Goal: Task Accomplishment & Management: Complete application form

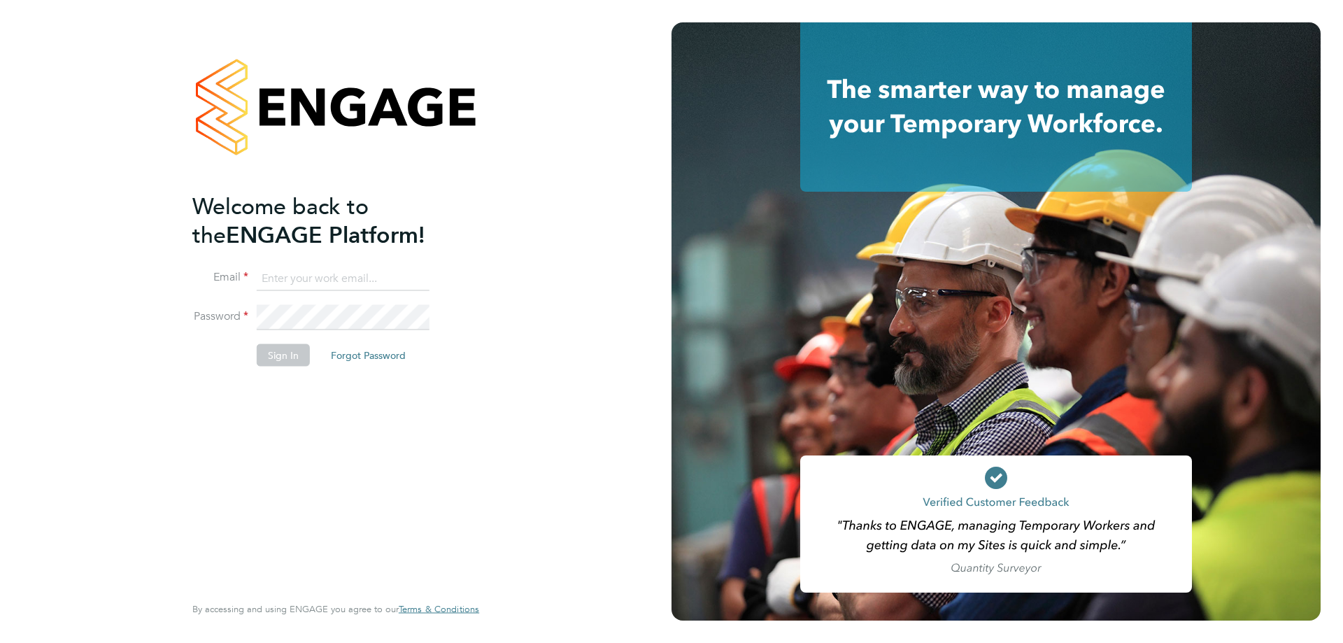
type input "amy.garcia@danielowen.co.uk"
click at [293, 357] on button "Sign In" at bounding box center [283, 355] width 53 height 22
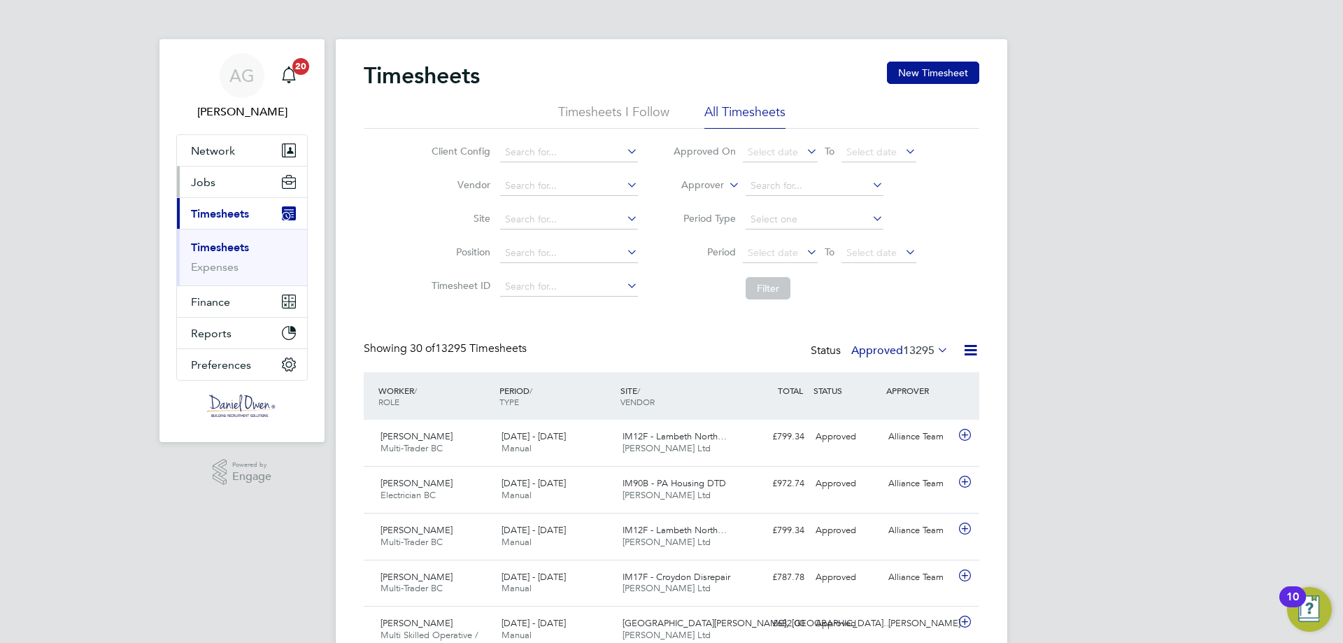
click at [241, 189] on button "Jobs" at bounding box center [242, 181] width 130 height 31
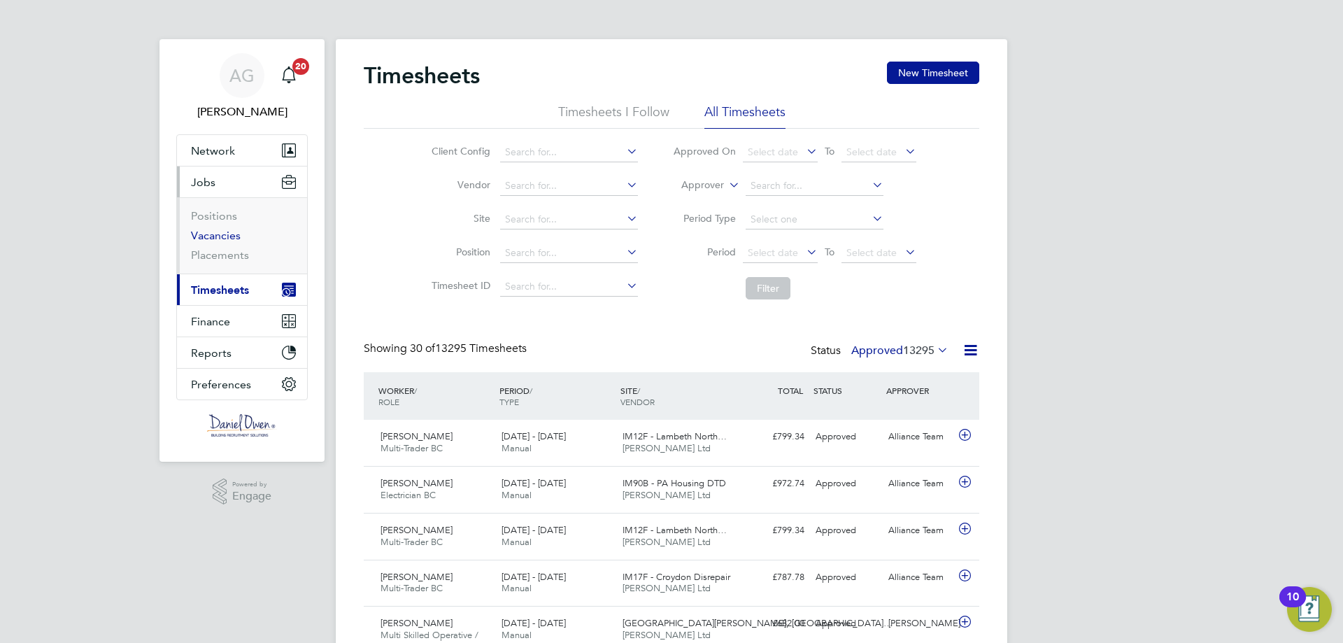
click at [209, 229] on link "Vacancies" at bounding box center [216, 235] width 50 height 13
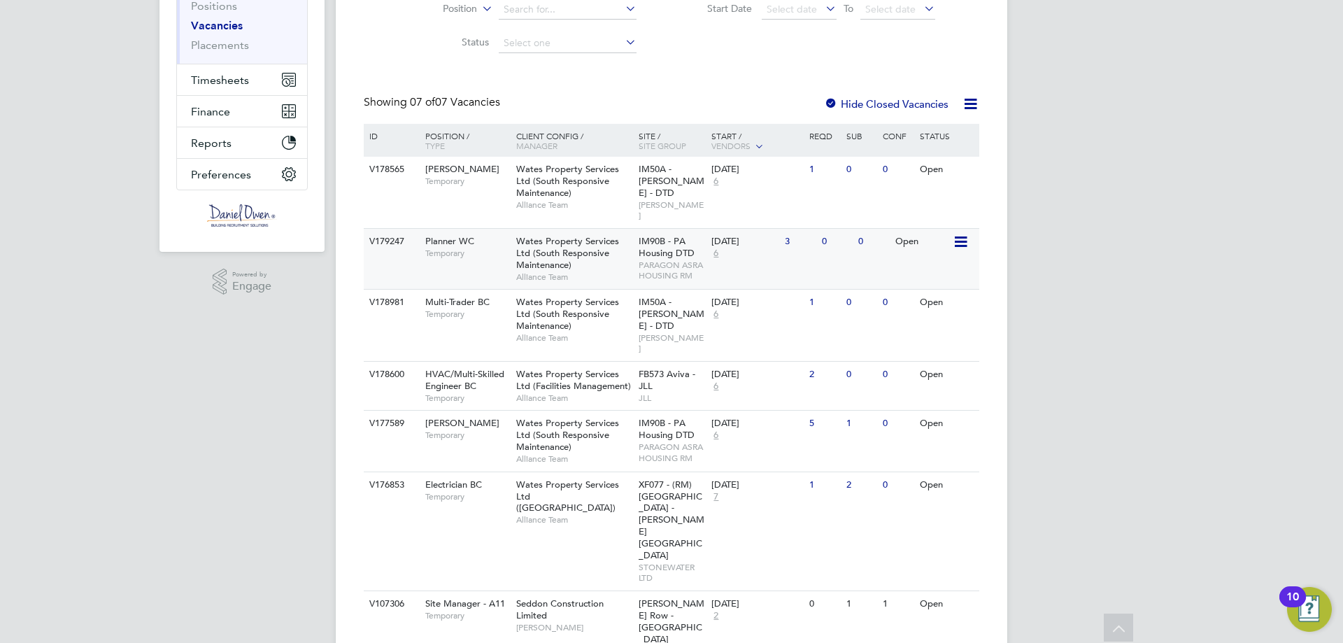
click at [599, 243] on span "Wates Property Services Ltd (South Responsive Maintenance)" at bounding box center [567, 253] width 103 height 36
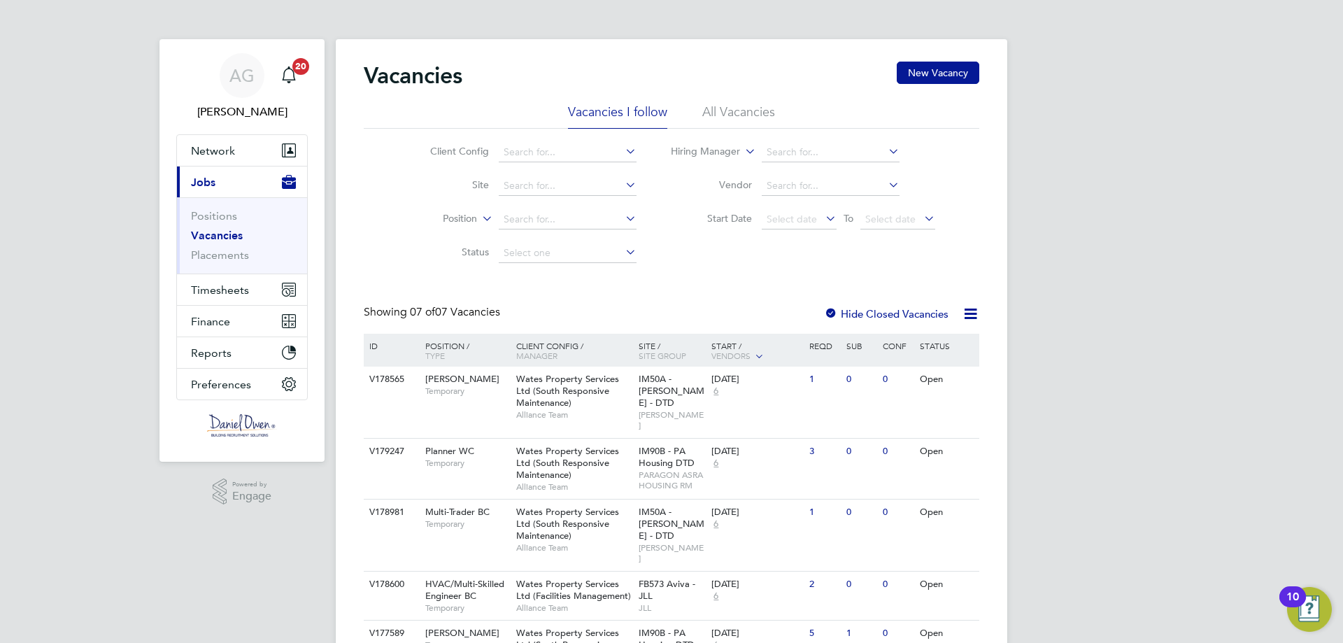
click at [757, 102] on div "Vacancies New Vacancy" at bounding box center [672, 83] width 616 height 42
click at [752, 106] on li "All Vacancies" at bounding box center [738, 116] width 73 height 25
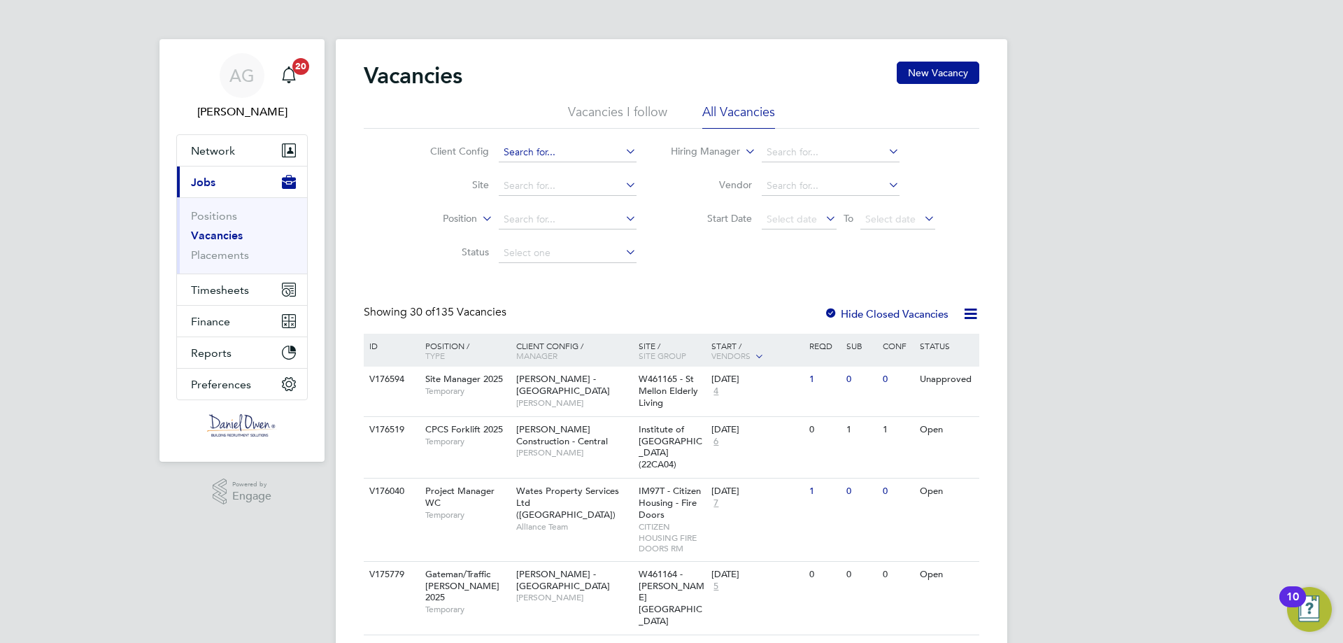
click at [584, 152] on input at bounding box center [568, 153] width 138 height 20
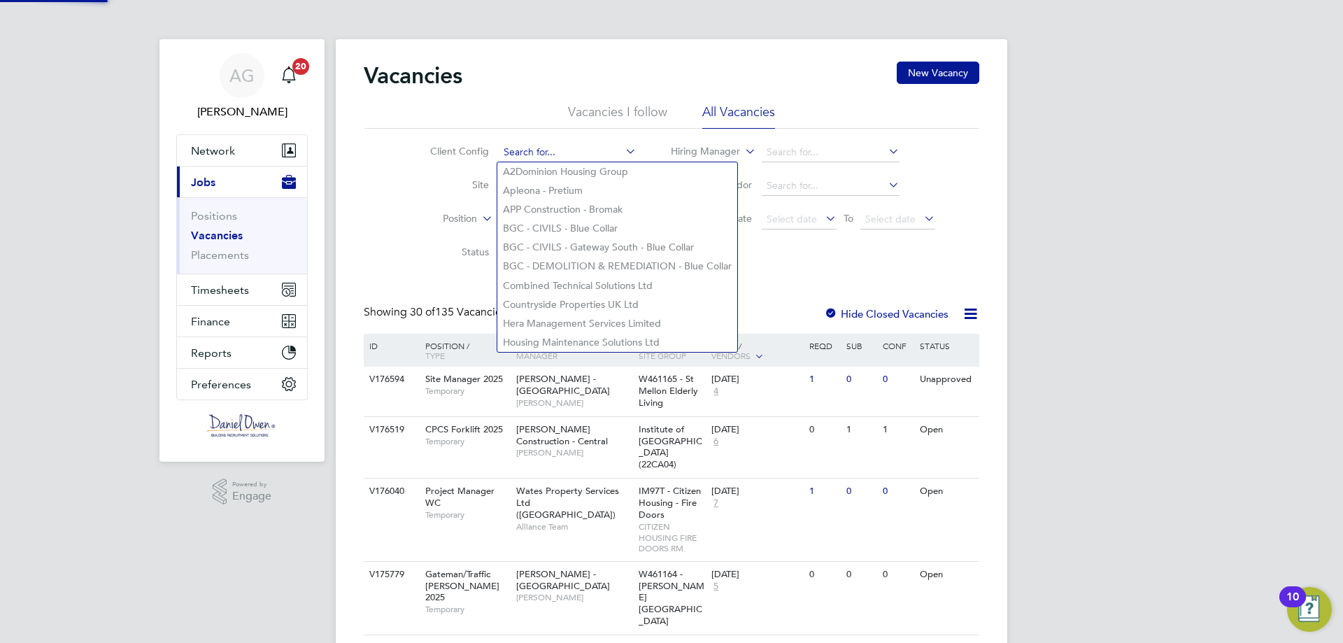
paste input "3 x Planner WC - V175526"
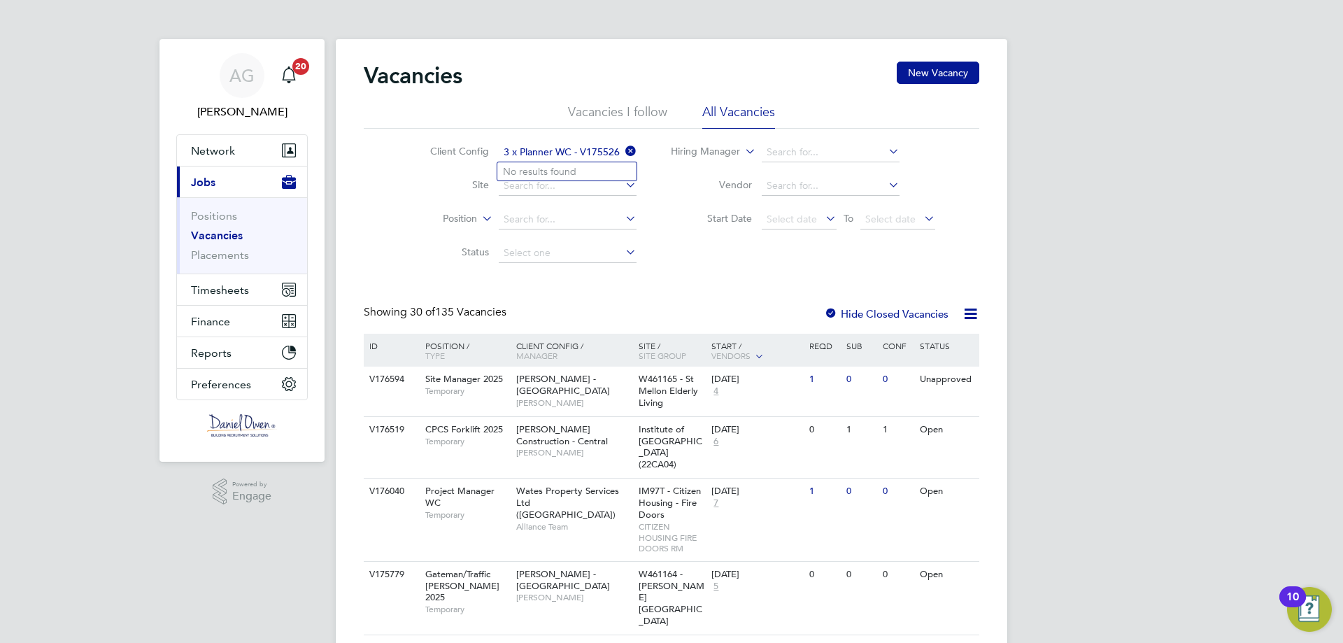
type input "3 x Planner WC - V175526"
click at [623, 152] on icon at bounding box center [623, 151] width 0 height 20
click at [970, 315] on icon at bounding box center [970, 313] width 17 height 17
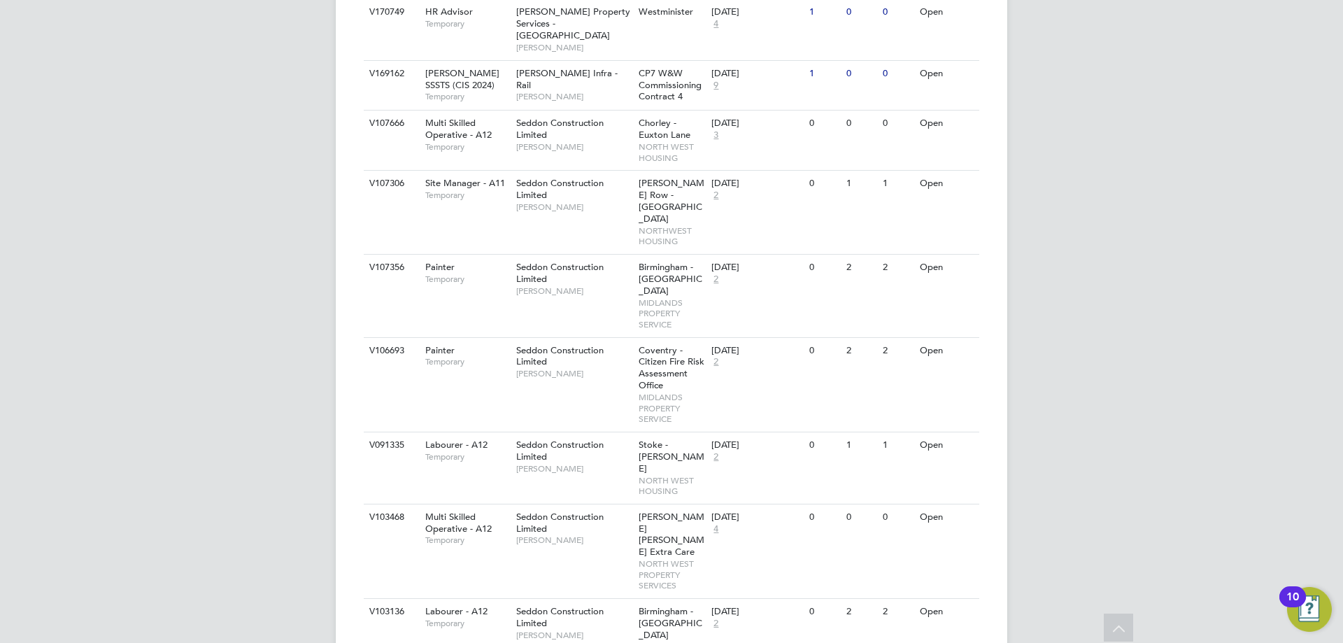
scroll to position [1500, 0]
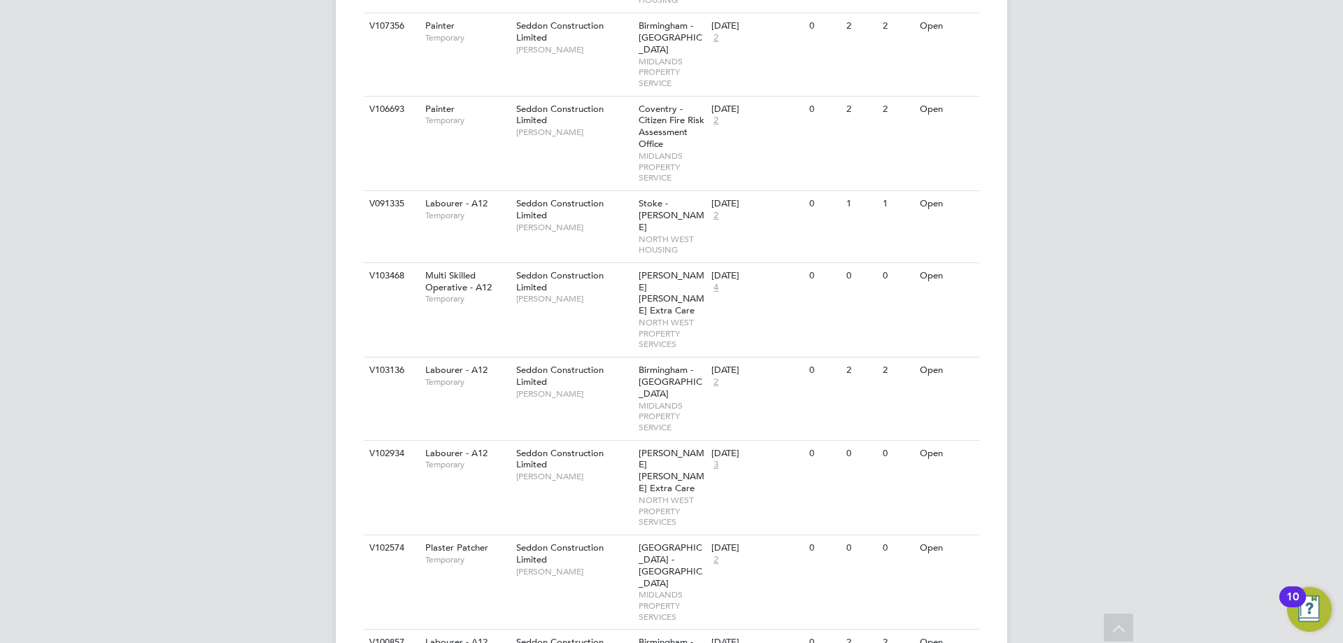
click at [1137, 153] on div "AG Amy Garcia Notifications 20 Applications: Network Team Members Businesses Si…" at bounding box center [671, 606] width 1343 height 4213
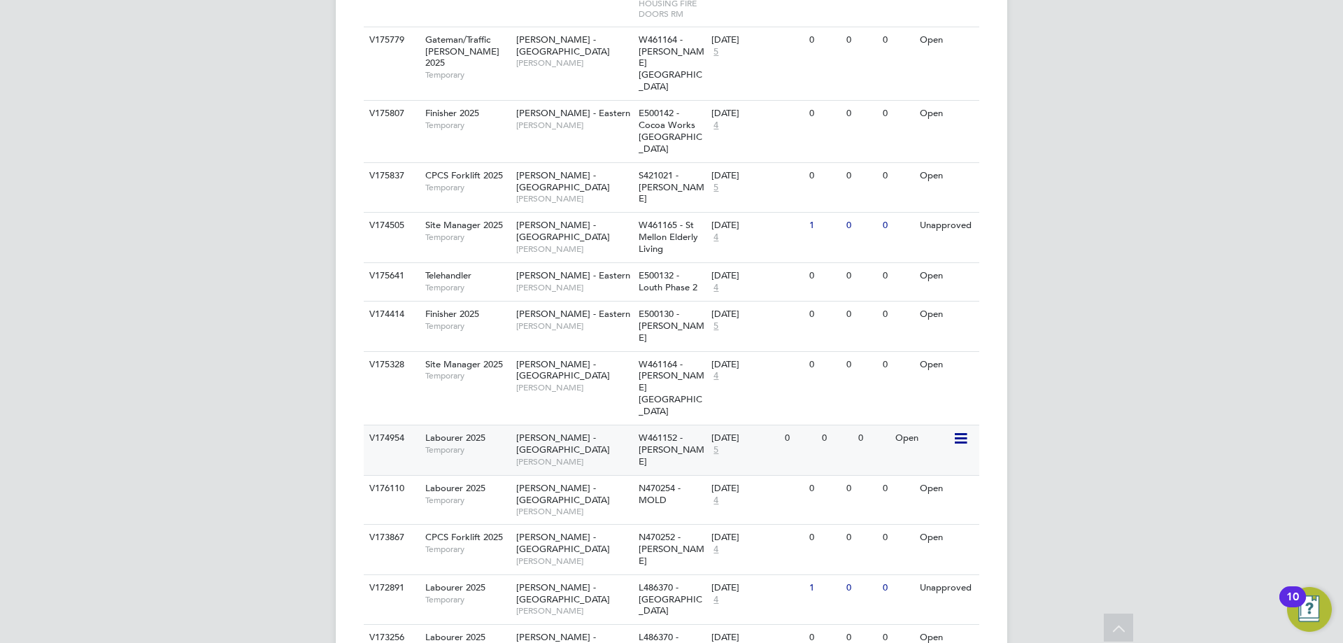
scroll to position [0, 0]
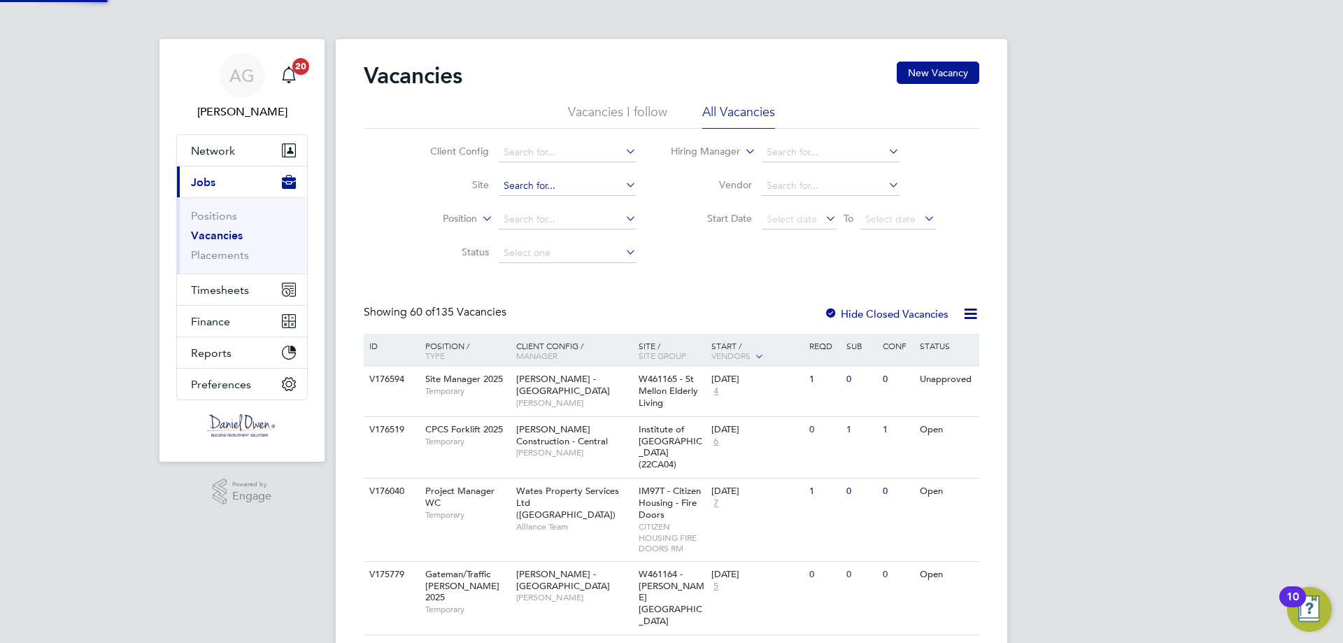
click at [582, 193] on input at bounding box center [568, 186] width 138 height 20
click at [381, 184] on div "Client Config Site Position Status Hiring Manager Vendor Start Date Select date…" at bounding box center [672, 199] width 616 height 141
click at [623, 184] on icon at bounding box center [623, 185] width 0 height 20
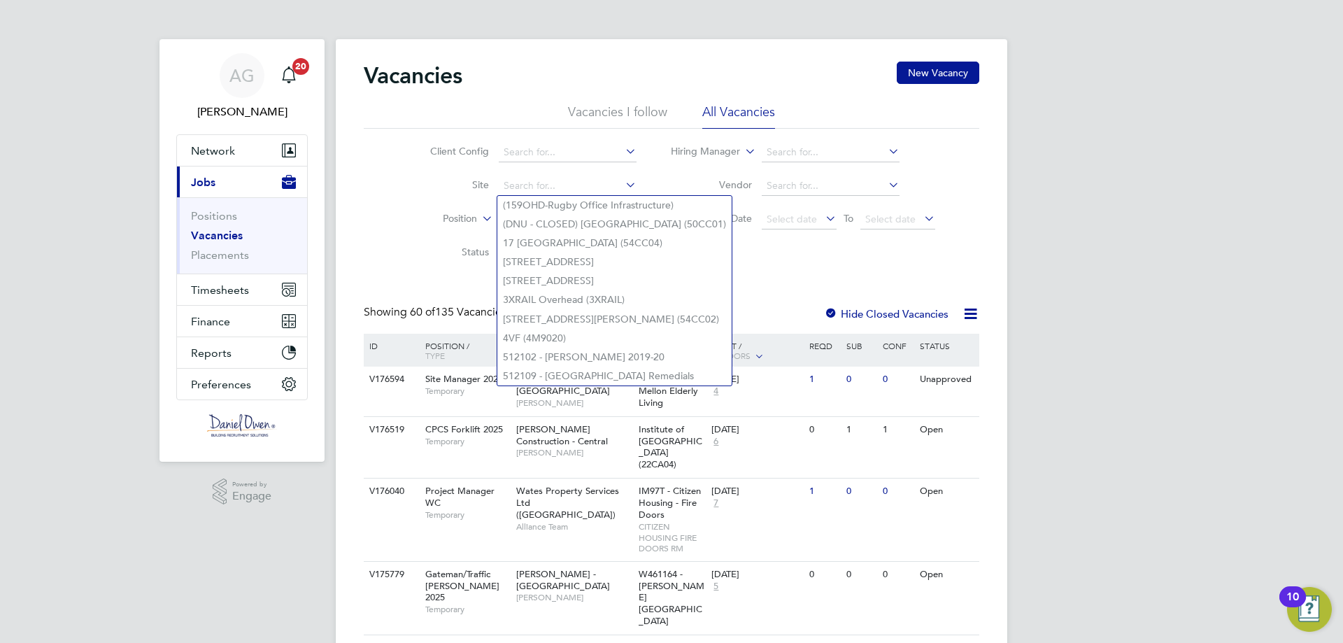
click at [623, 185] on icon at bounding box center [623, 185] width 0 height 20
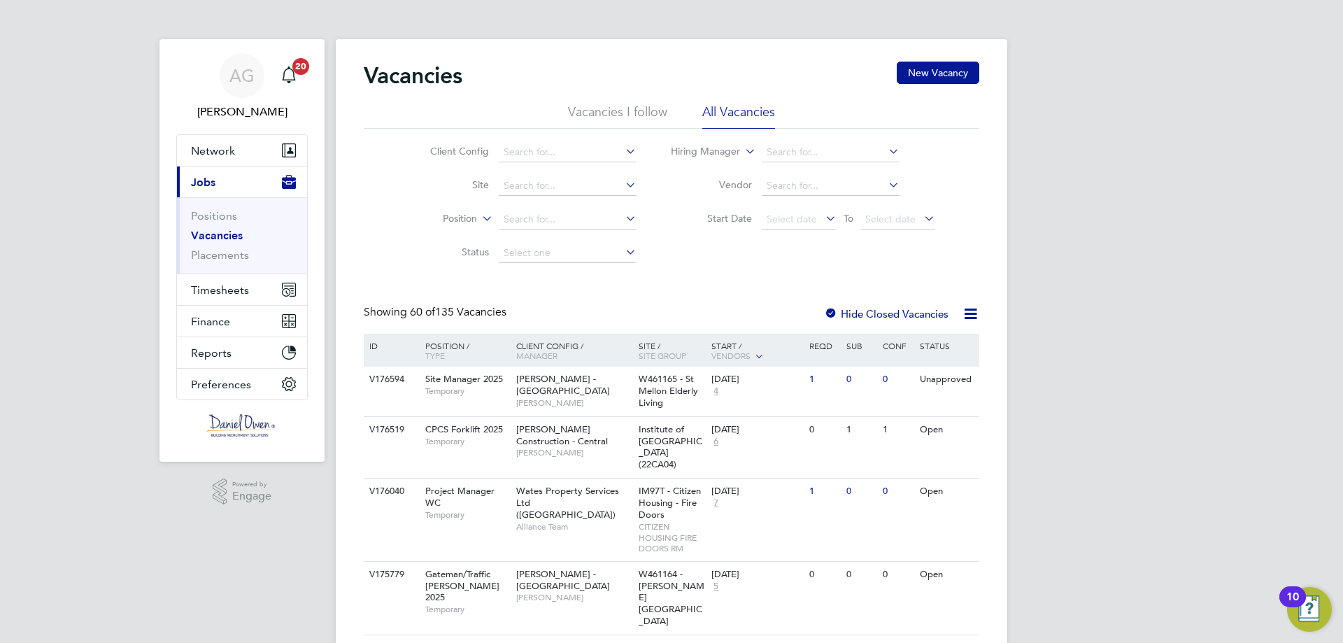
click at [623, 218] on icon at bounding box center [623, 218] width 0 height 20
type input "p"
click at [789, 175] on li "Vendor" at bounding box center [803, 186] width 299 height 34
click at [786, 183] on input at bounding box center [831, 186] width 138 height 20
click at [886, 182] on icon at bounding box center [886, 185] width 0 height 20
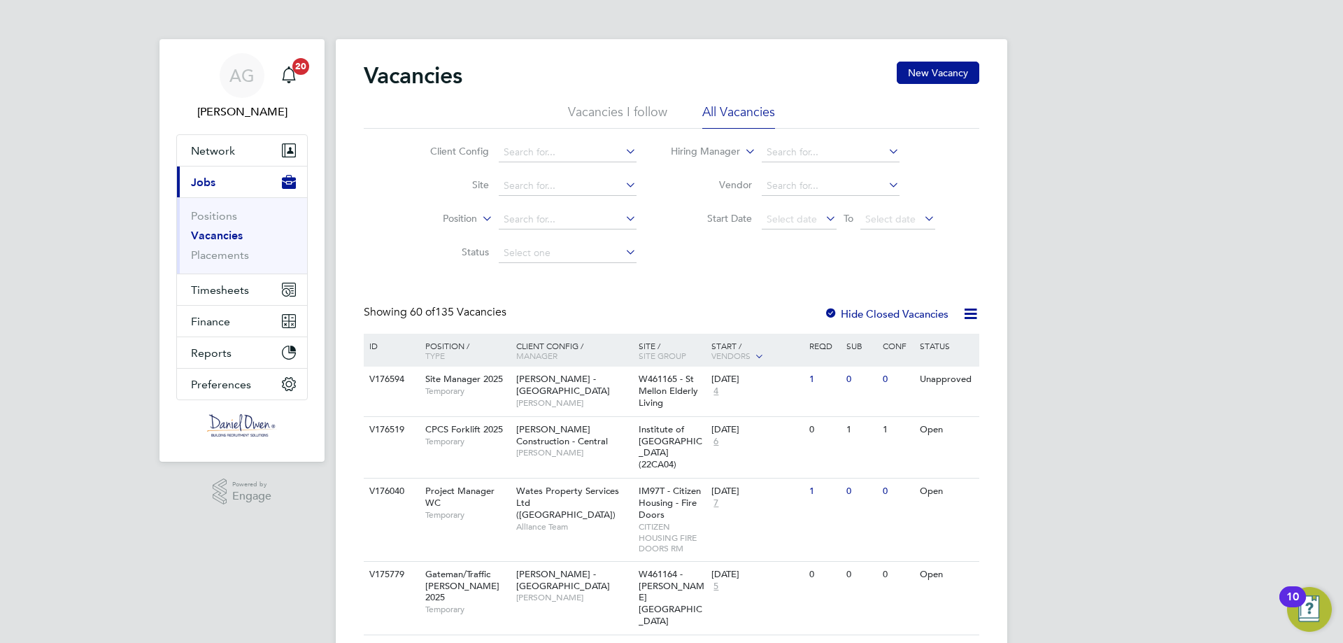
click at [904, 134] on div "Client Config Site Position Status Hiring Manager Vendor Start Date Select date…" at bounding box center [672, 199] width 616 height 141
click at [895, 142] on li "Hiring Manager" at bounding box center [803, 153] width 299 height 34
click at [886, 145] on icon at bounding box center [886, 151] width 0 height 20
click at [674, 226] on li "Start Date Select date To Select date" at bounding box center [803, 220] width 299 height 34
click at [828, 311] on div at bounding box center [831, 315] width 14 height 14
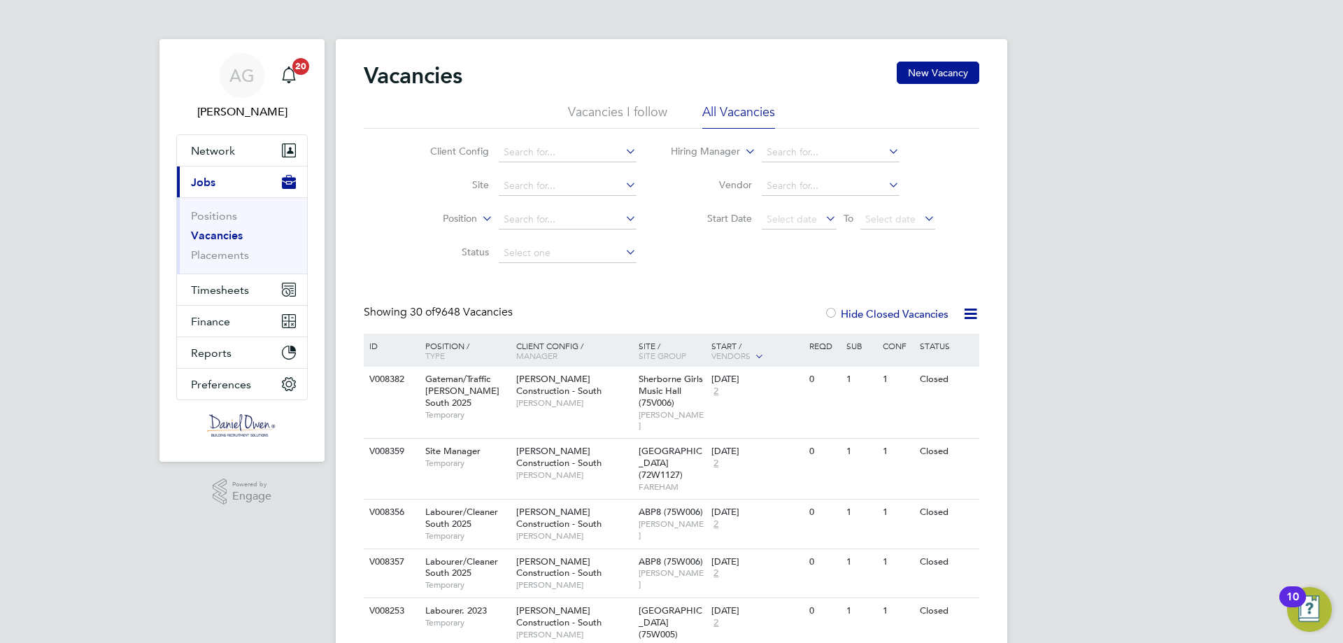
click at [738, 344] on div "Start / Vendors" at bounding box center [757, 351] width 98 height 35
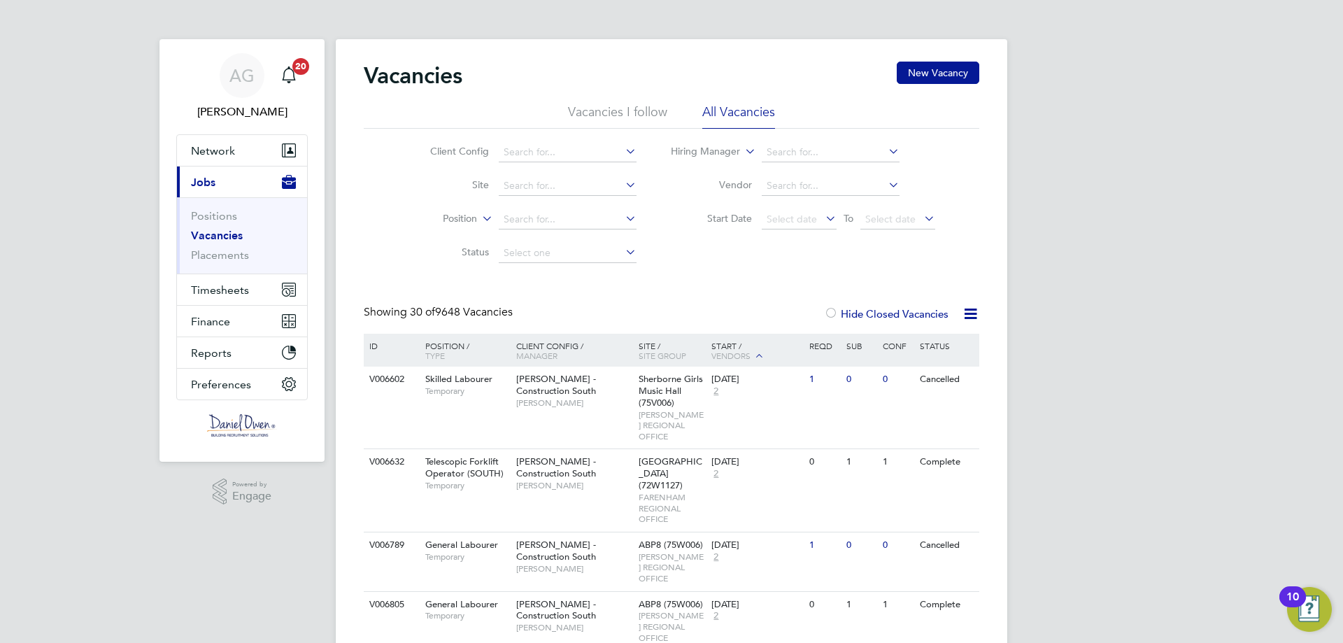
click at [427, 346] on div "Position / Type" at bounding box center [464, 351] width 98 height 34
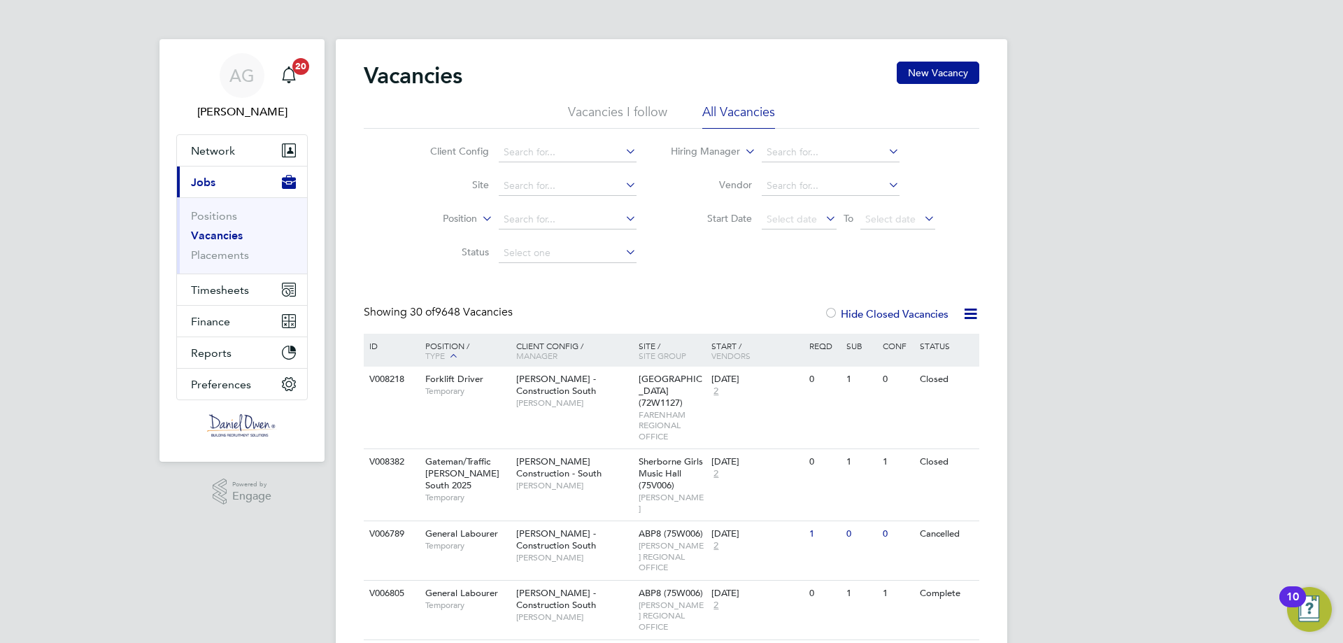
click at [381, 350] on div "ID" at bounding box center [390, 346] width 49 height 24
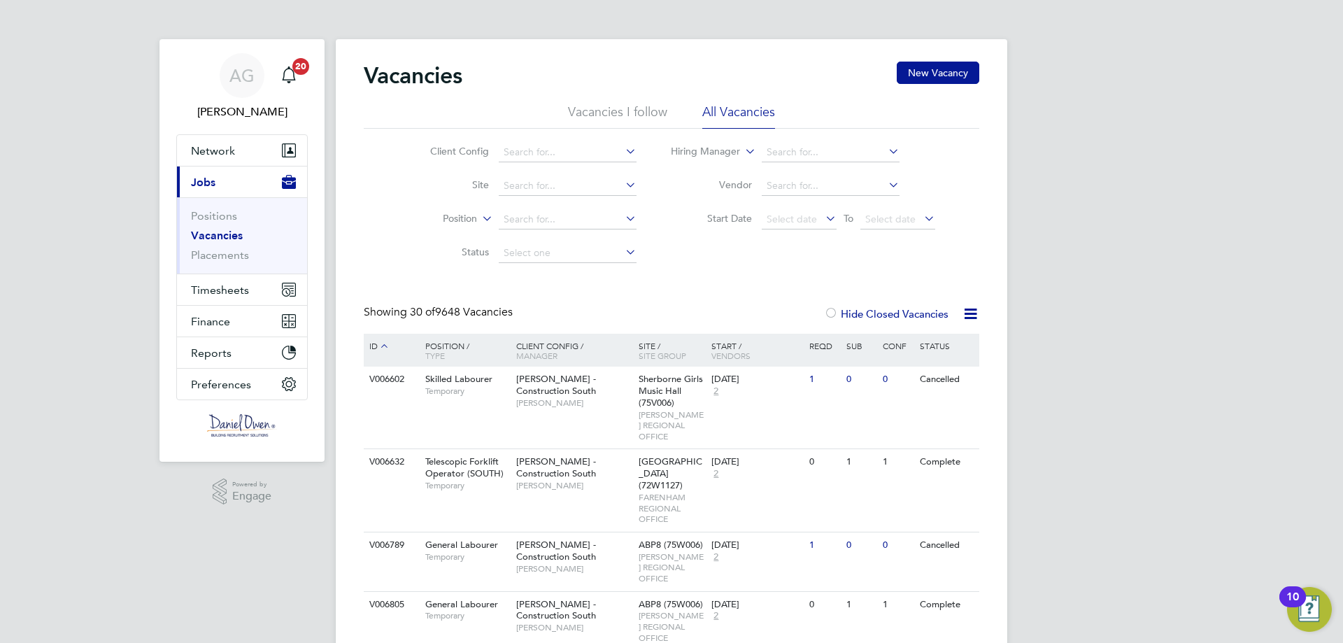
click at [381, 350] on icon at bounding box center [384, 345] width 13 height 13
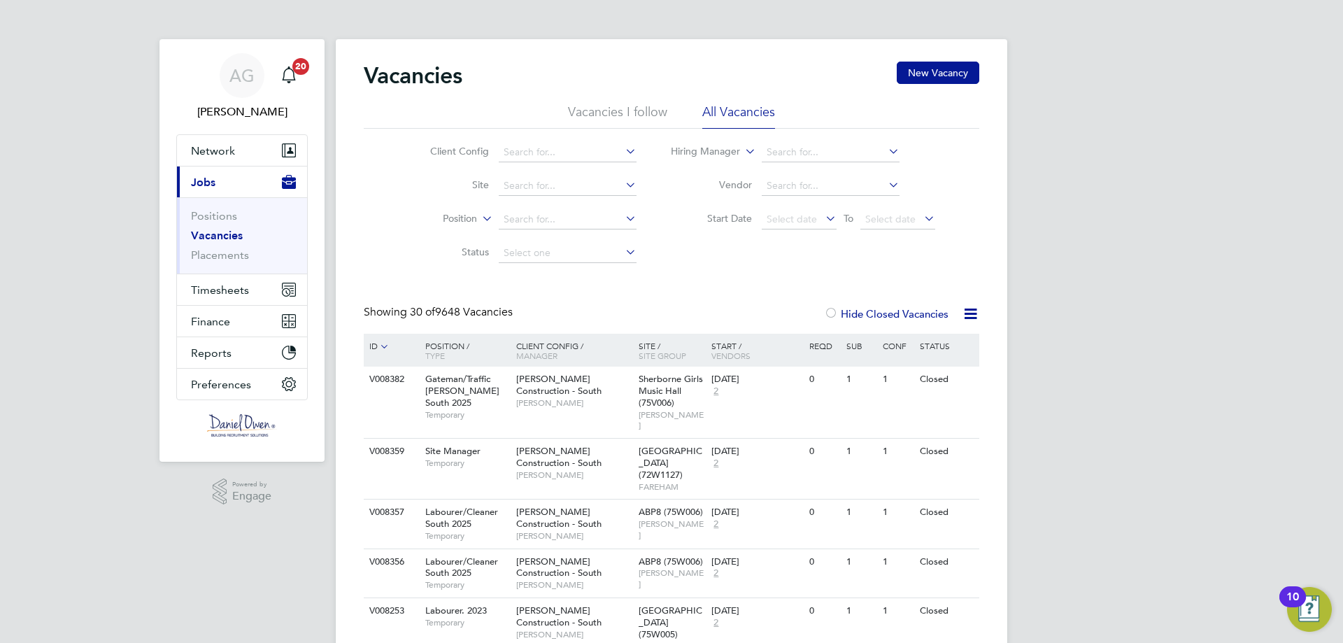
click at [967, 318] on icon at bounding box center [970, 313] width 17 height 17
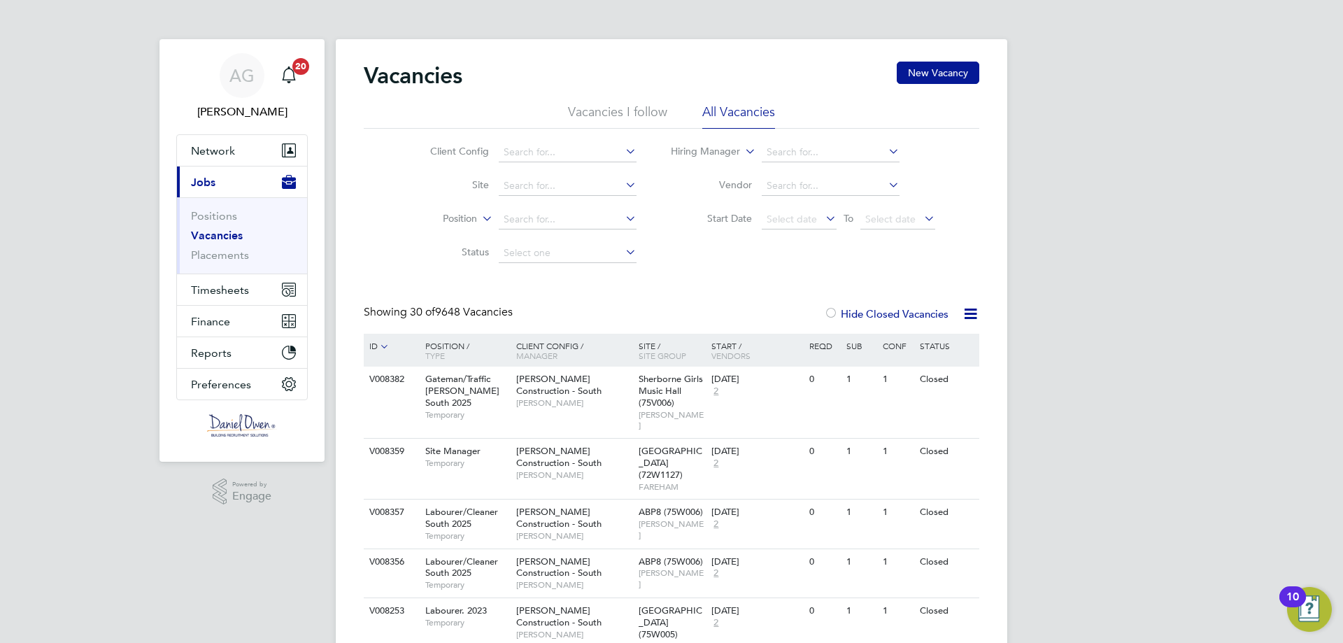
click at [721, 358] on span "Vendors" at bounding box center [730, 355] width 39 height 11
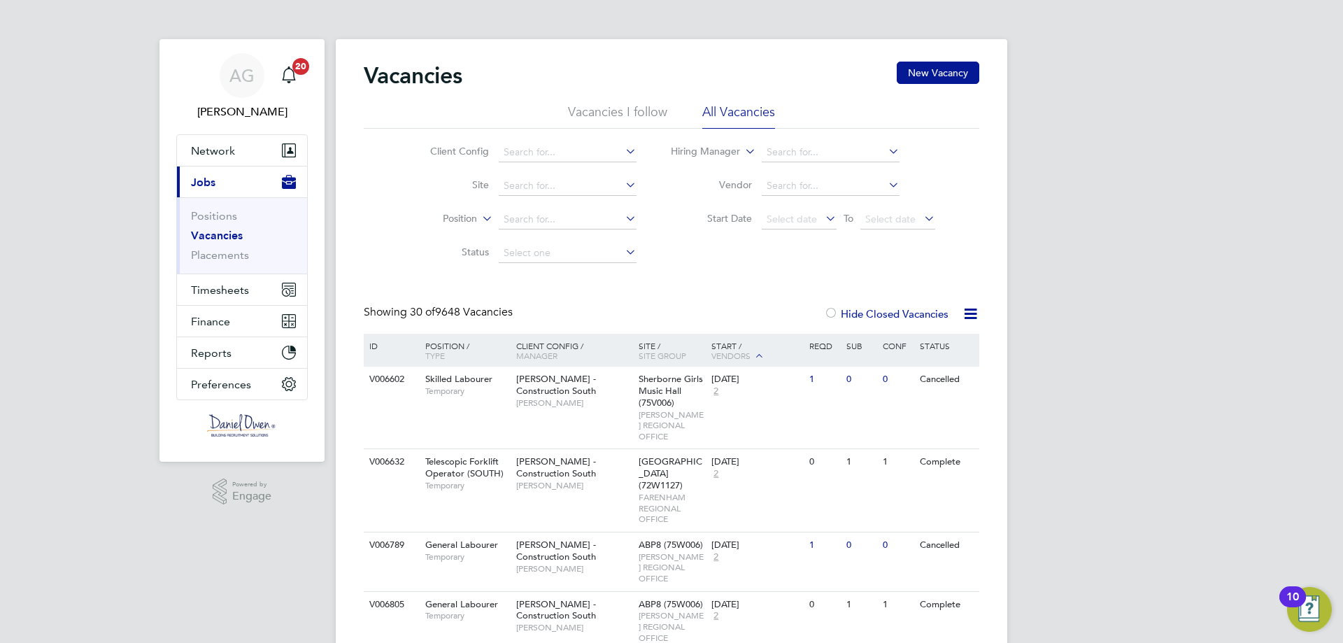
click at [721, 358] on span "Vendors" at bounding box center [730, 355] width 39 height 11
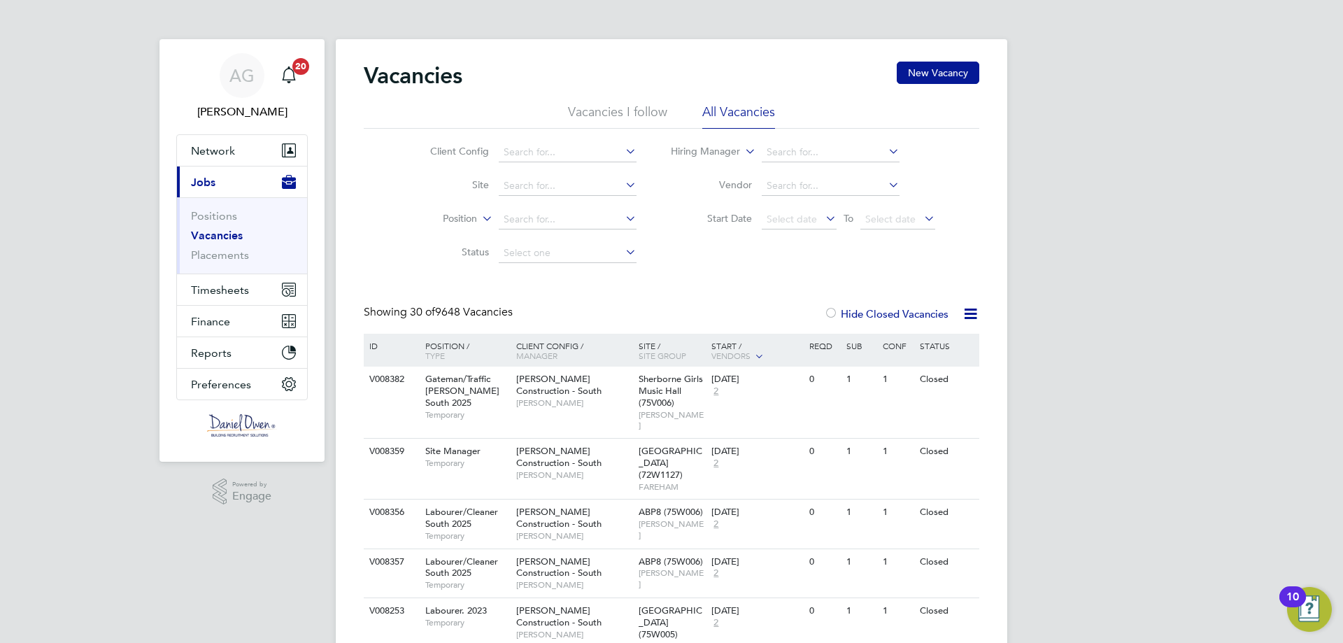
click at [889, 346] on div "Conf" at bounding box center [897, 346] width 36 height 24
click at [840, 316] on label "Hide Closed Vacancies" at bounding box center [886, 313] width 125 height 13
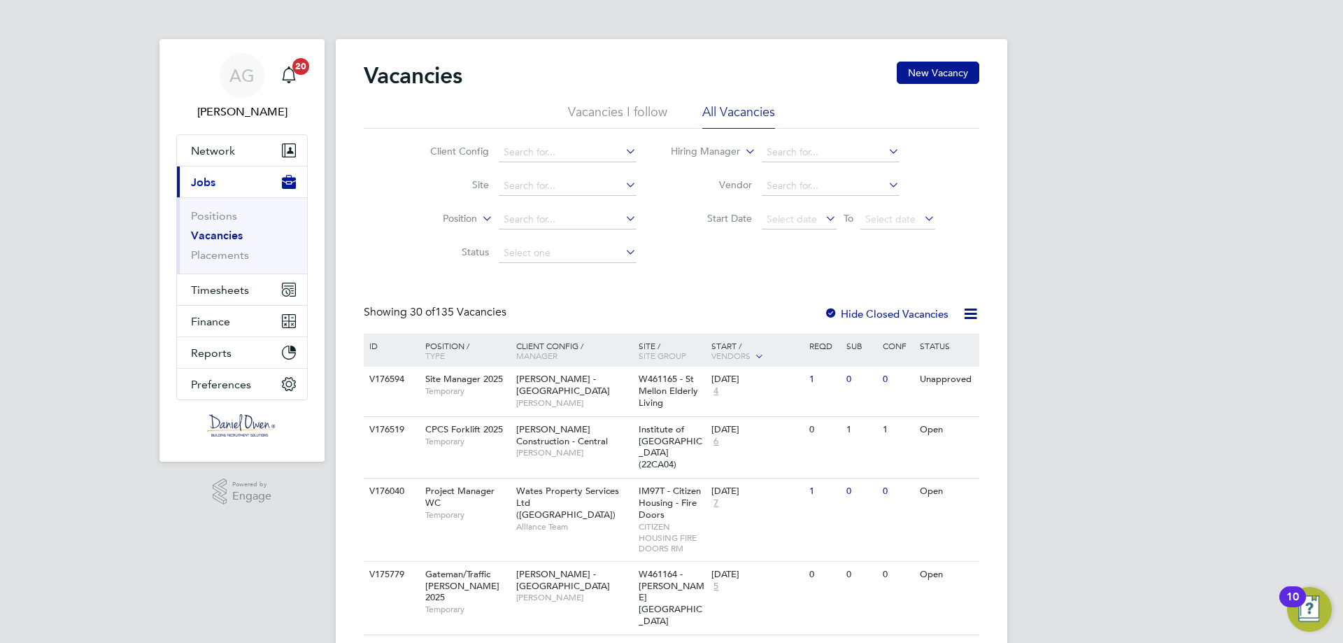
click at [759, 152] on li "Hiring Manager" at bounding box center [803, 153] width 299 height 34
click at [742, 151] on icon at bounding box center [742, 147] width 0 height 13
drag, startPoint x: 469, startPoint y: 218, endPoint x: 476, endPoint y: 220, distance: 8.2
click at [476, 220] on label "Position" at bounding box center [437, 219] width 80 height 14
click at [483, 204] on li "Position" at bounding box center [522, 220] width 263 height 34
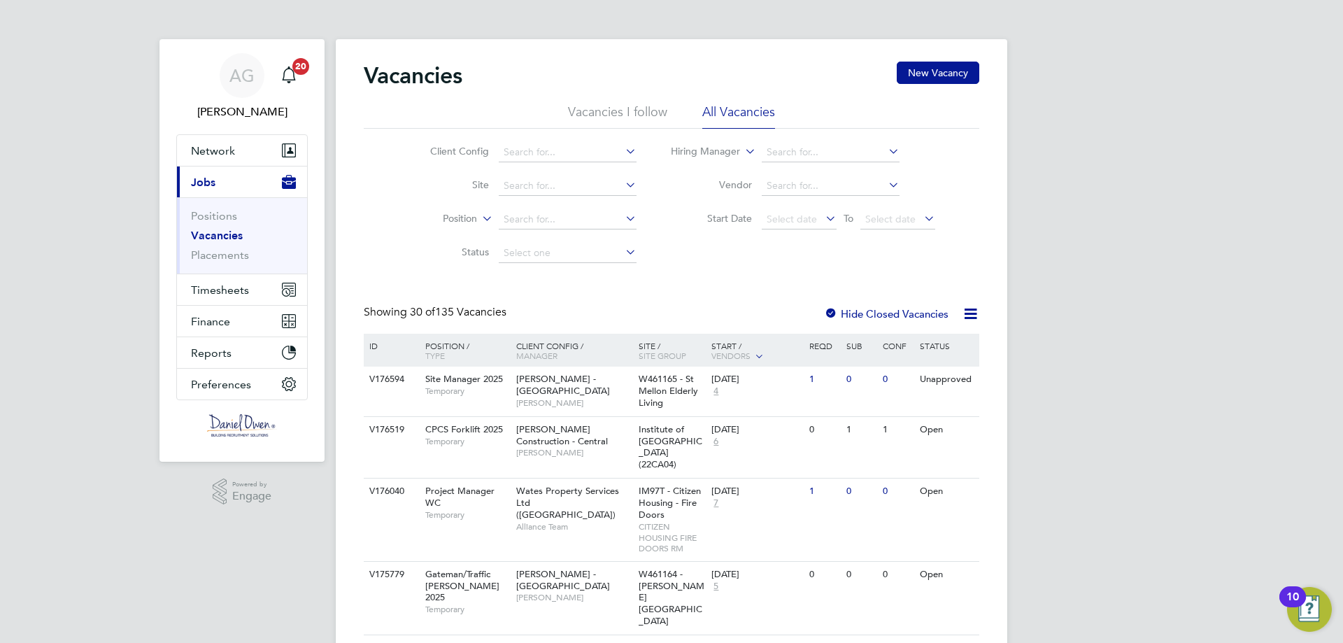
click at [623, 150] on icon at bounding box center [623, 151] width 0 height 20
click at [623, 112] on li "Vacancies I follow" at bounding box center [617, 116] width 99 height 25
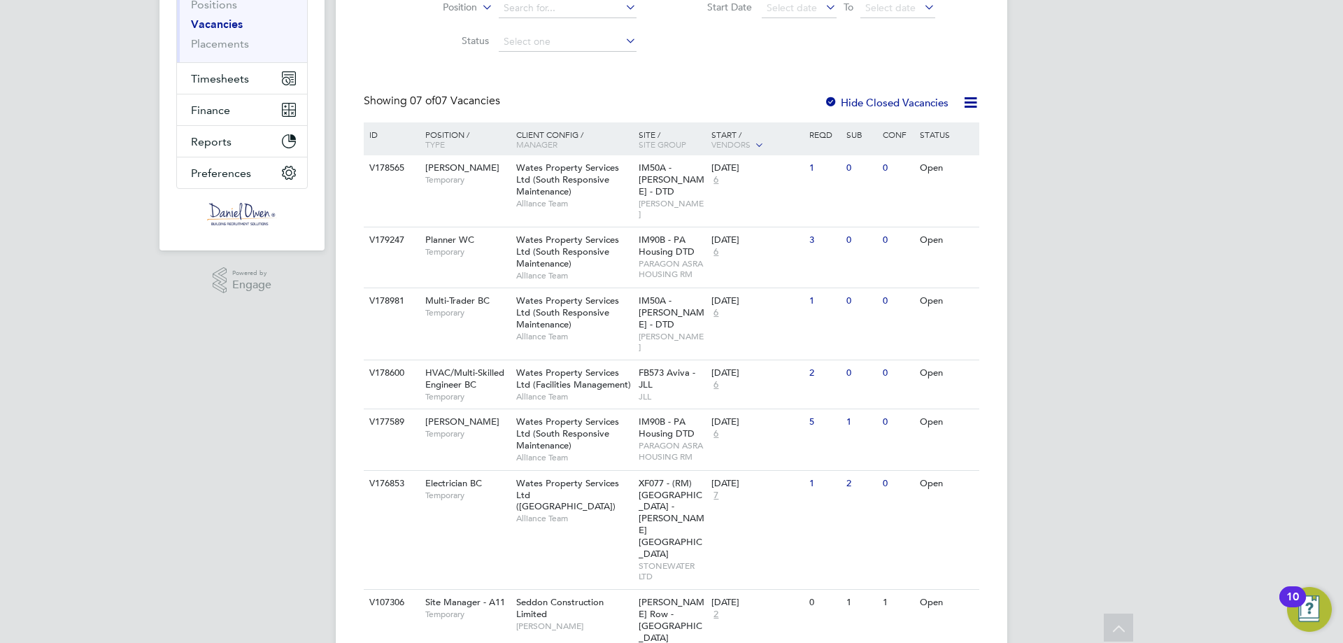
scroll to position [1, 0]
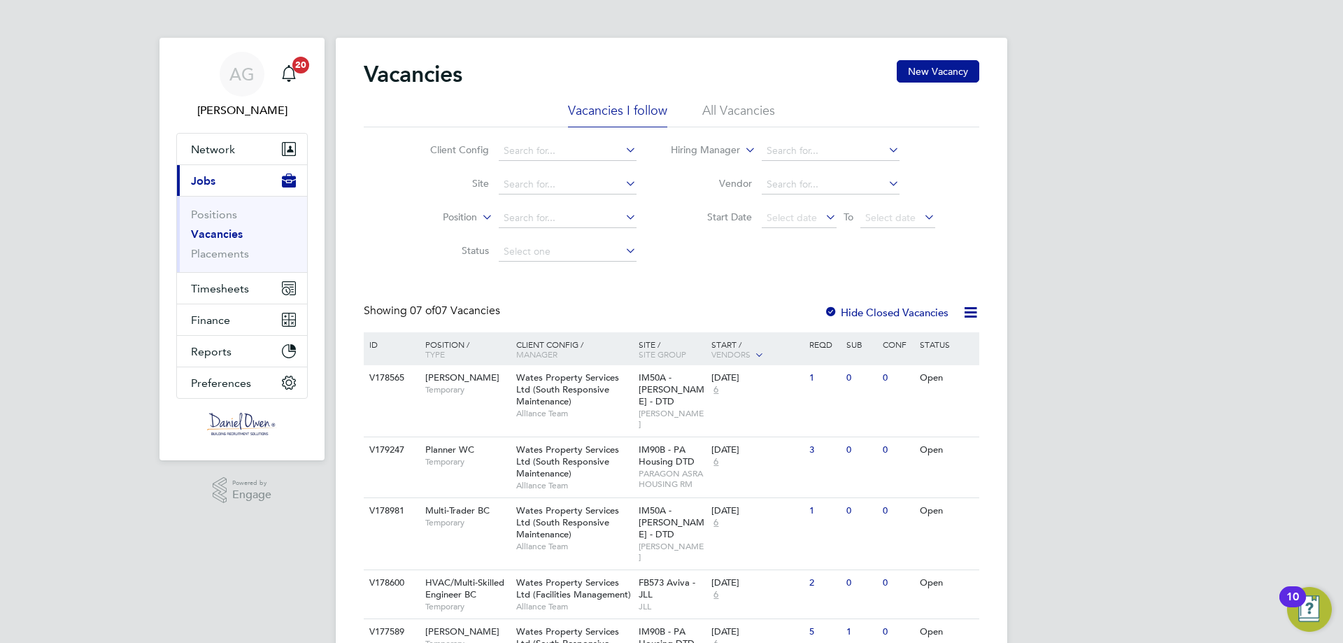
click at [829, 310] on div at bounding box center [831, 313] width 14 height 14
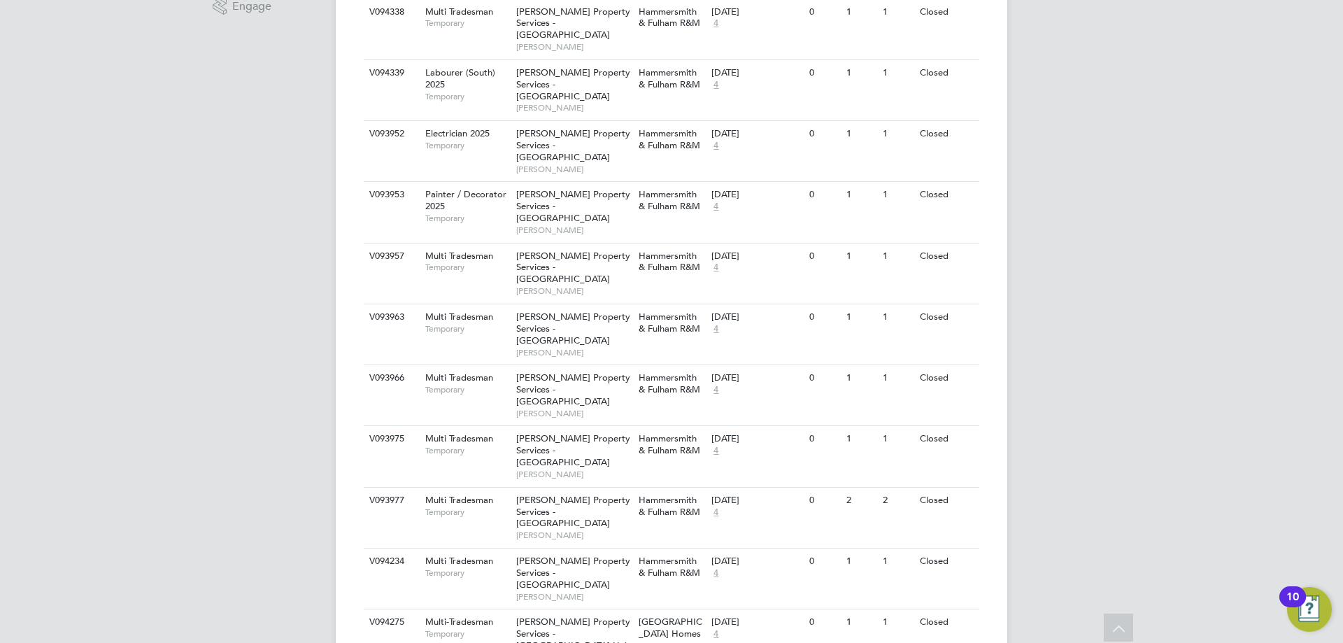
scroll to position [210, 0]
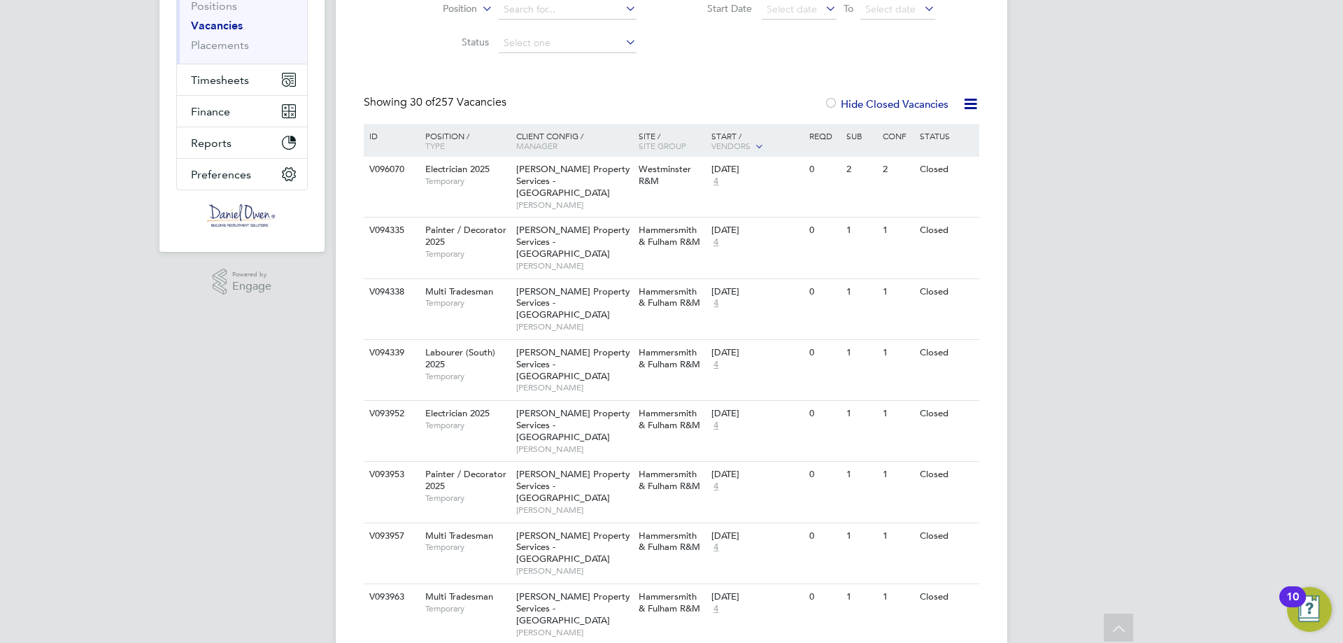
click at [758, 141] on icon at bounding box center [759, 145] width 13 height 13
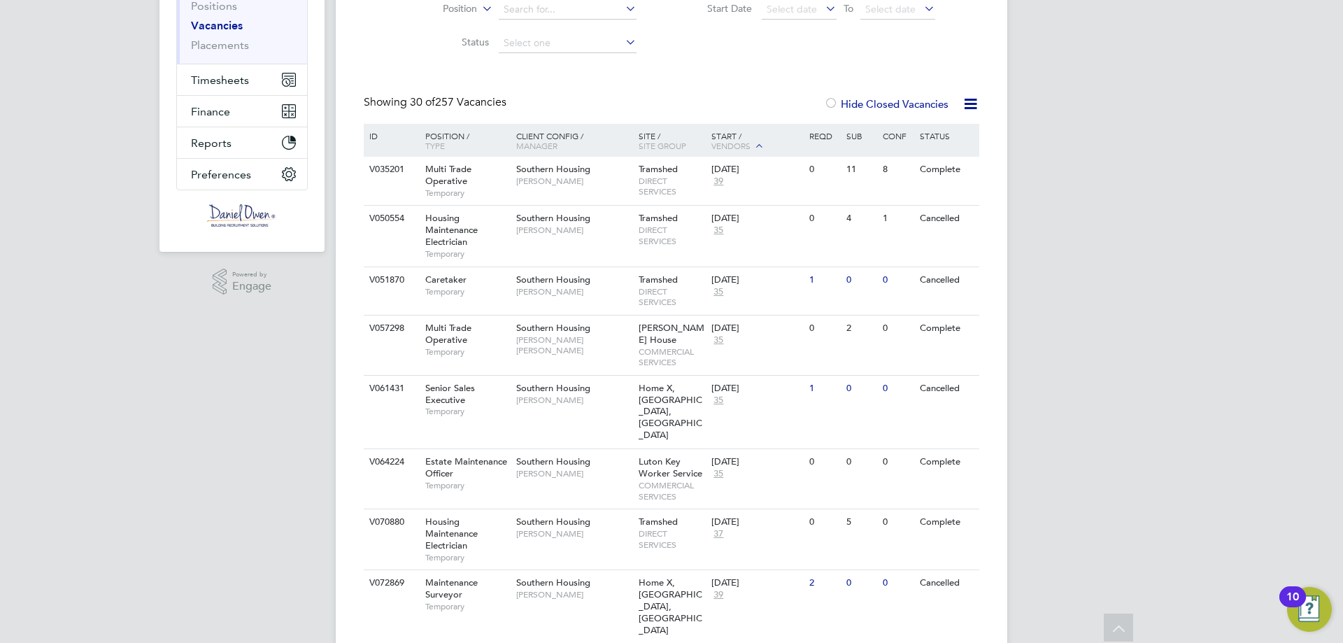
click at [752, 145] on div "Start / Vendors" at bounding box center [757, 141] width 98 height 35
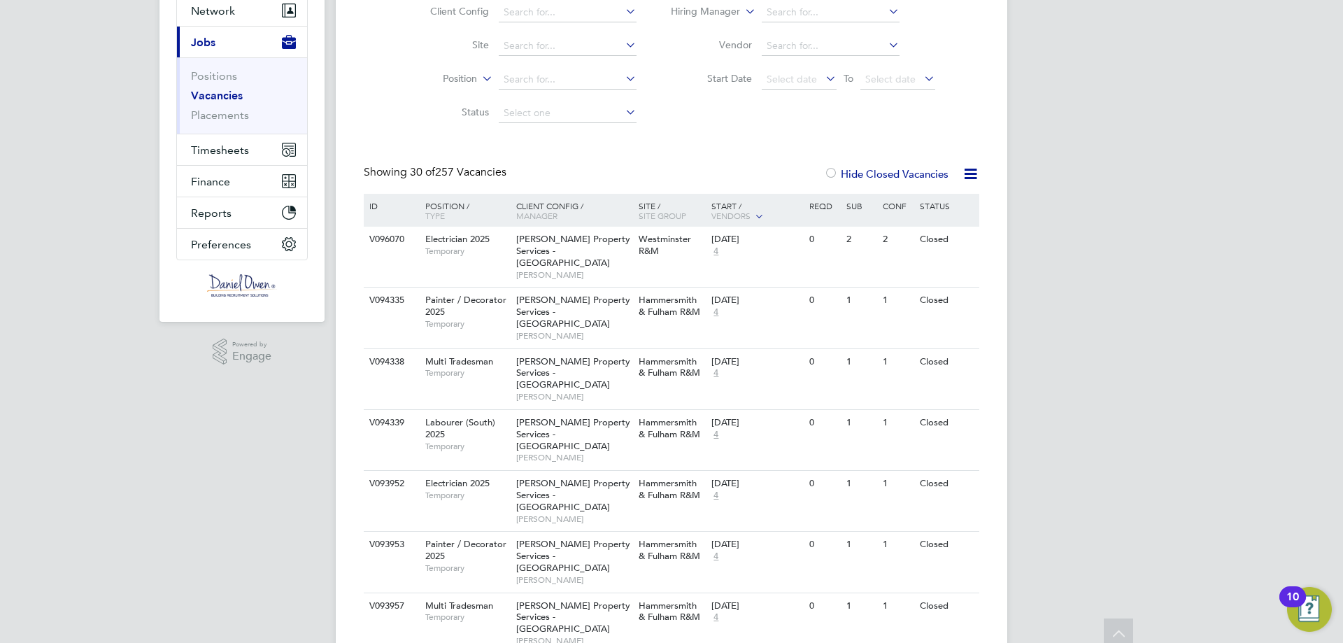
scroll to position [0, 0]
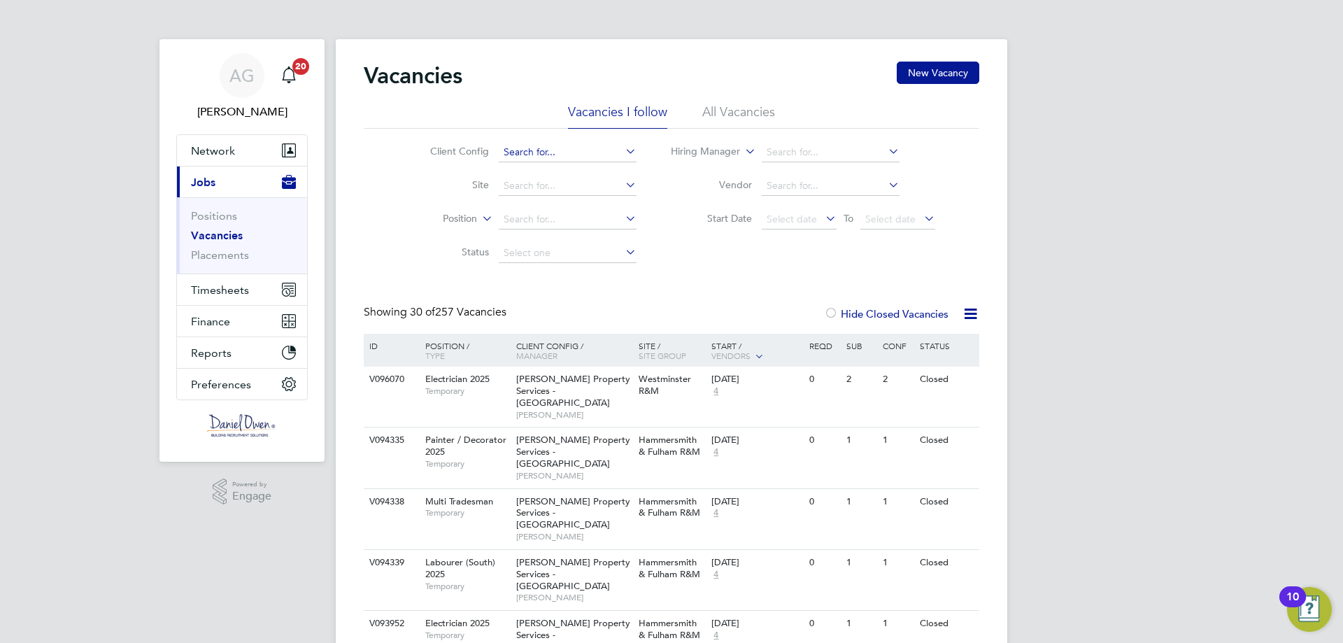
click at [541, 156] on input at bounding box center [568, 153] width 138 height 20
click at [707, 244] on li "Wates Property Services Ltd (South Planned INTUITA)" at bounding box center [638, 247] width 283 height 19
type input "Wates Property Services Ltd (South Planned INTUITA)"
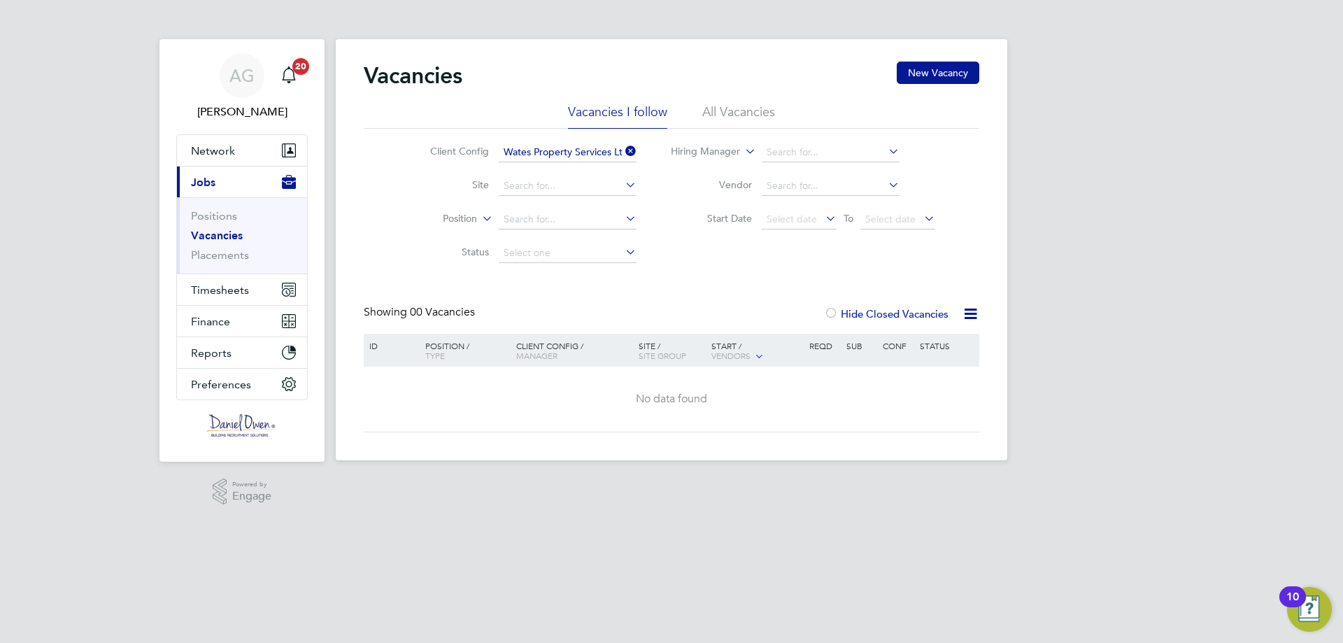
click at [623, 152] on icon at bounding box center [623, 151] width 0 height 20
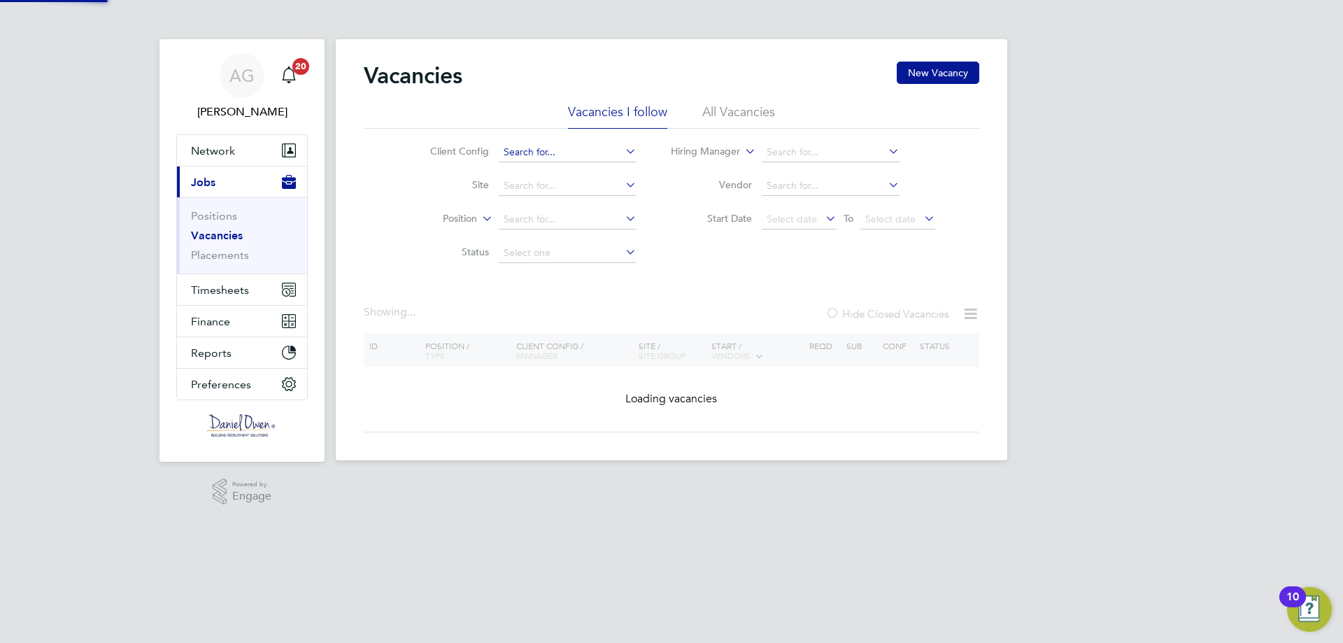
click at [603, 150] on input at bounding box center [568, 153] width 138 height 20
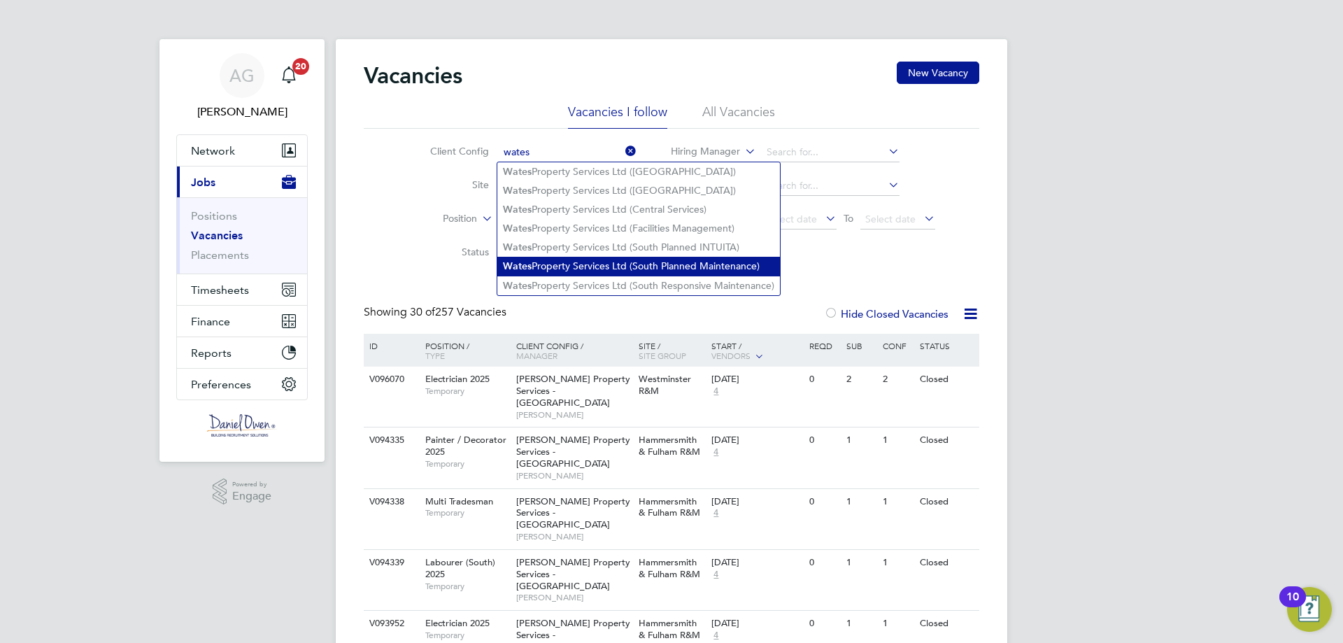
click at [629, 260] on li "Wates Property Services Ltd (South Planned Maintenance)" at bounding box center [638, 266] width 283 height 19
type input "Wates Property Services Ltd (South Planned Maintenance)"
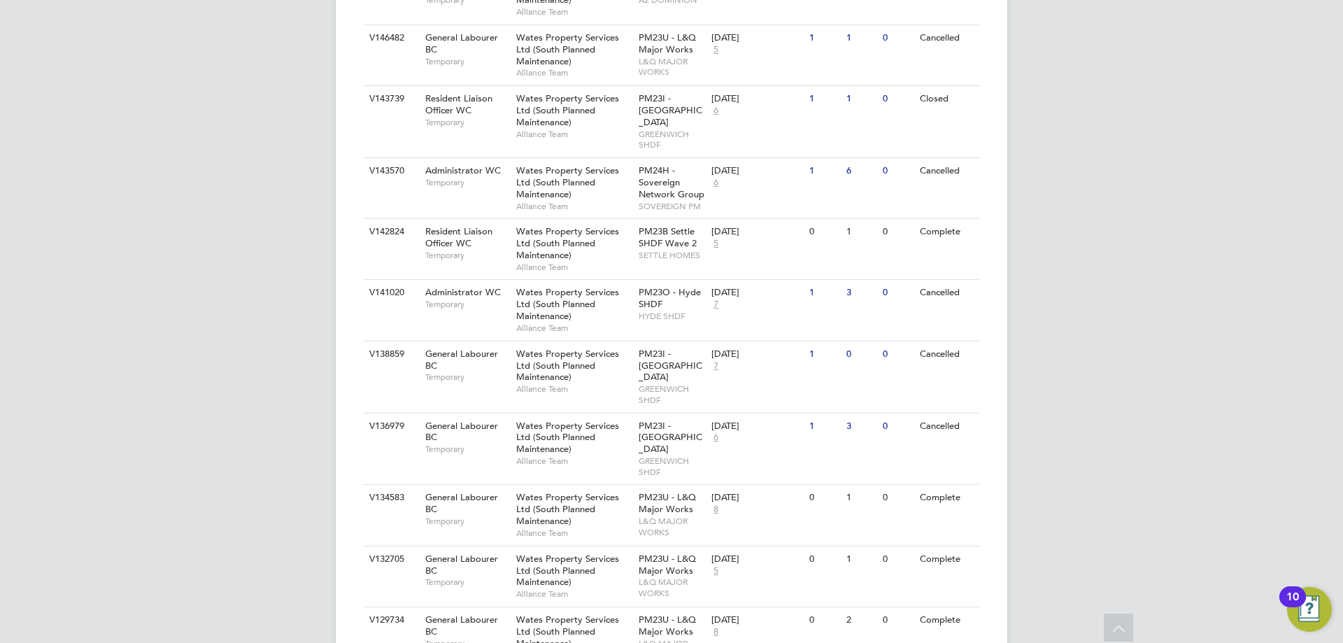
scroll to position [71, 0]
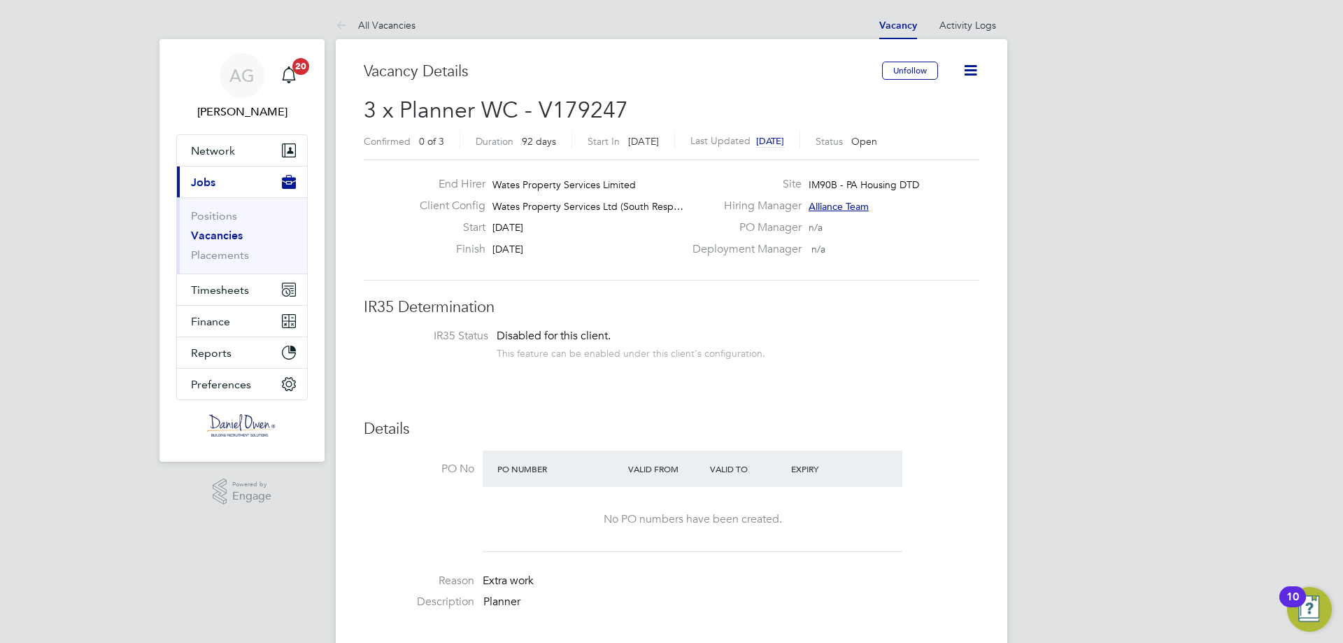
click at [656, 205] on span "Wates Property Services Ltd (South Resp…" at bounding box center [587, 206] width 191 height 13
click at [975, 77] on icon at bounding box center [970, 70] width 17 height 17
click at [788, 97] on h2 "3 x Planner WC - V179247 Confirmed 0 of 3 Duration 92 days Start In [DATE] Last…" at bounding box center [672, 125] width 616 height 59
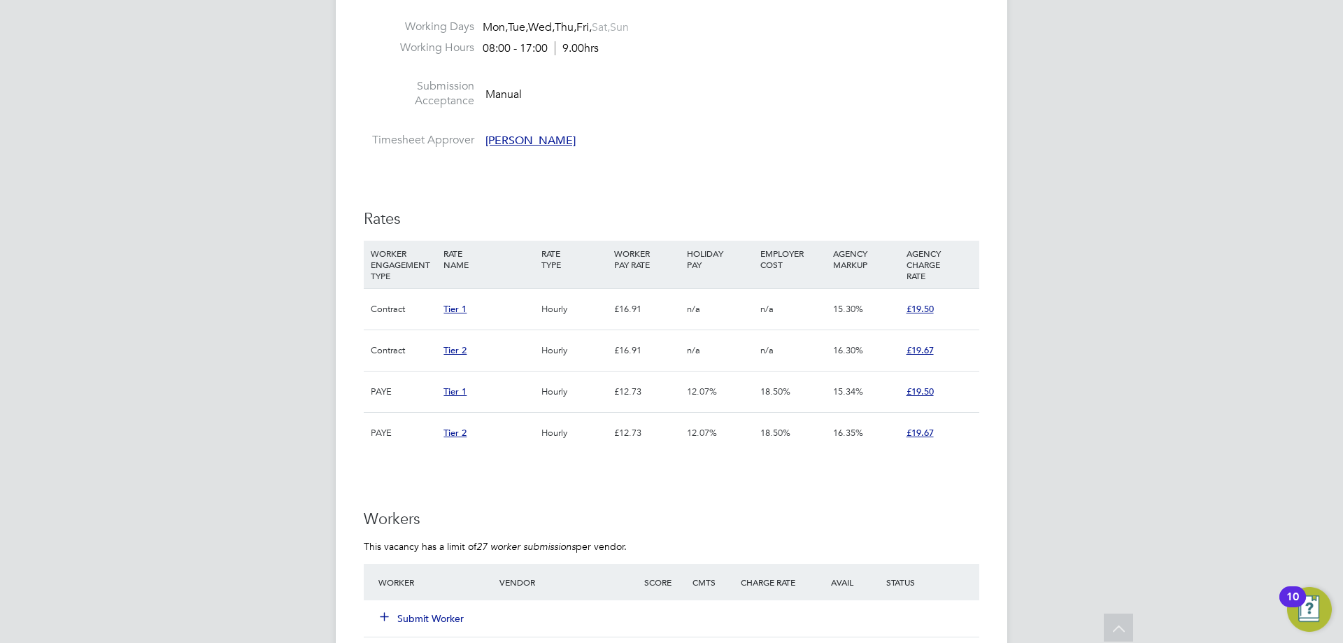
scroll to position [909, 0]
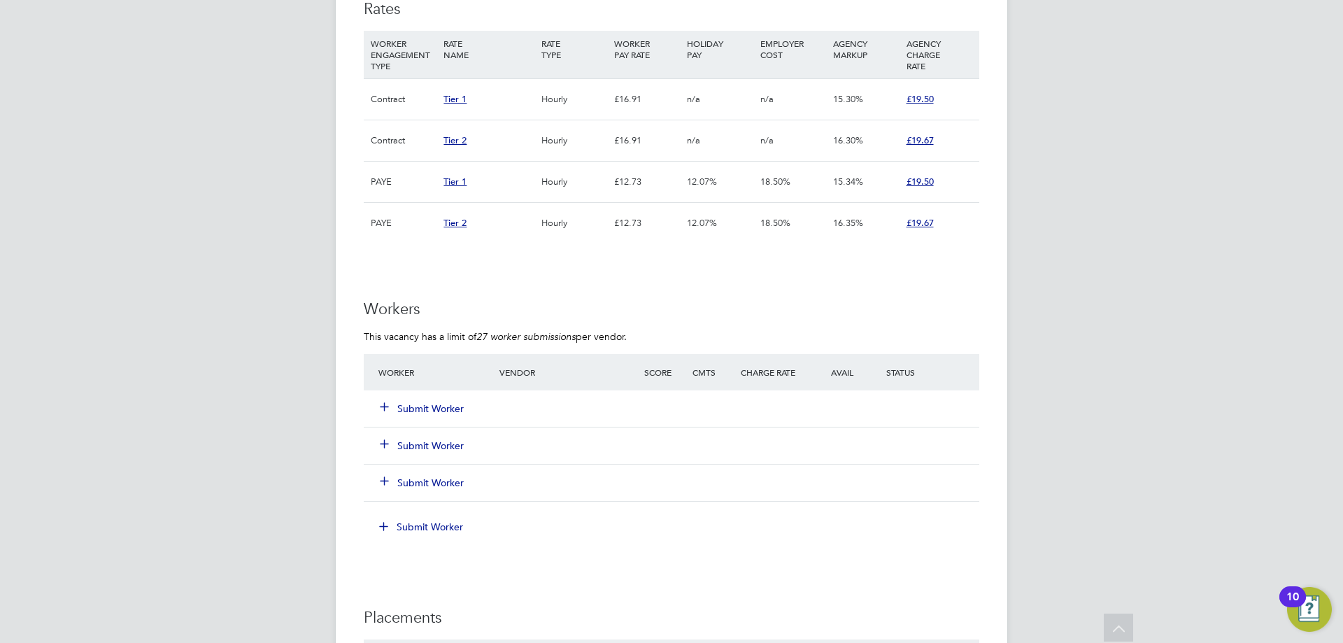
click at [420, 406] on button "Submit Worker" at bounding box center [423, 409] width 84 height 14
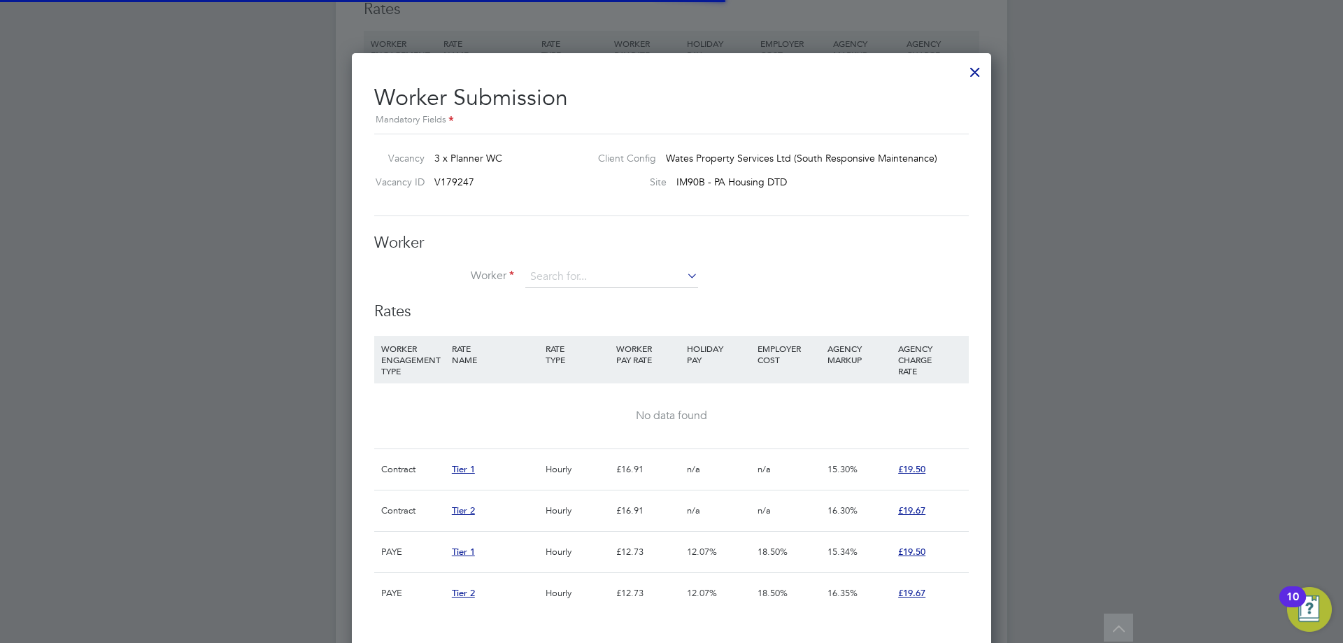
scroll to position [7, 7]
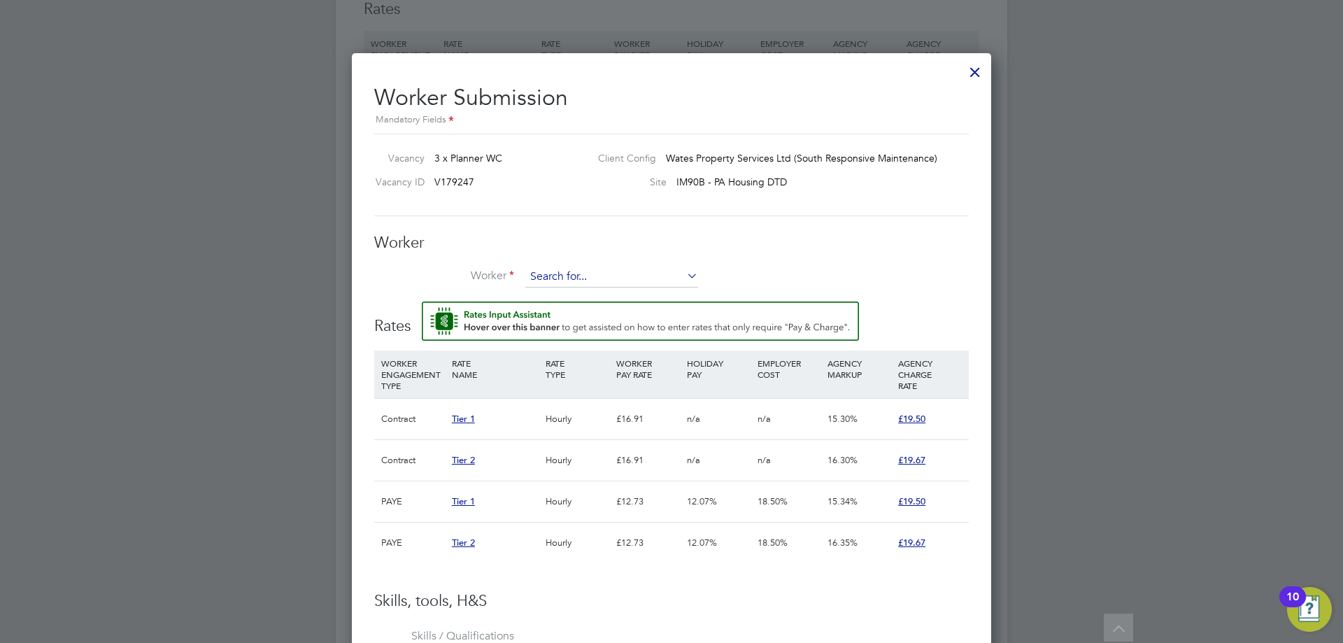
click at [548, 276] on input at bounding box center [611, 277] width 173 height 21
click at [552, 320] on li "+ Add new" at bounding box center [612, 315] width 174 height 19
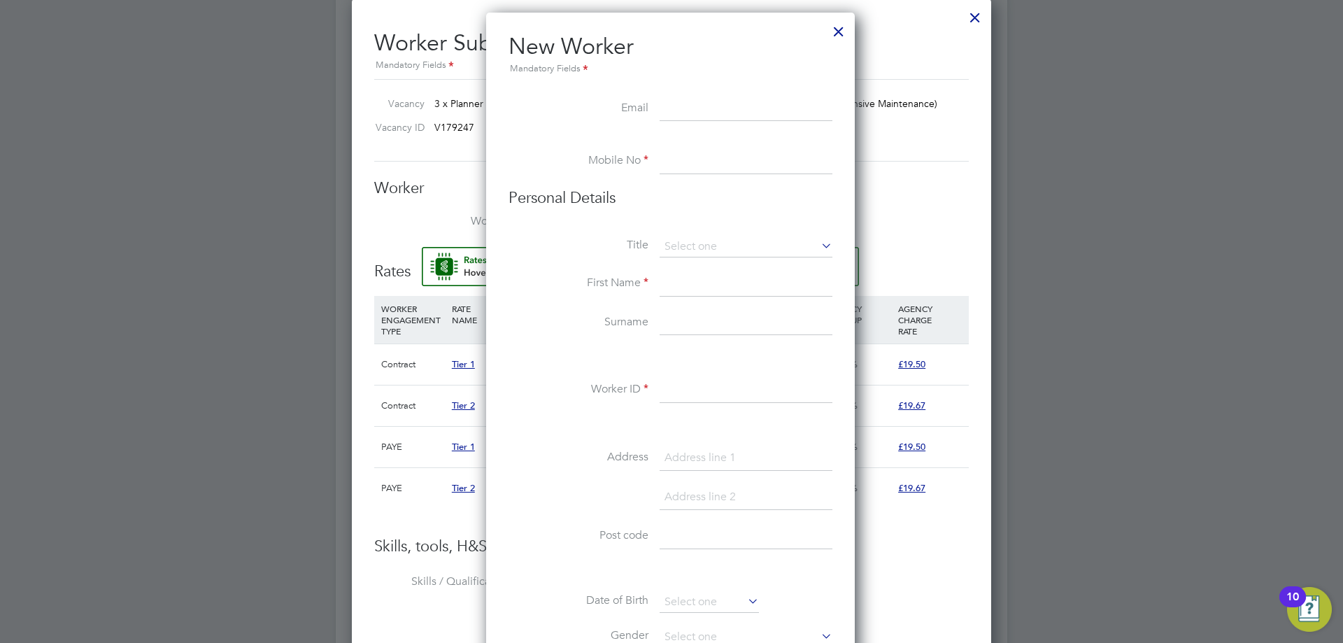
scroll to position [684, 0]
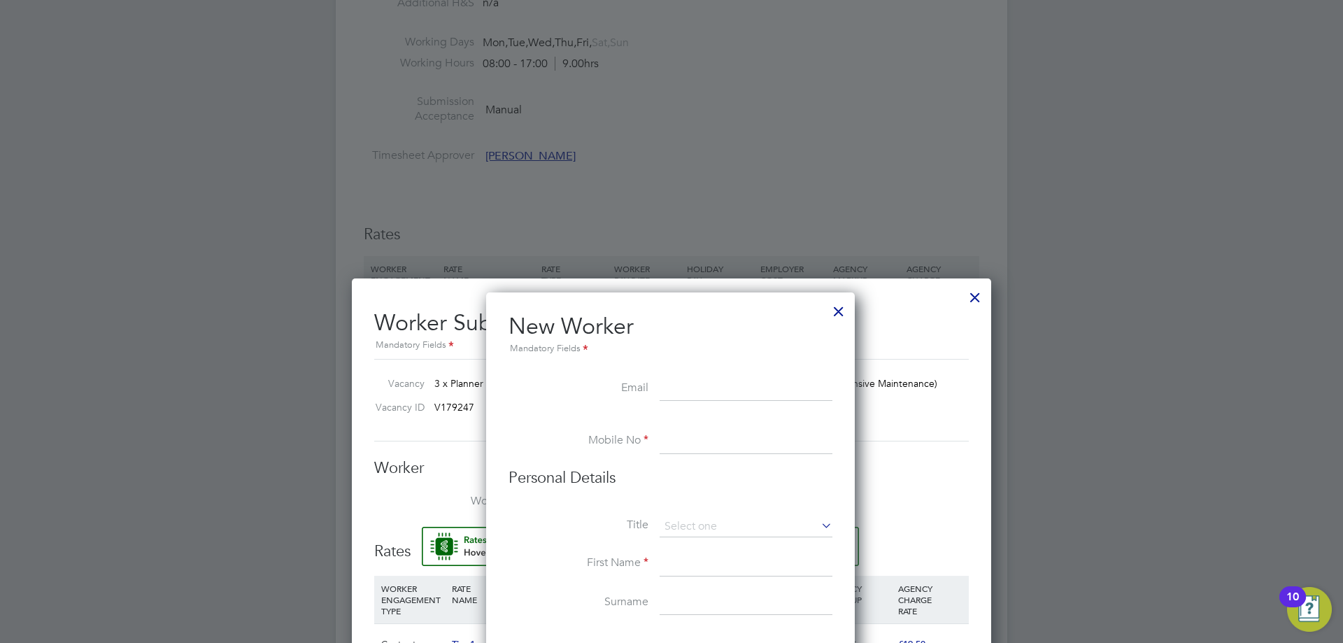
click at [674, 395] on input at bounding box center [746, 388] width 173 height 25
paste input "[PERSON_NAME][EMAIL_ADDRESS][DOMAIN_NAME]"
type input "[PERSON_NAME][EMAIL_ADDRESS][DOMAIN_NAME]"
click at [709, 445] on input at bounding box center [746, 441] width 173 height 25
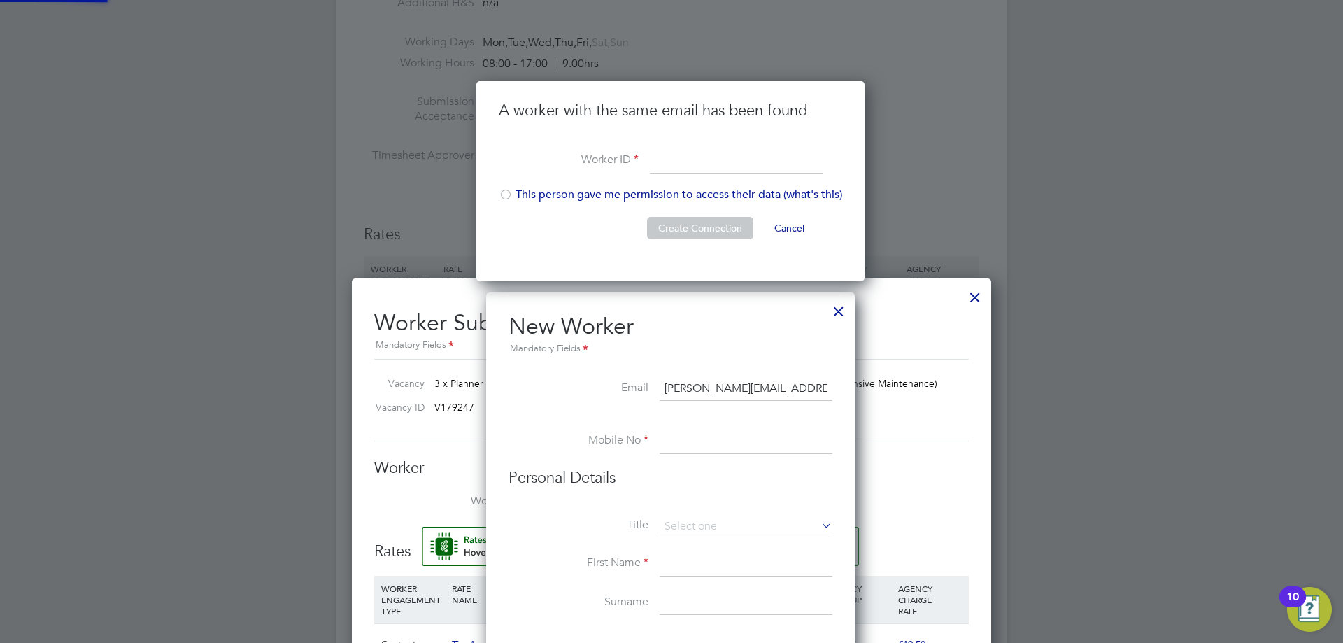
scroll to position [201, 390]
click at [786, 225] on button "Cancel" at bounding box center [789, 228] width 52 height 22
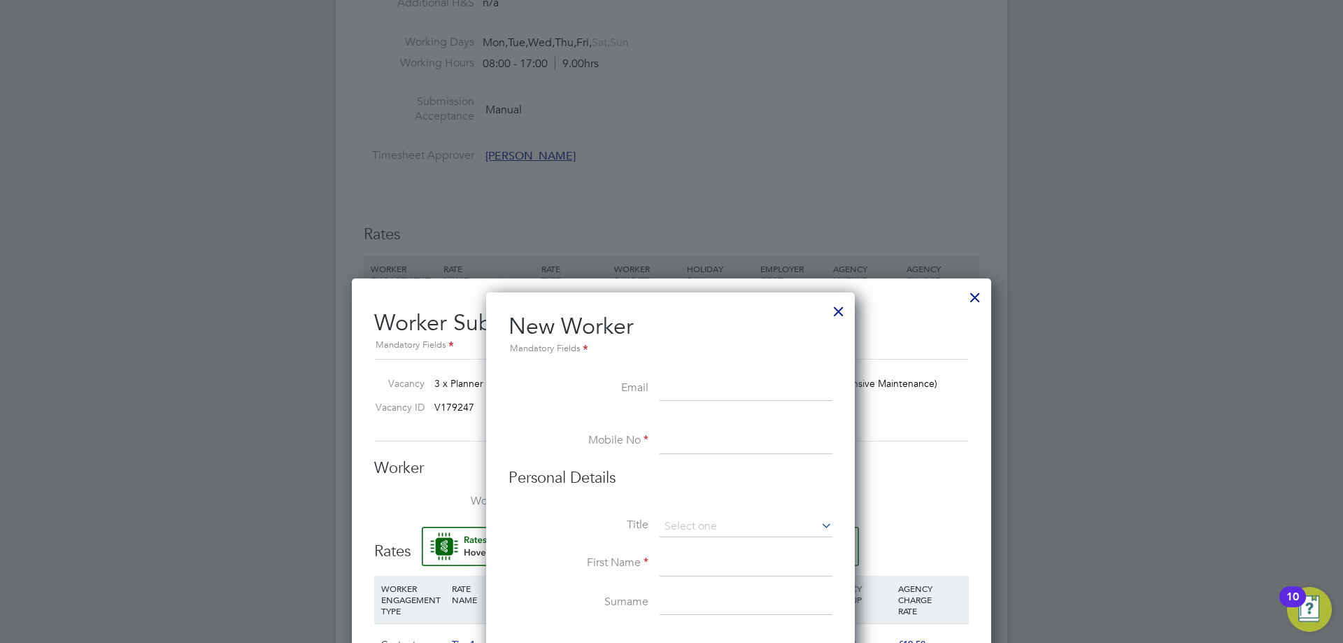
click at [837, 311] on div at bounding box center [838, 307] width 25 height 25
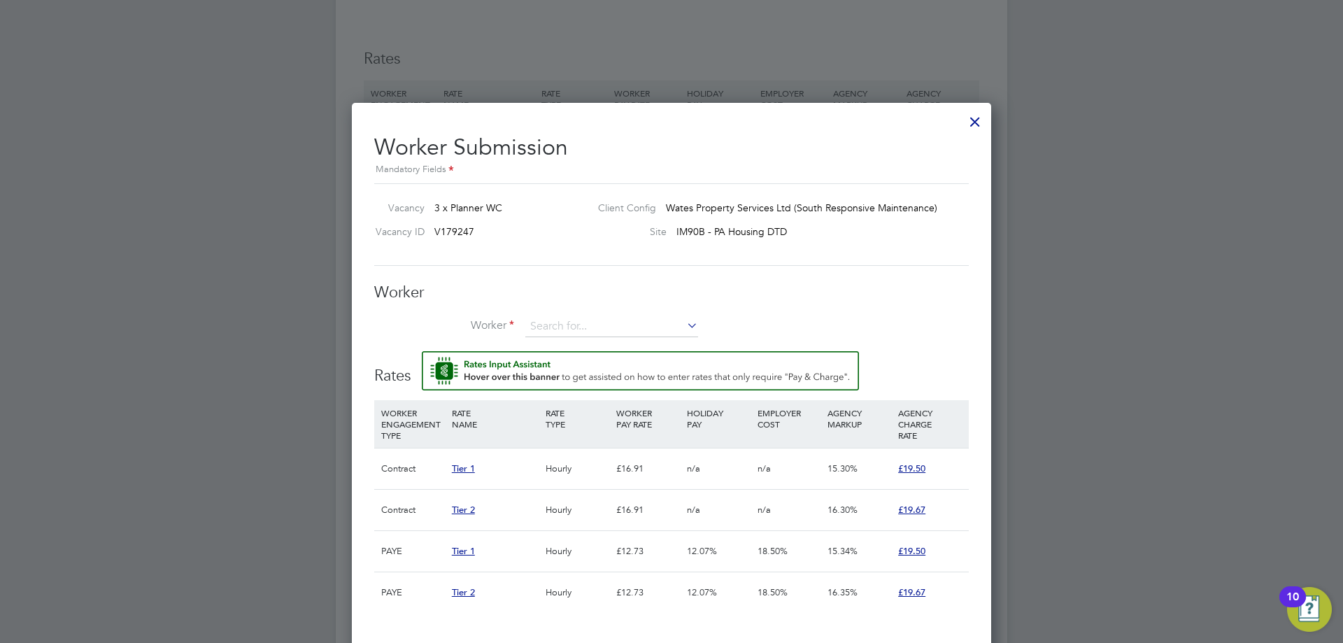
scroll to position [909, 0]
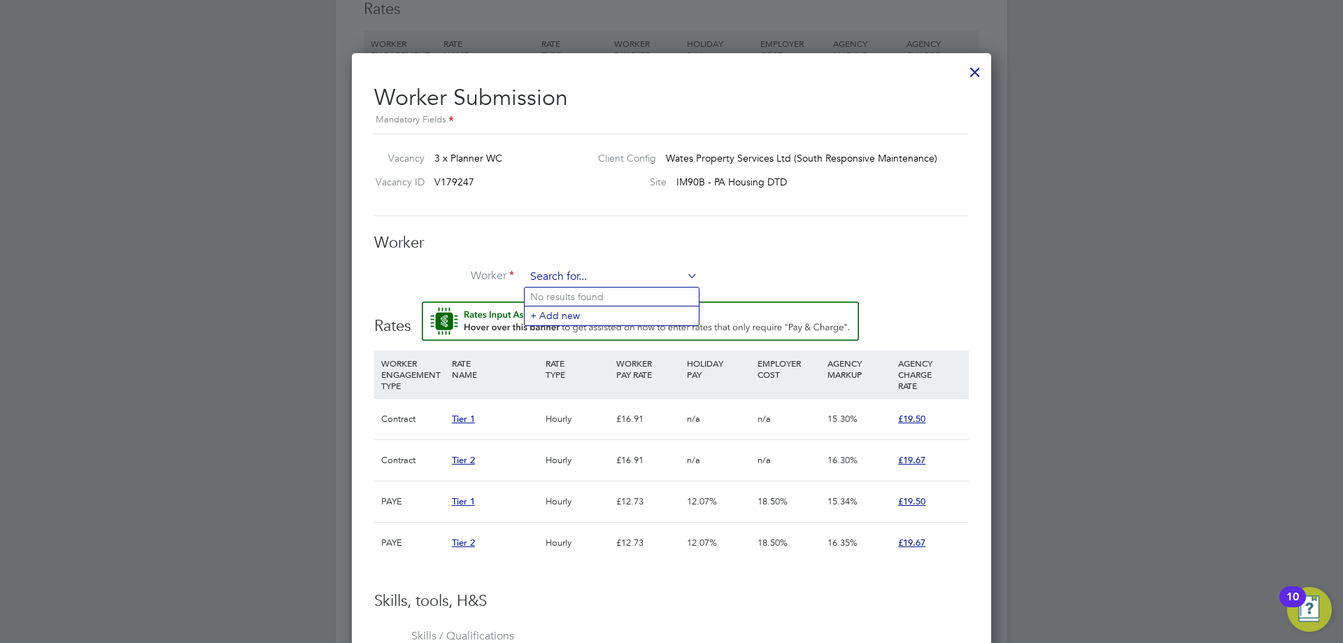
click at [537, 280] on input at bounding box center [611, 277] width 173 height 21
type input "[PERSON_NAME]"
click at [551, 322] on li "+ Add new" at bounding box center [612, 315] width 174 height 19
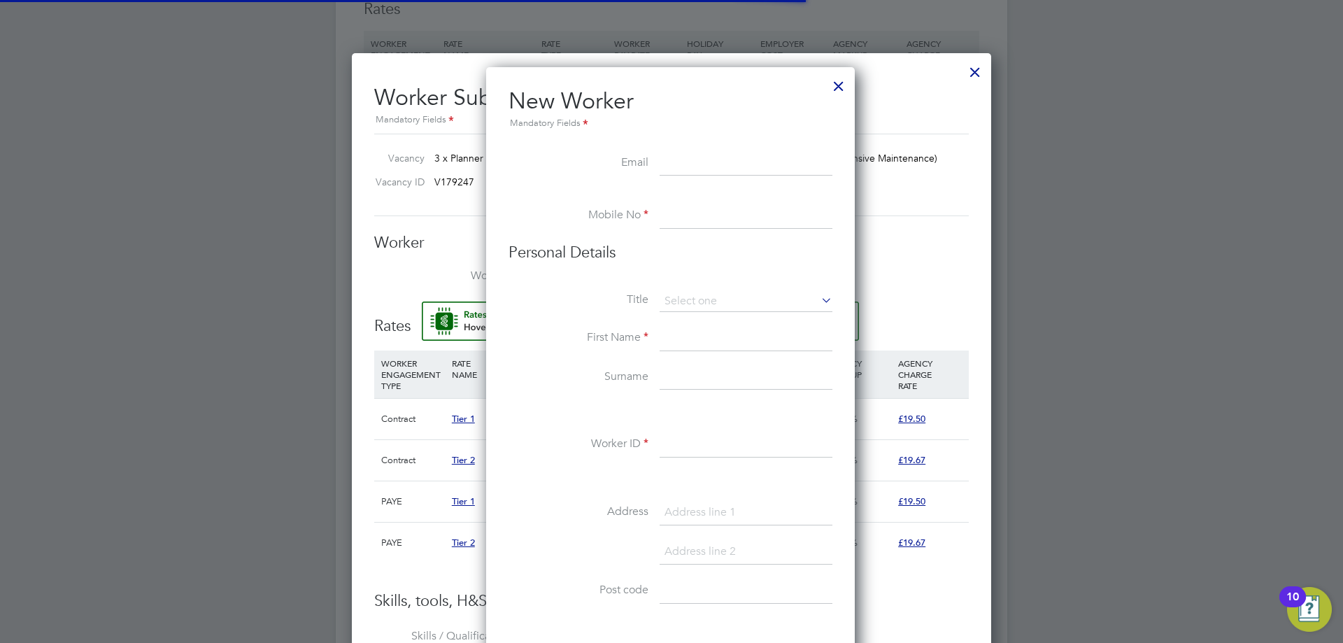
scroll to position [1191, 371]
paste input "[PERSON_NAME][EMAIL_ADDRESS][DOMAIN_NAME]"
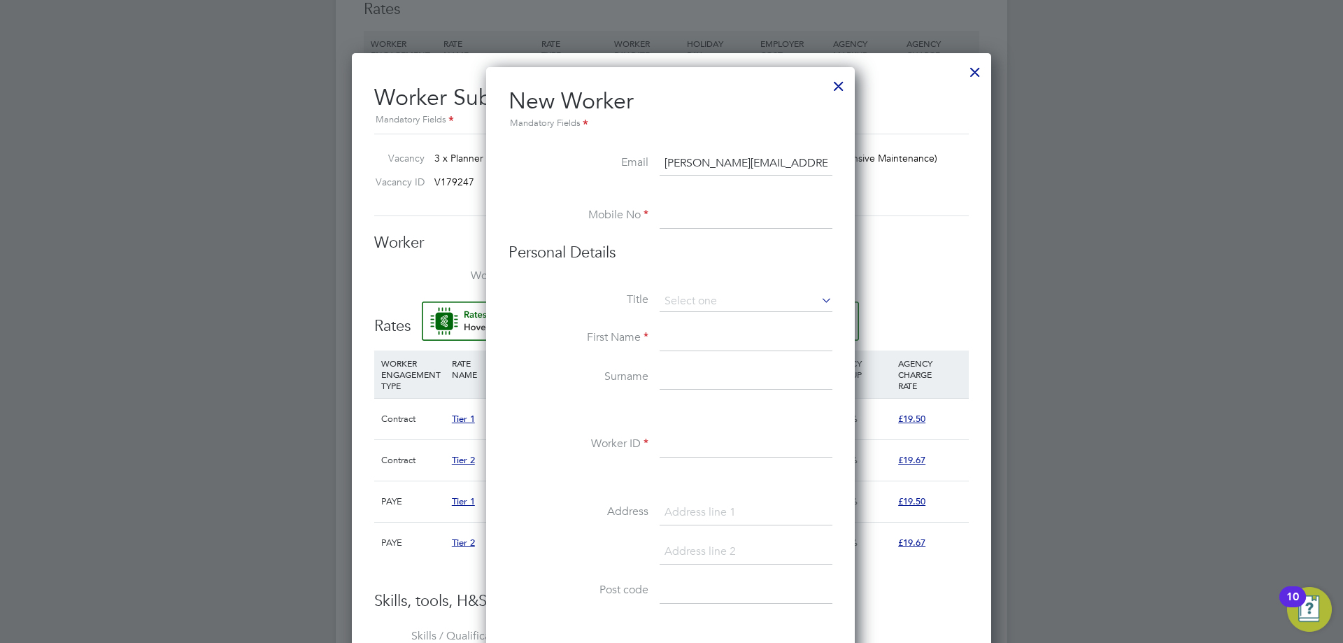
click at [799, 164] on input "[PERSON_NAME][EMAIL_ADDRESS][DOMAIN_NAME]" at bounding box center [746, 163] width 173 height 25
type input "[PERSON_NAME][EMAIL_ADDRESS][DOMAIN_NAME]"
click at [703, 220] on input at bounding box center [746, 216] width 173 height 25
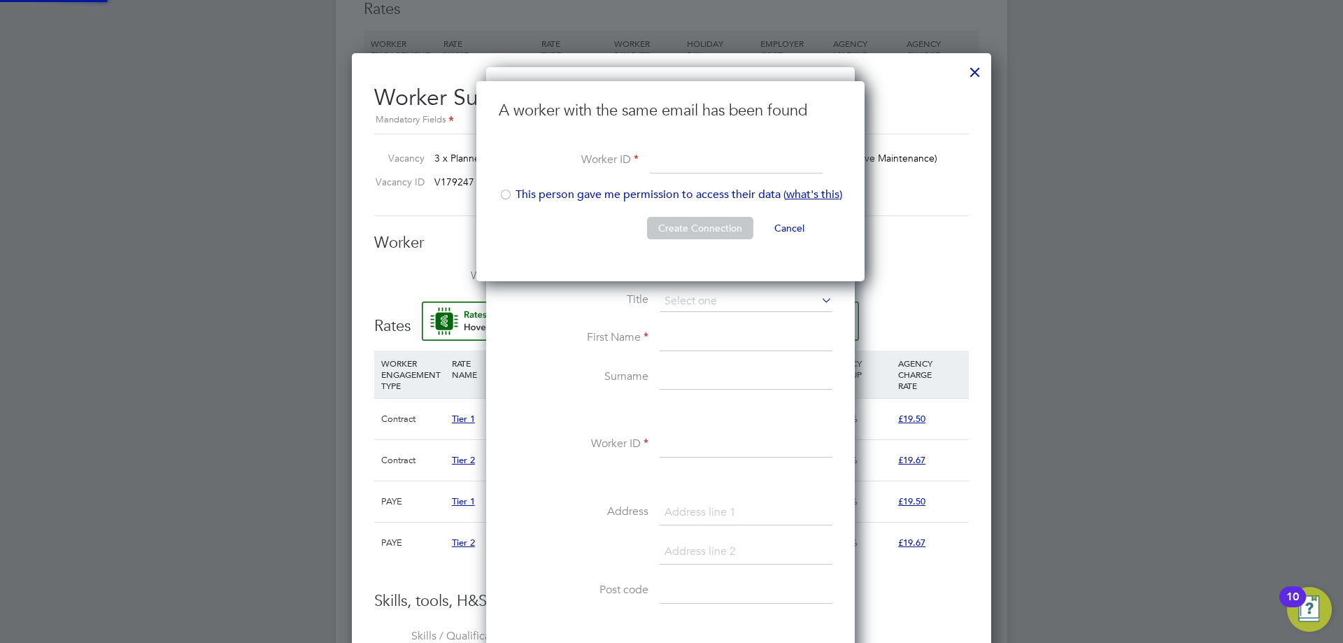
scroll to position [201, 390]
click at [555, 194] on li "This person gave me permission to access their data ( what's this )" at bounding box center [670, 201] width 343 height 29
click at [716, 218] on button "Create Connection" at bounding box center [700, 228] width 106 height 22
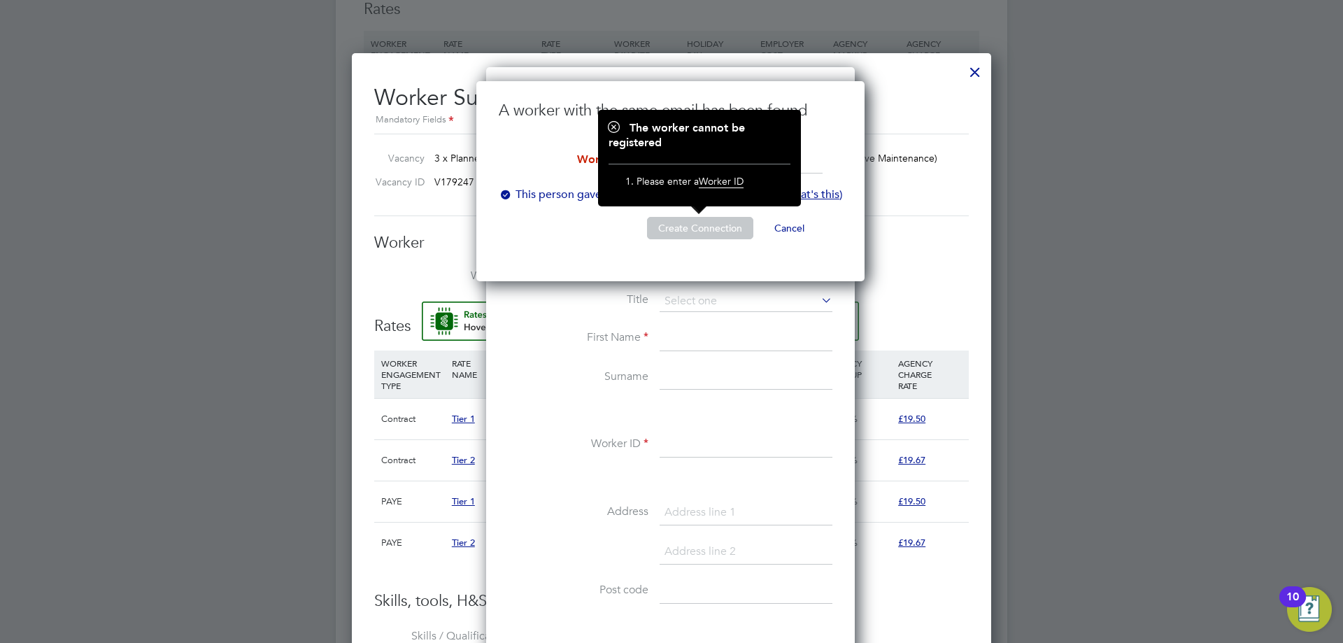
drag, startPoint x: 551, startPoint y: 143, endPoint x: 566, endPoint y: 136, distance: 16.0
click at [551, 142] on li "A worker with the same email has been found" at bounding box center [670, 125] width 343 height 48
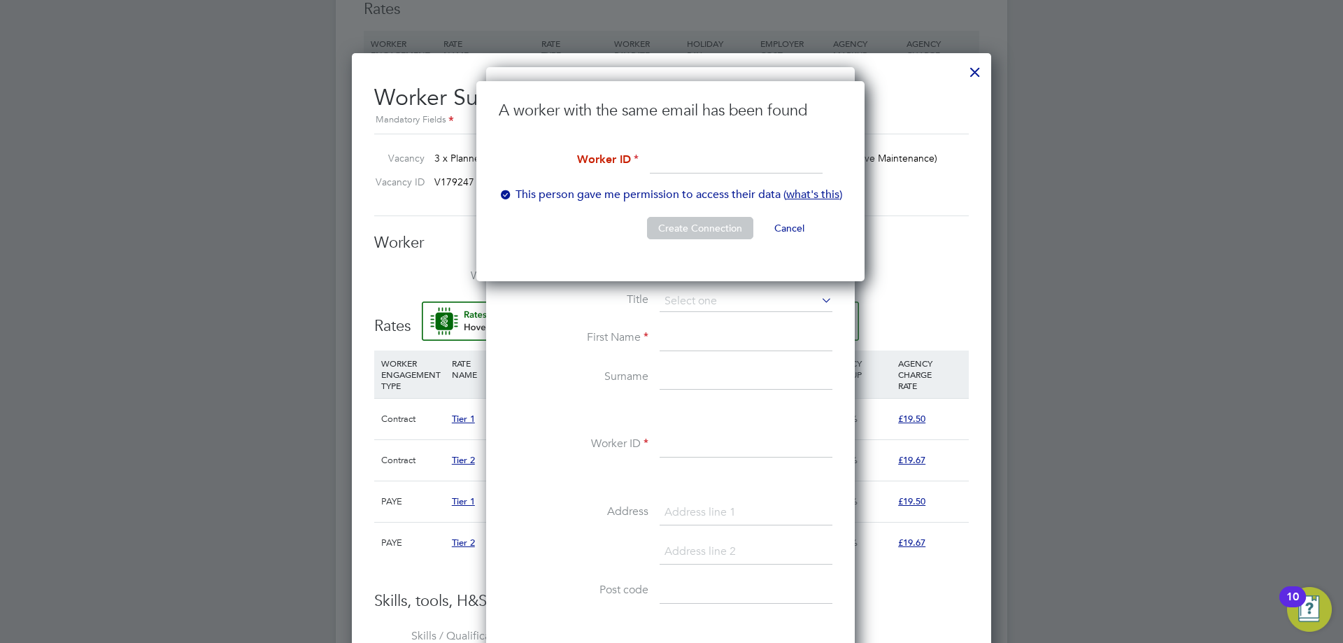
click at [687, 162] on input at bounding box center [736, 161] width 173 height 25
click at [846, 108] on div "A worker with the same email has been found Worker ID This person gave me permi…" at bounding box center [670, 181] width 388 height 200
click at [953, 106] on h2 "Worker Submission Mandatory Fields" at bounding box center [671, 100] width 595 height 55
click at [779, 231] on button "Cancel" at bounding box center [789, 228] width 52 height 22
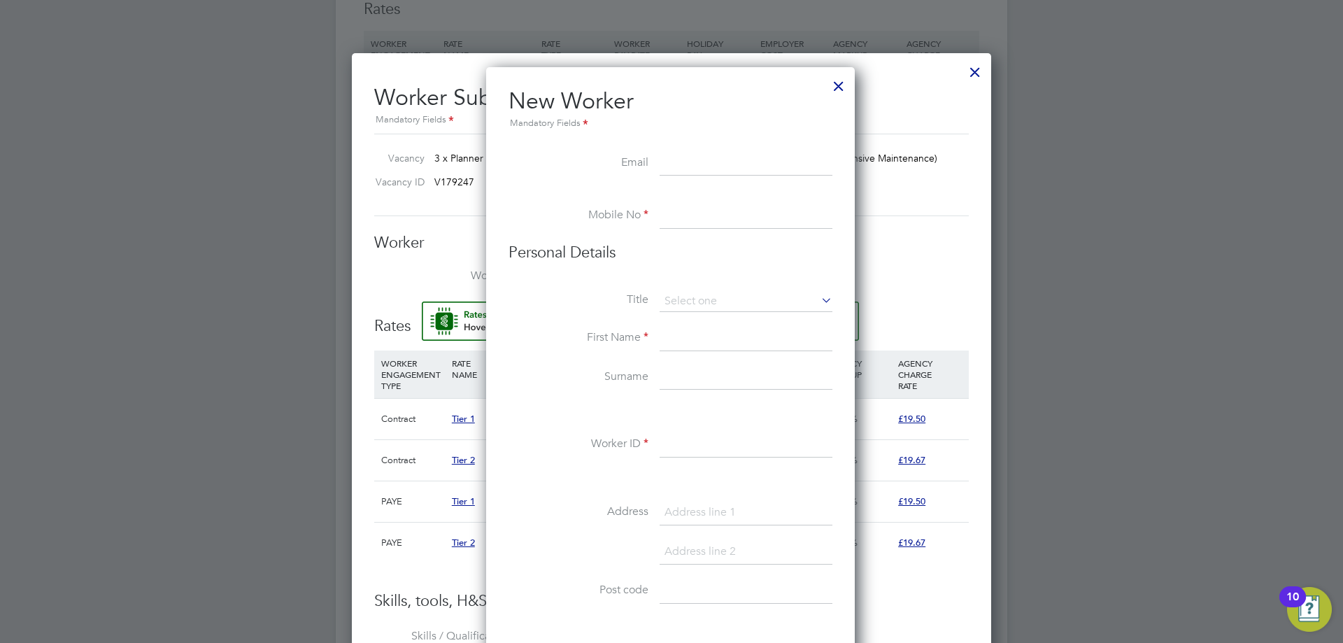
click at [832, 90] on div at bounding box center [838, 82] width 25 height 25
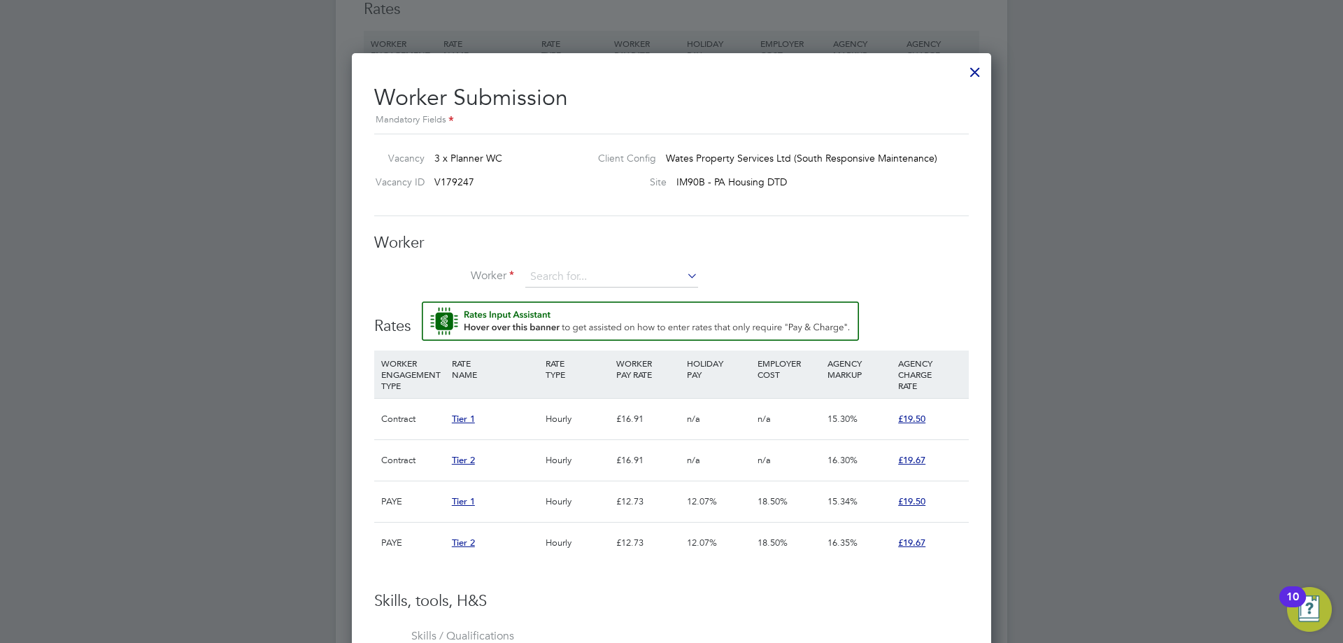
click at [969, 69] on div at bounding box center [975, 68] width 25 height 25
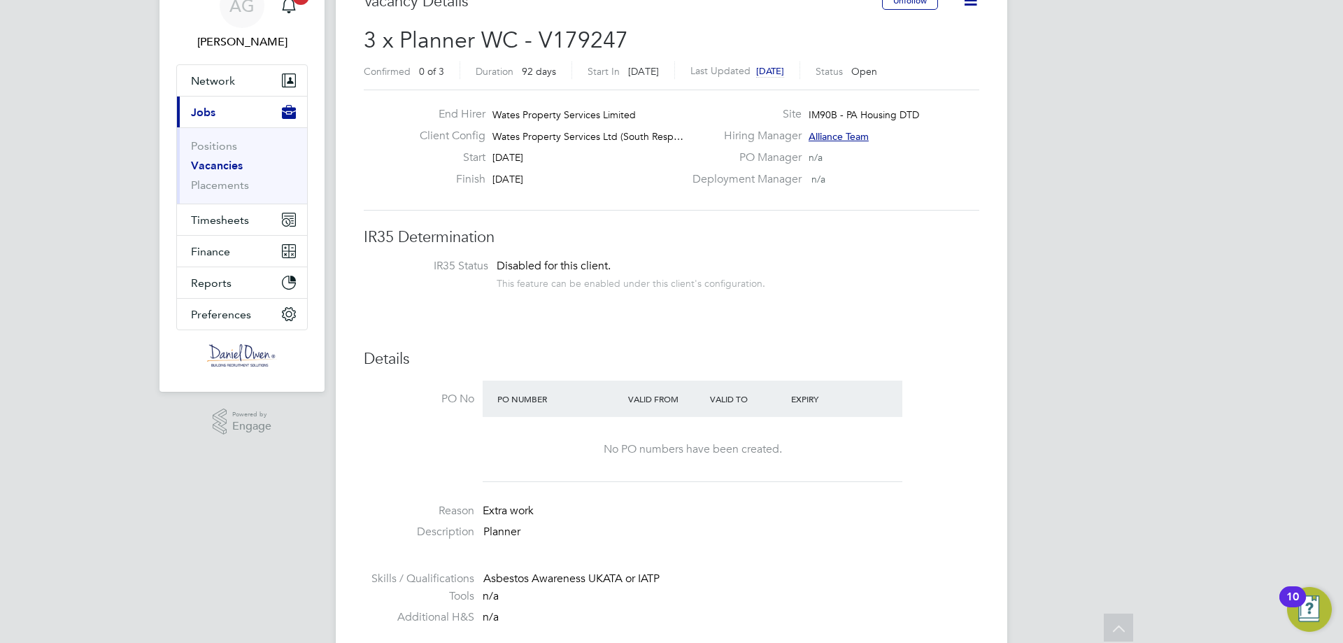
scroll to position [0, 0]
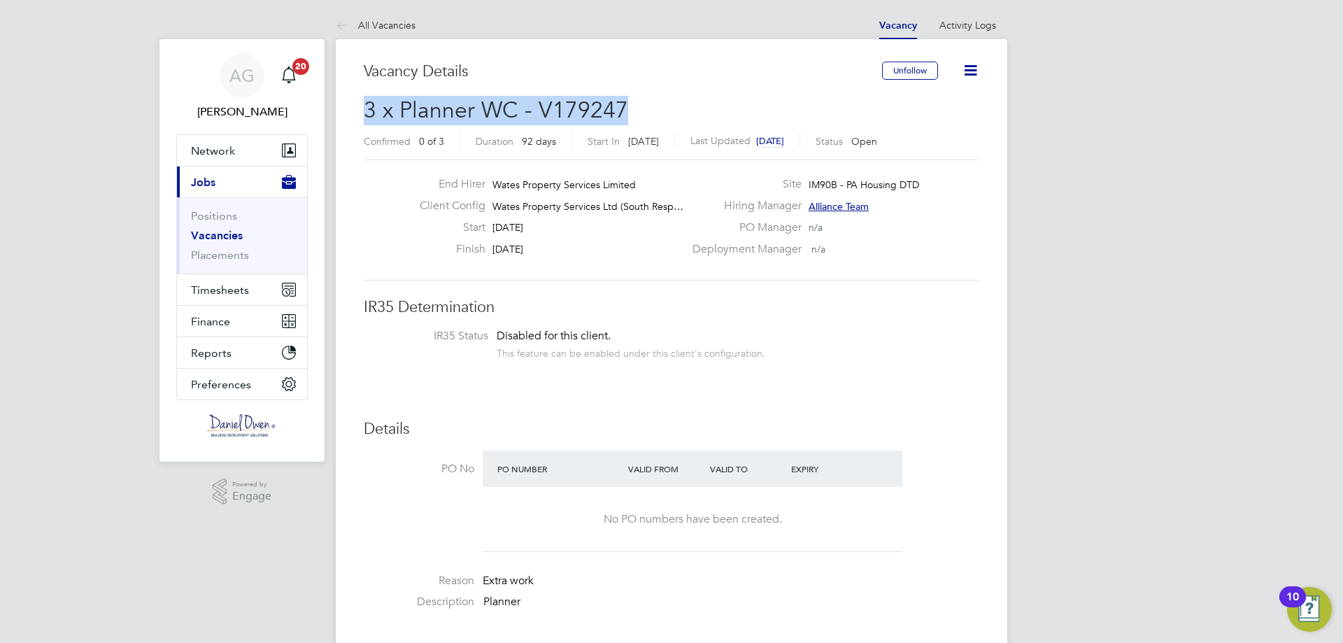
drag, startPoint x: 639, startPoint y: 114, endPoint x: 369, endPoint y: 112, distance: 270.7
click at [369, 112] on h2 "3 x Planner WC - V179247 Confirmed 0 of 3 Duration 92 days Start In [DATE] Last…" at bounding box center [672, 125] width 616 height 59
copy span "3 x Planner WC - V179247"
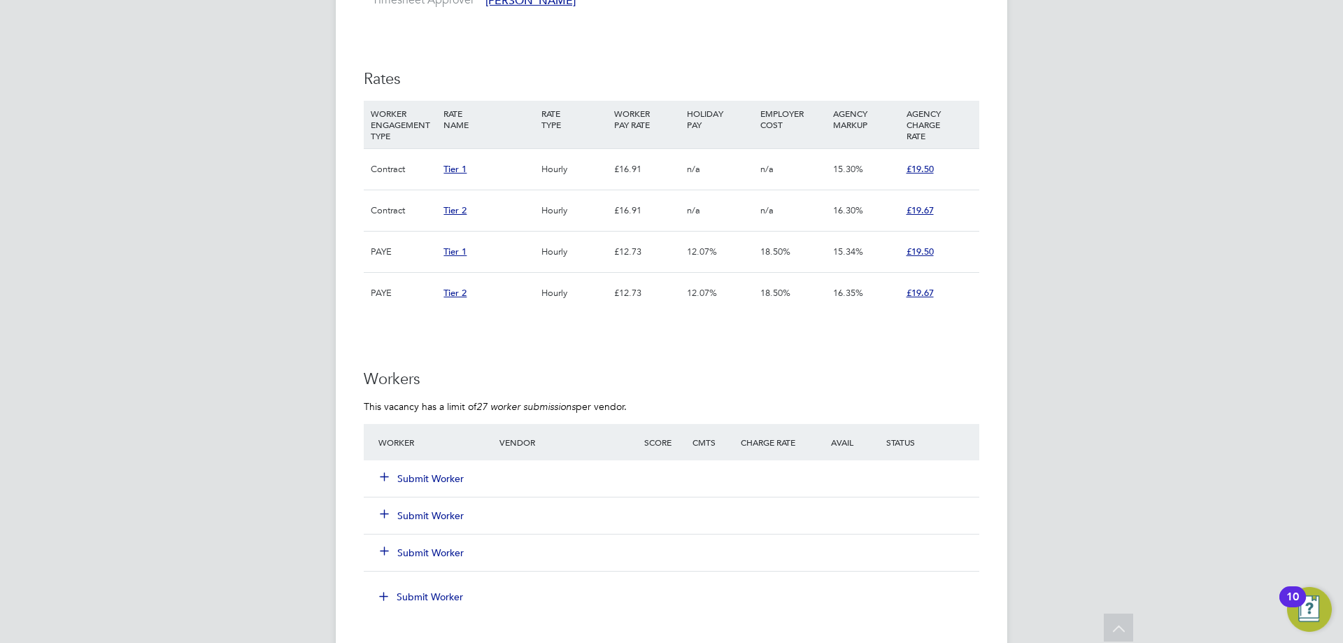
scroll to position [1049, 0]
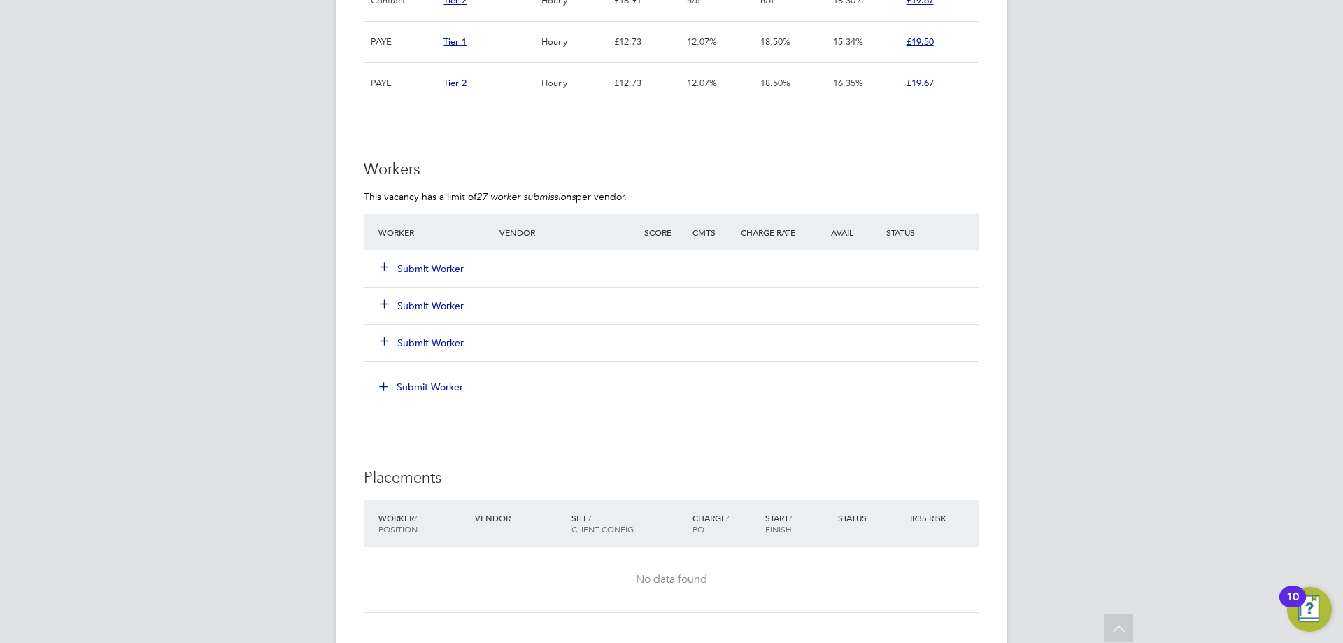
click at [434, 269] on button "Submit Worker" at bounding box center [423, 269] width 84 height 14
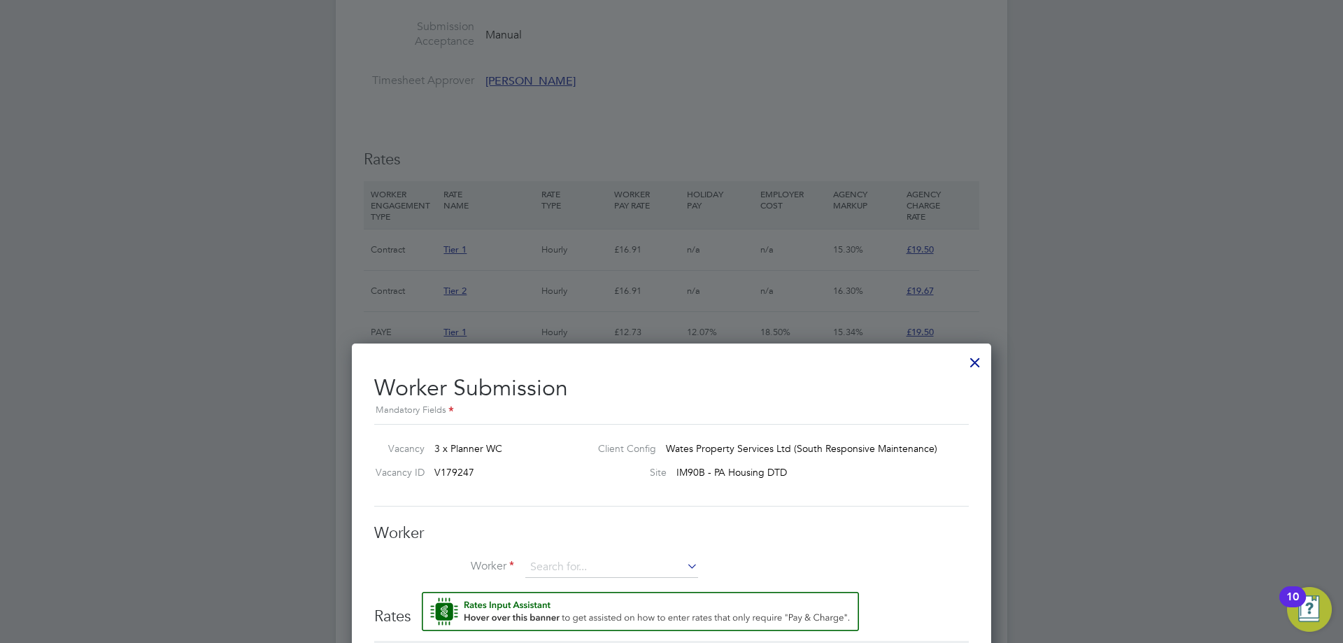
scroll to position [969, 0]
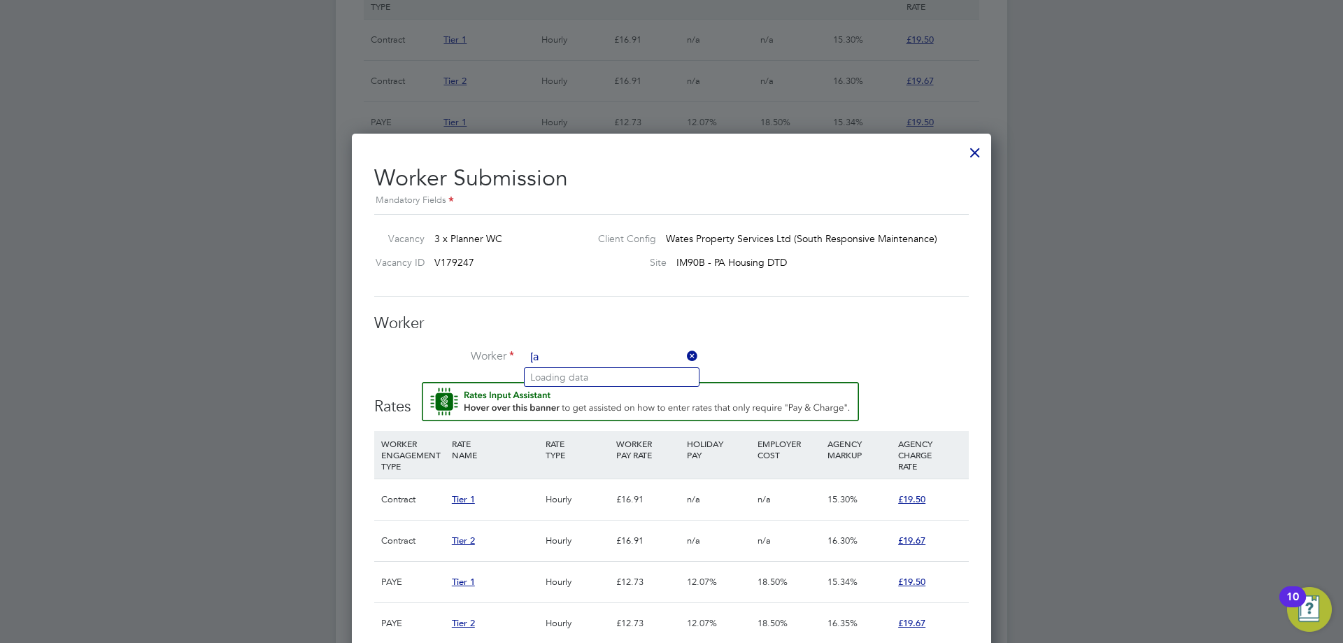
type input "["
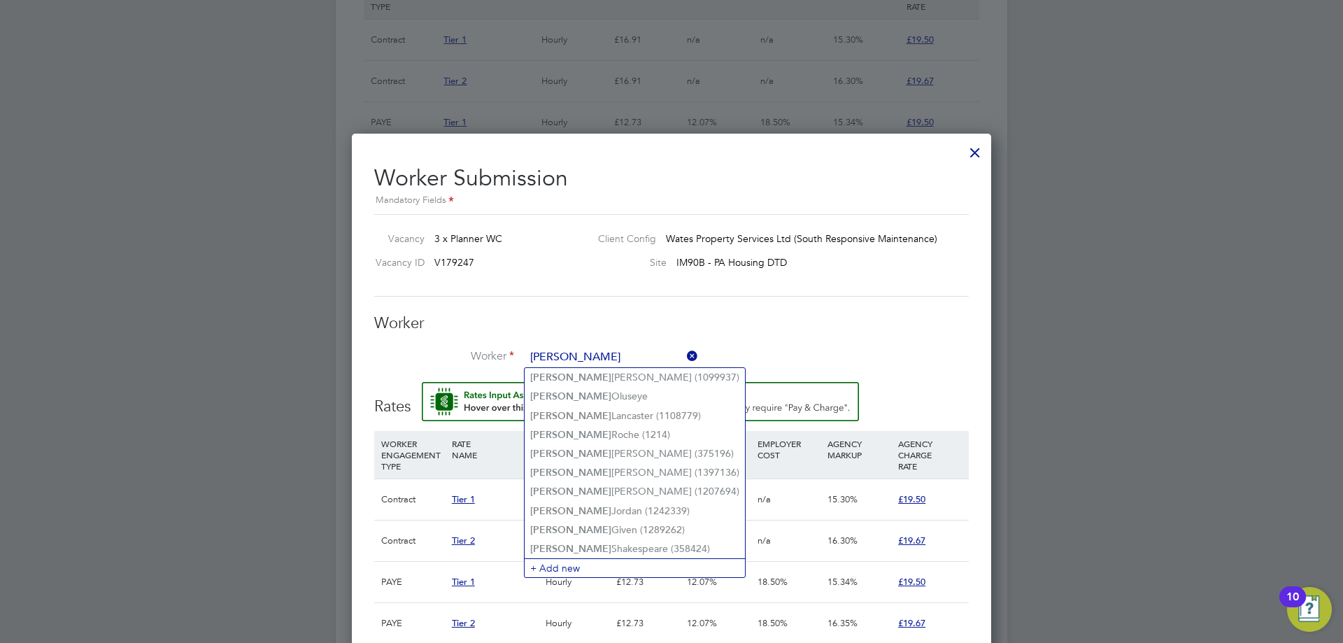
scroll to position [1249, 0]
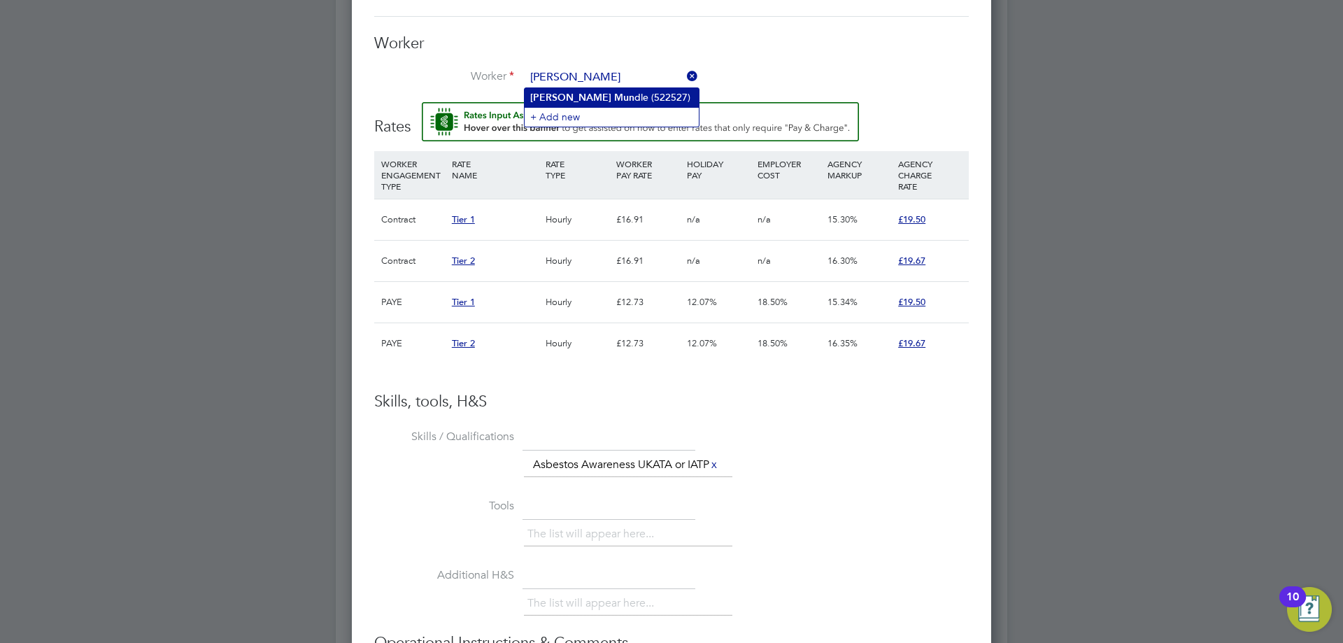
type input "[PERSON_NAME]"
click at [615, 97] on li "Worker" at bounding box center [671, 84] width 595 height 35
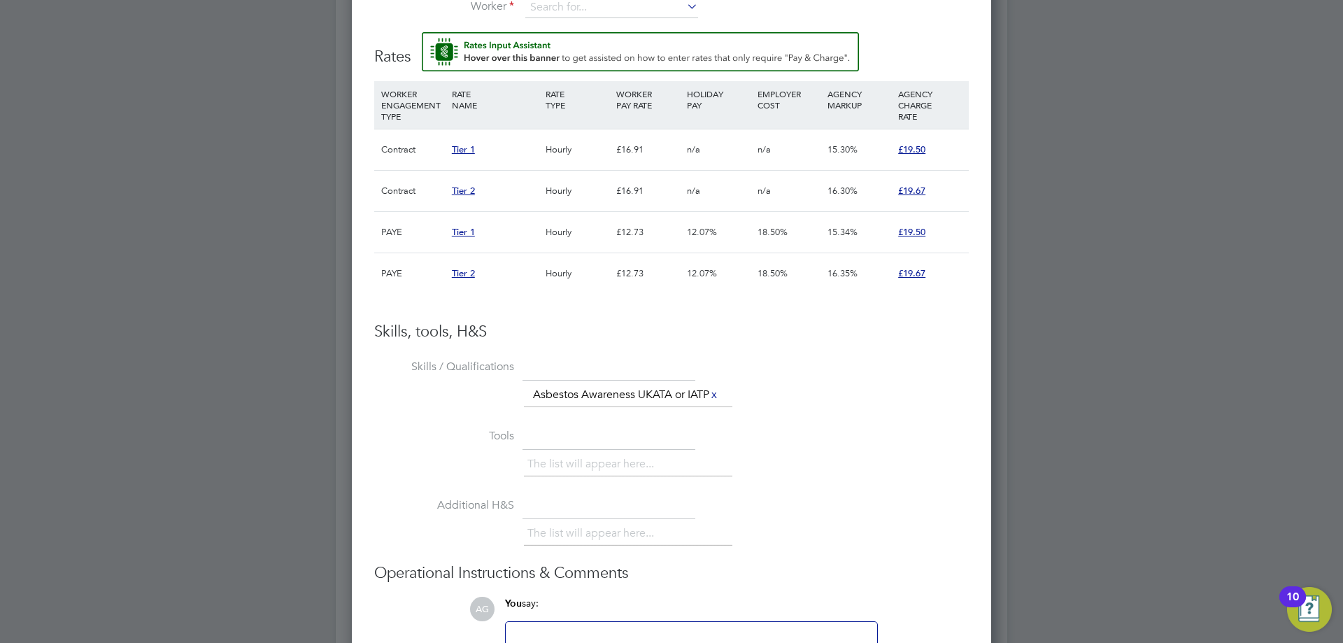
scroll to position [1458, 0]
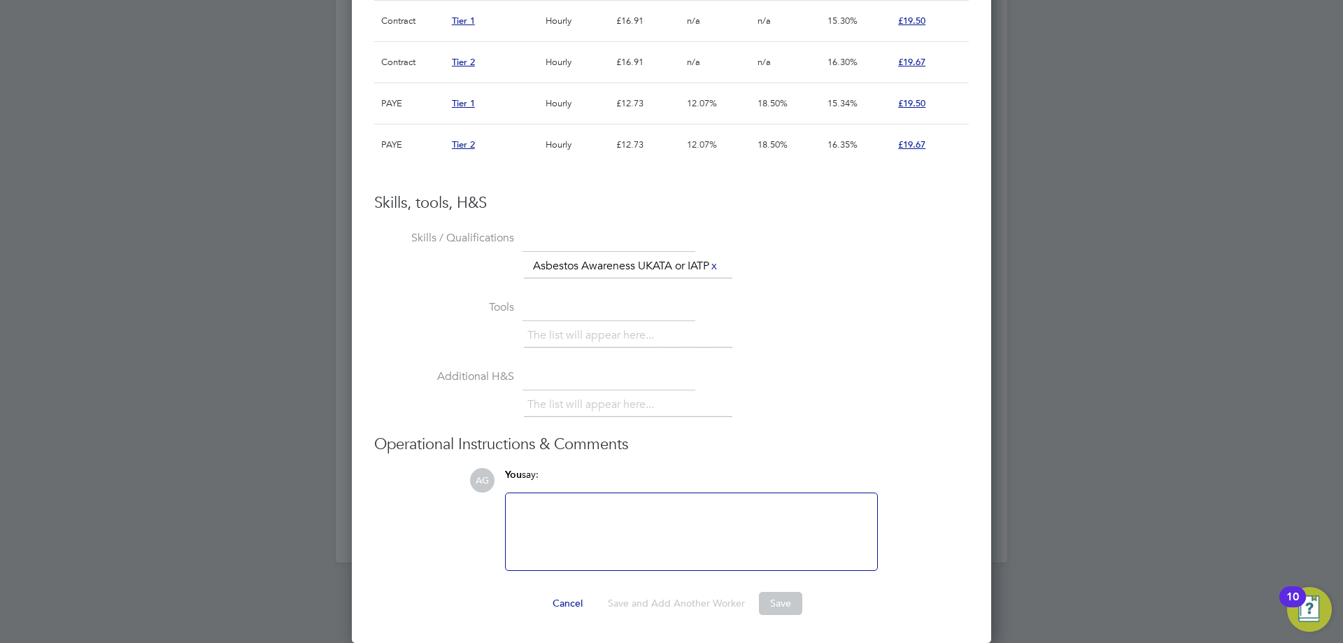
click at [565, 537] on div at bounding box center [691, 532] width 355 height 60
click at [609, 257] on li "Asbestos Awareness UKATA or IATP x" at bounding box center [625, 266] width 197 height 19
click at [711, 164] on li "WORKER ENGAGEMENT TYPE RATE NAME RATE TYPE WORKER PAY RATE HOLIDAY PAY EMPLOYER…" at bounding box center [671, 65] width 595 height 227
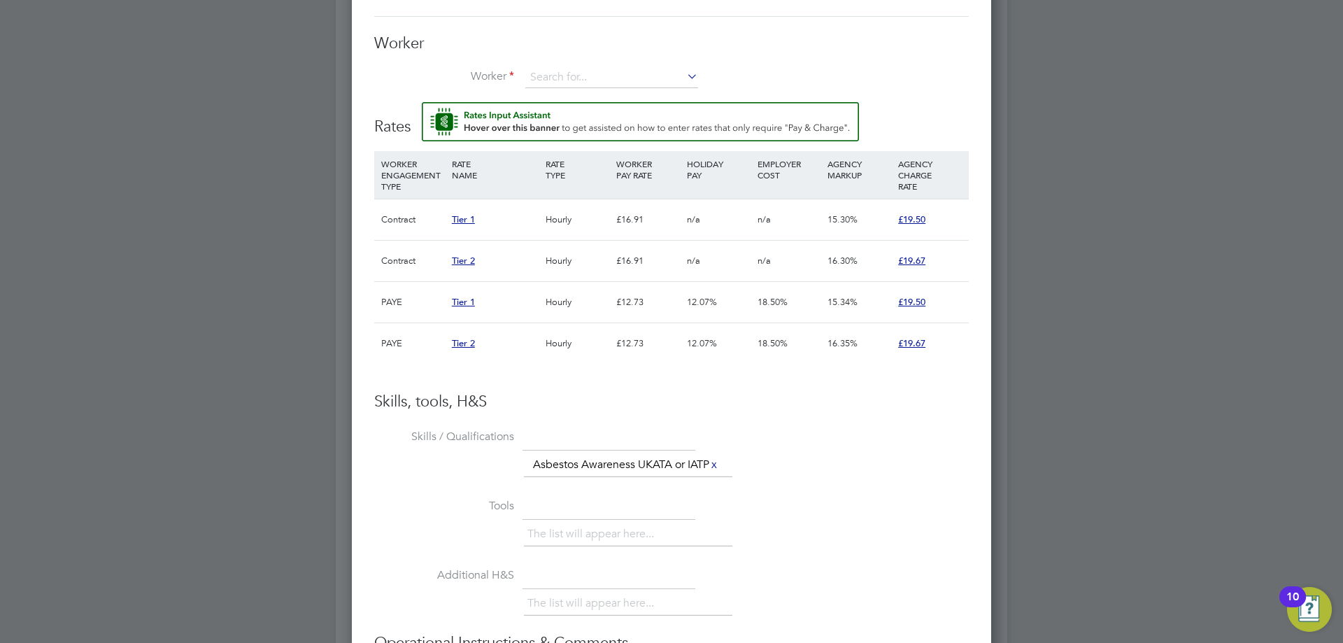
scroll to position [969, 0]
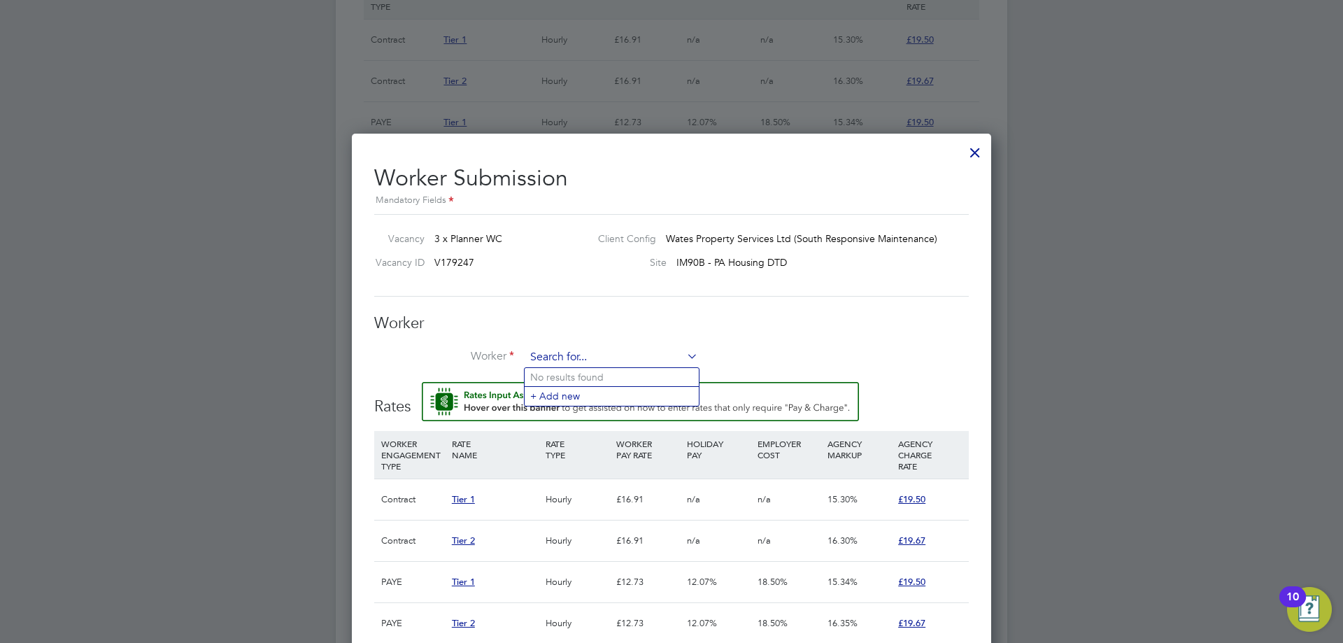
click at [572, 359] on input at bounding box center [611, 357] width 173 height 21
click at [561, 372] on b "[PERSON_NAME]" at bounding box center [570, 377] width 81 height 12
type input "[PERSON_NAME] (522527)"
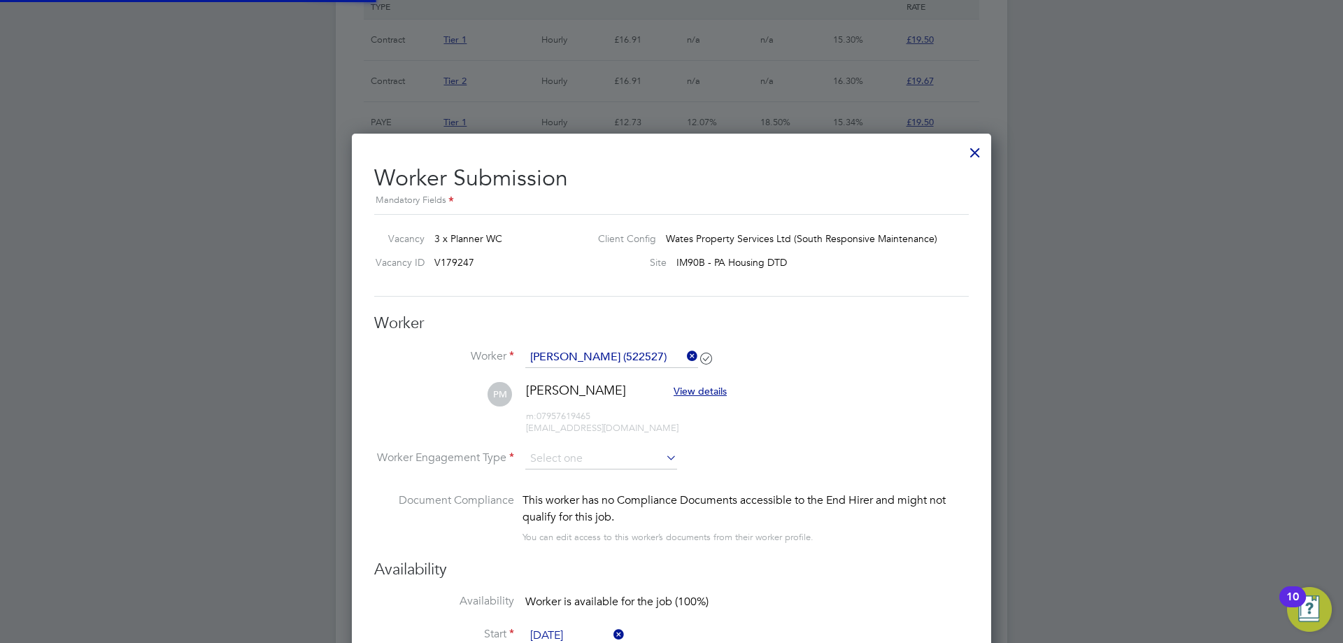
scroll to position [1312, 640]
click at [571, 464] on input at bounding box center [601, 459] width 152 height 21
click at [559, 490] on li "PAYE" at bounding box center [601, 497] width 153 height 18
type input "PAYE"
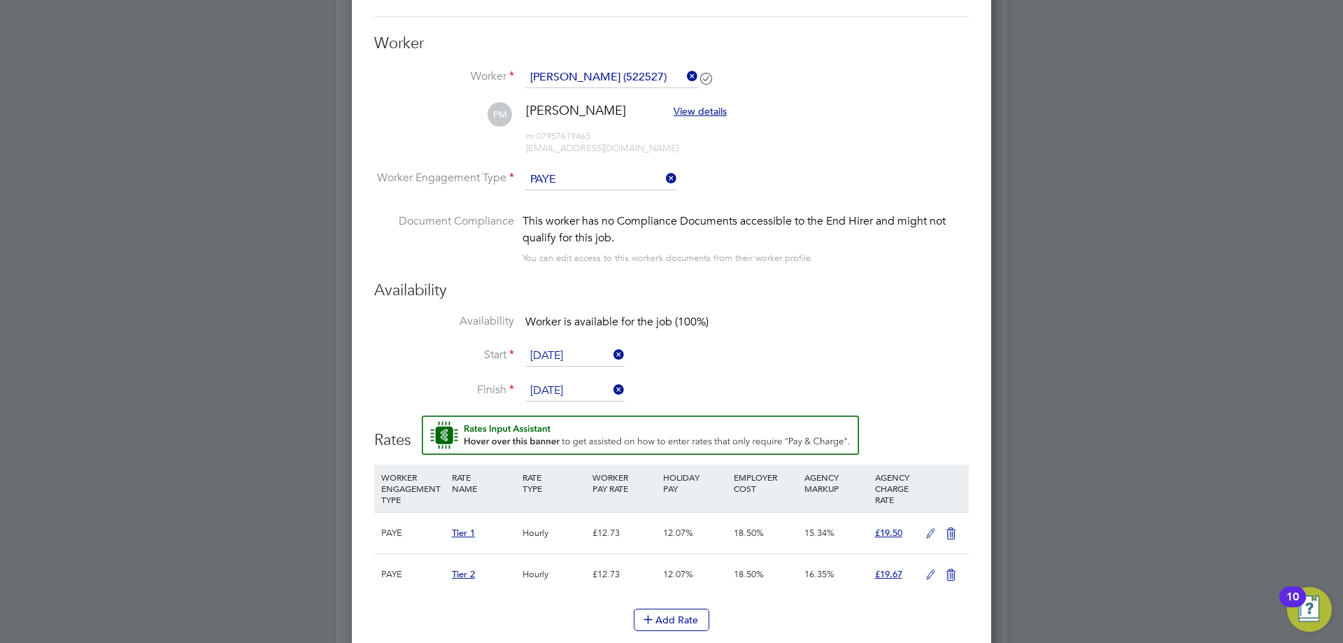
scroll to position [1389, 0]
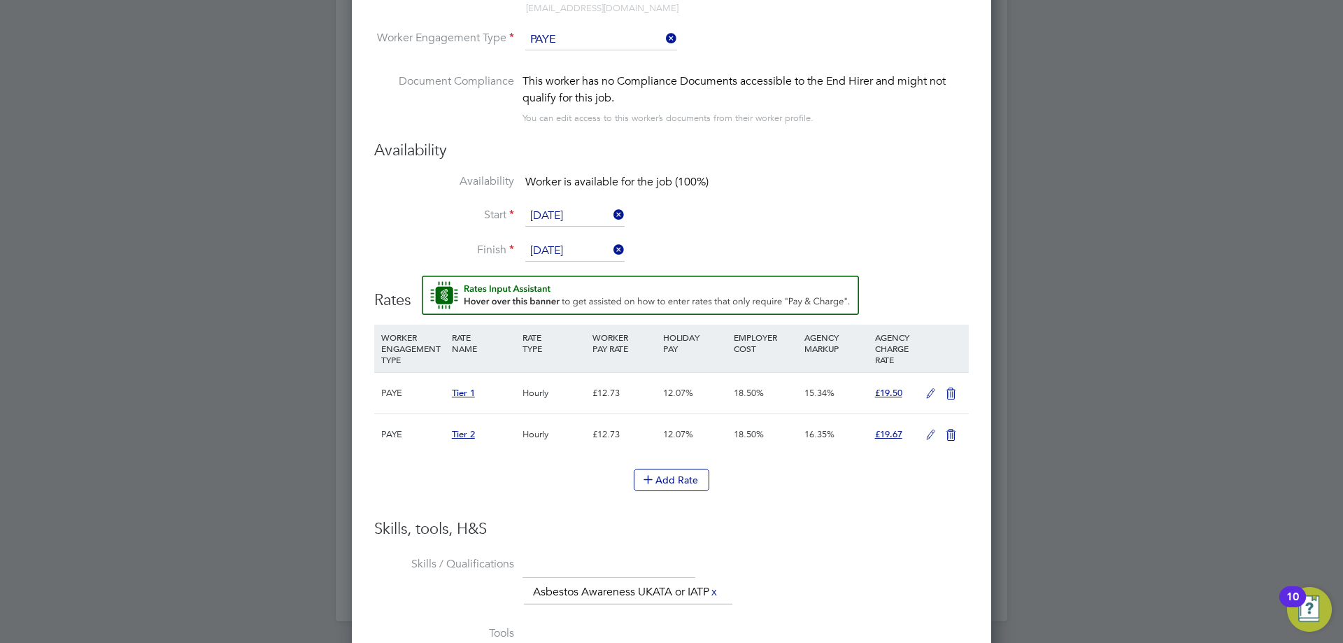
click at [928, 434] on icon at bounding box center [930, 435] width 17 height 11
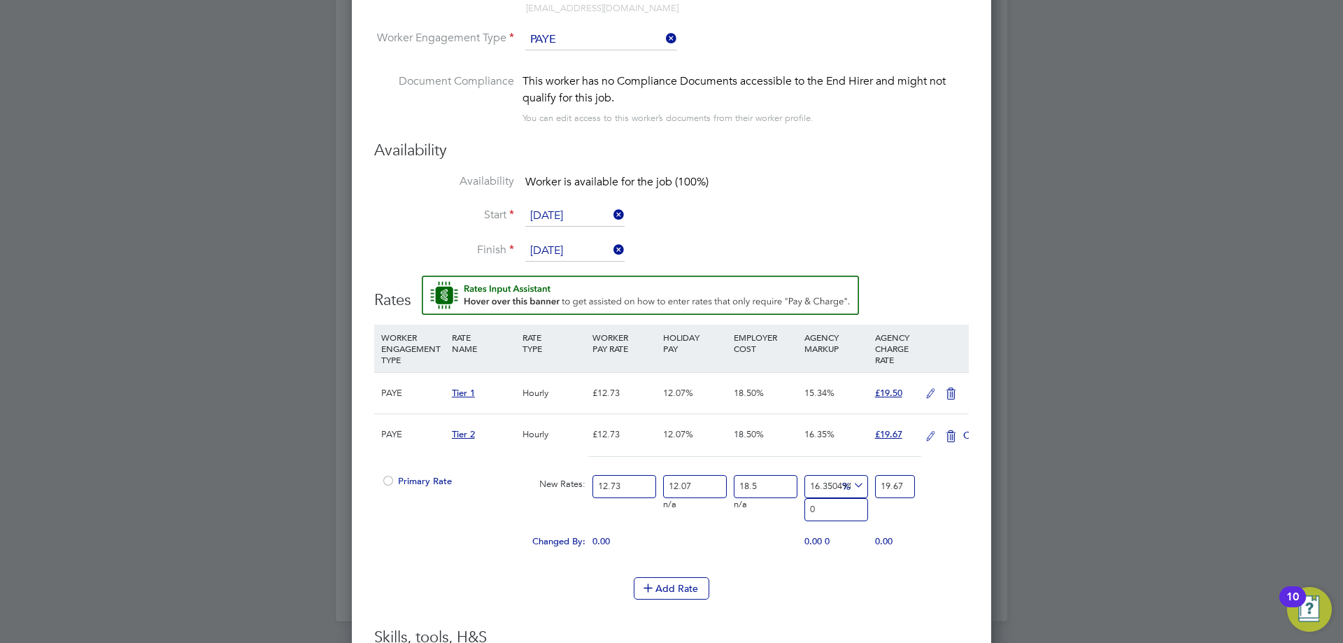
scroll to position [1352, 640]
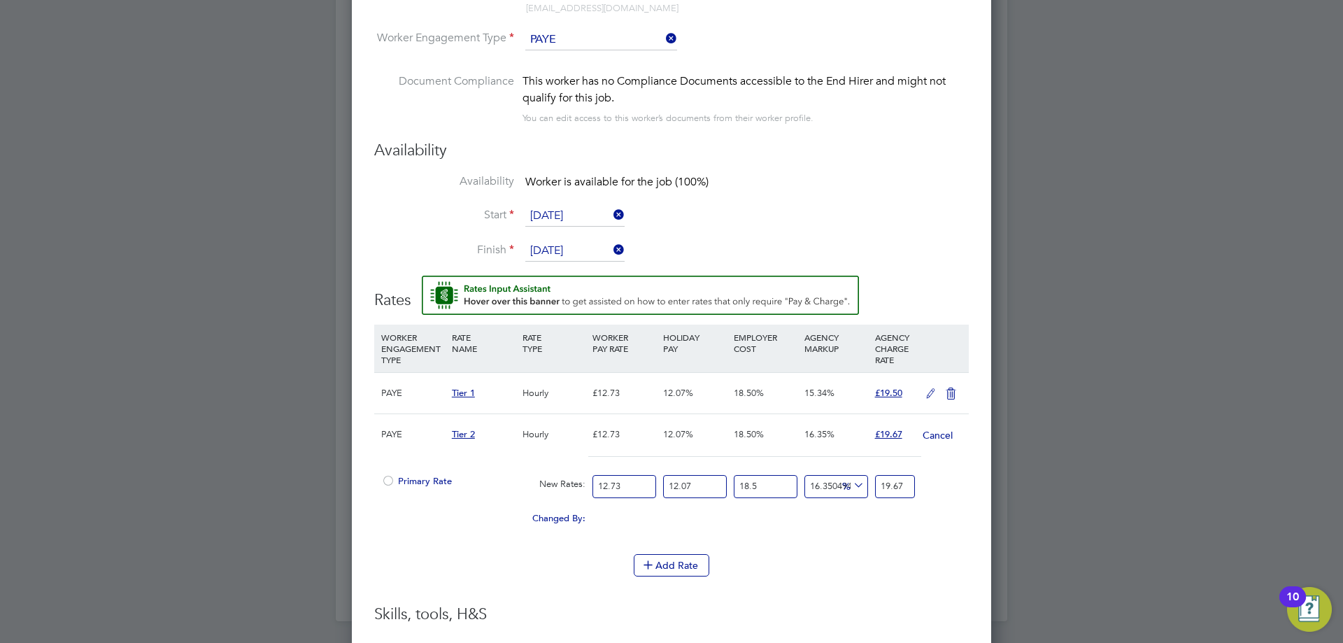
drag, startPoint x: 642, startPoint y: 487, endPoint x: 469, endPoint y: 485, distance: 173.5
click at [500, 487] on div "Primary Rate New Rates: 12.73 12.07 n/a 18.5 n/a 16.350494652430857 0 % 19.67" at bounding box center [671, 486] width 595 height 37
type input "1"
type input "1.5451688923802043"
type input "13"
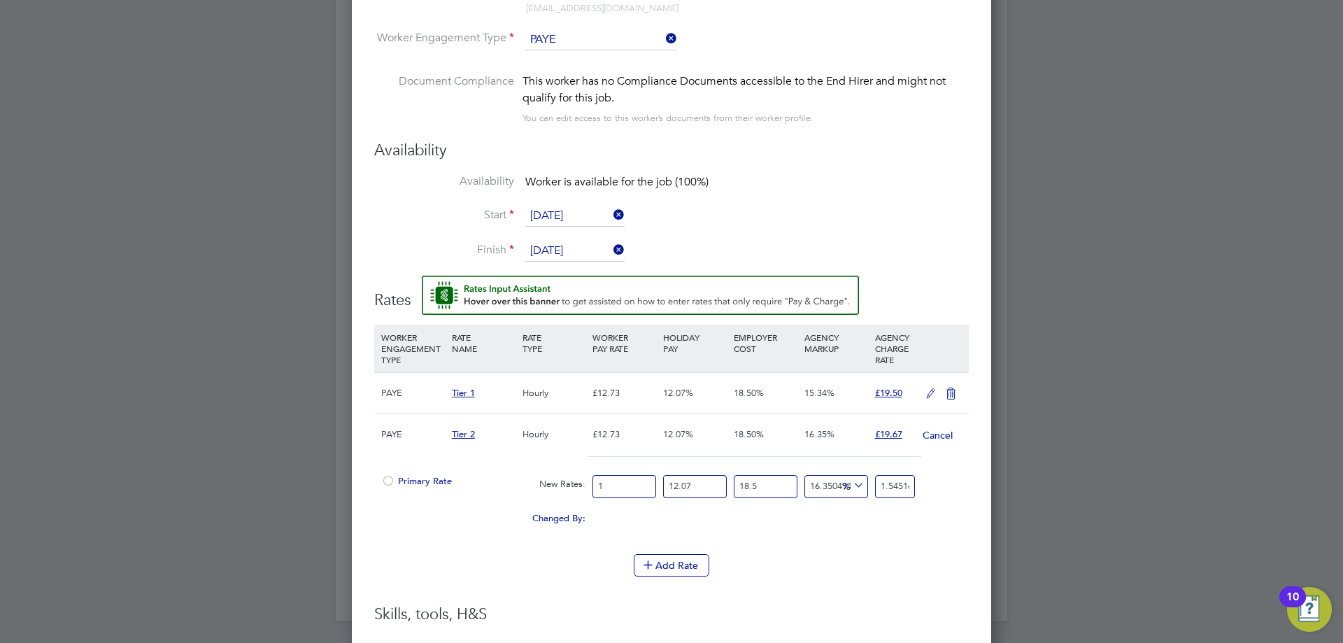
type input "20.087195600942657"
type input "13.6"
type input "21.014296936370776"
type input "13.69"
type input "21.153362136684997"
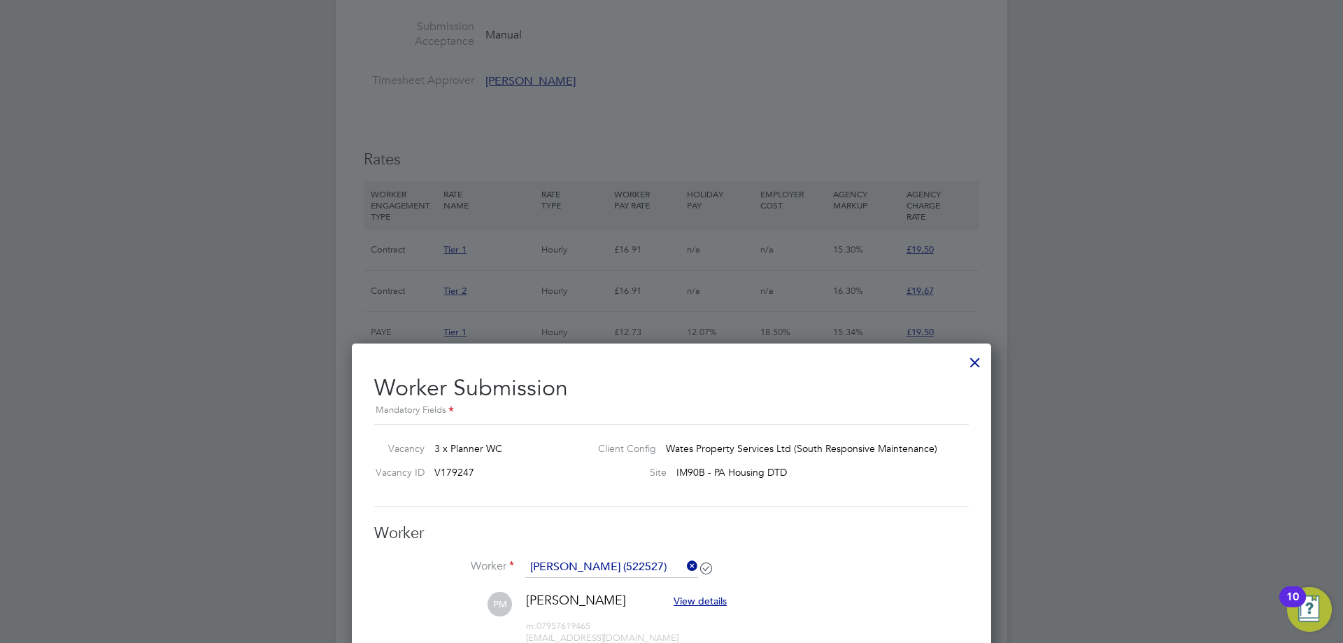
scroll to position [969, 0]
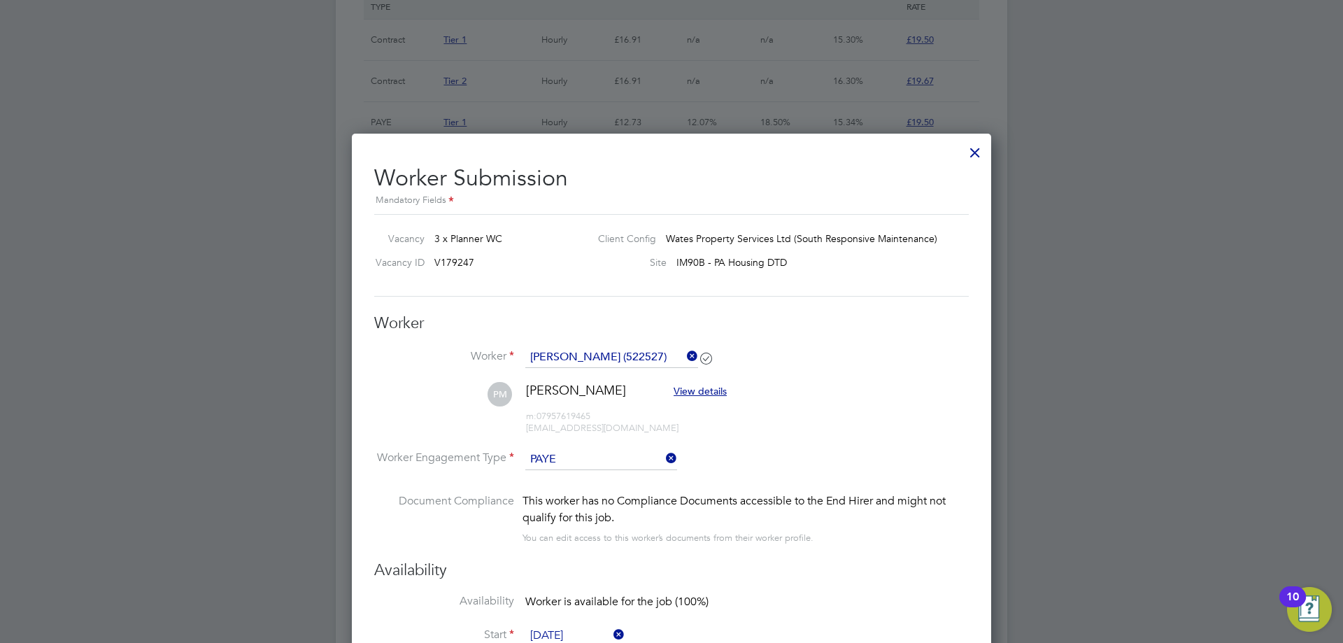
type input "13.69"
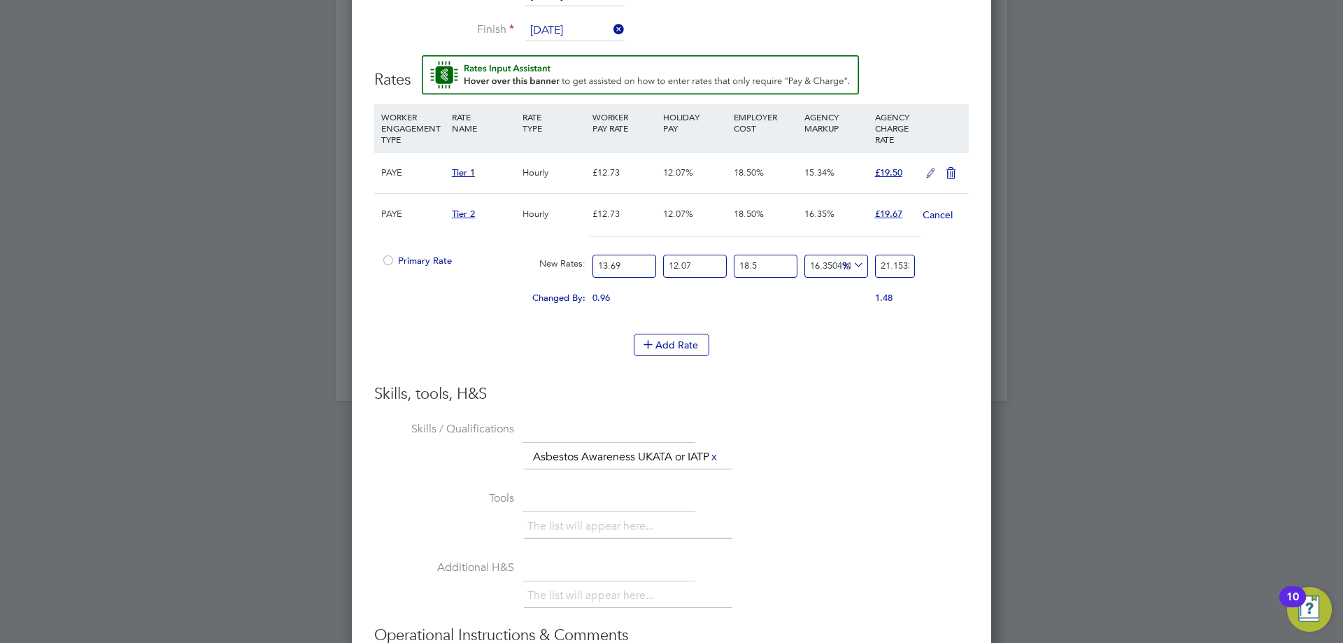
scroll to position [1399, 0]
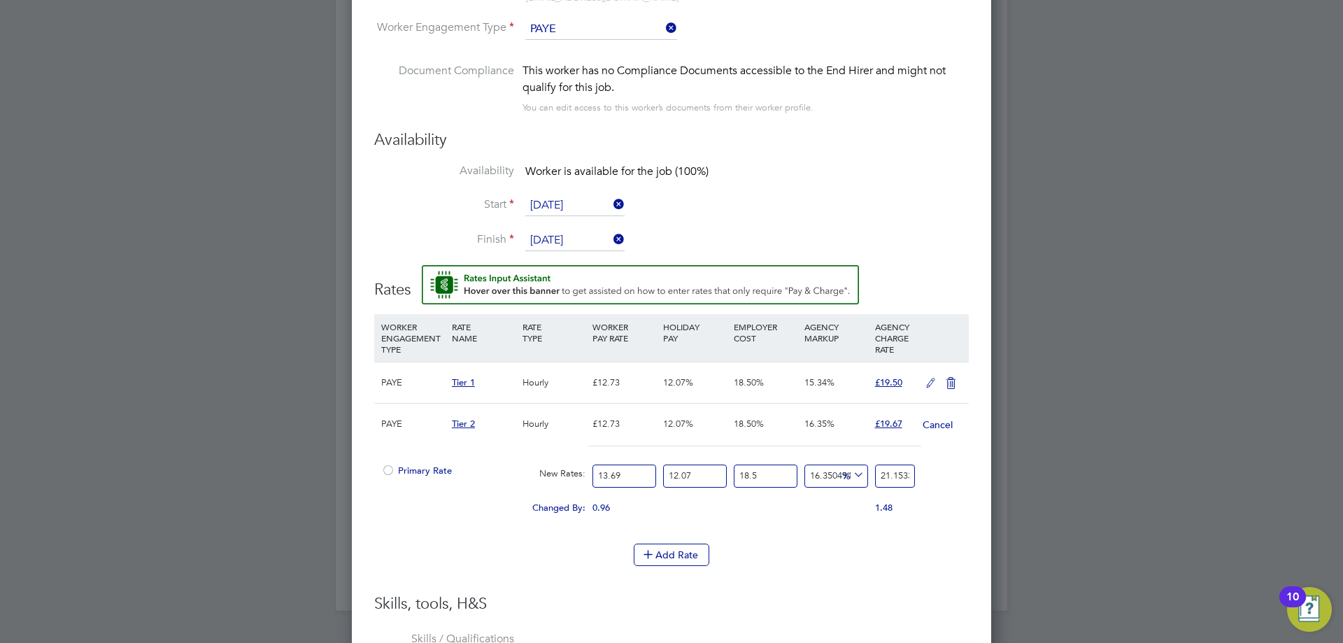
click at [824, 472] on input "16.350494652430857" at bounding box center [836, 475] width 64 height 23
click at [851, 473] on icon at bounding box center [851, 475] width 0 height 20
click at [846, 514] on li "£" at bounding box center [854, 509] width 34 height 18
click at [851, 470] on icon at bounding box center [851, 475] width 0 height 20
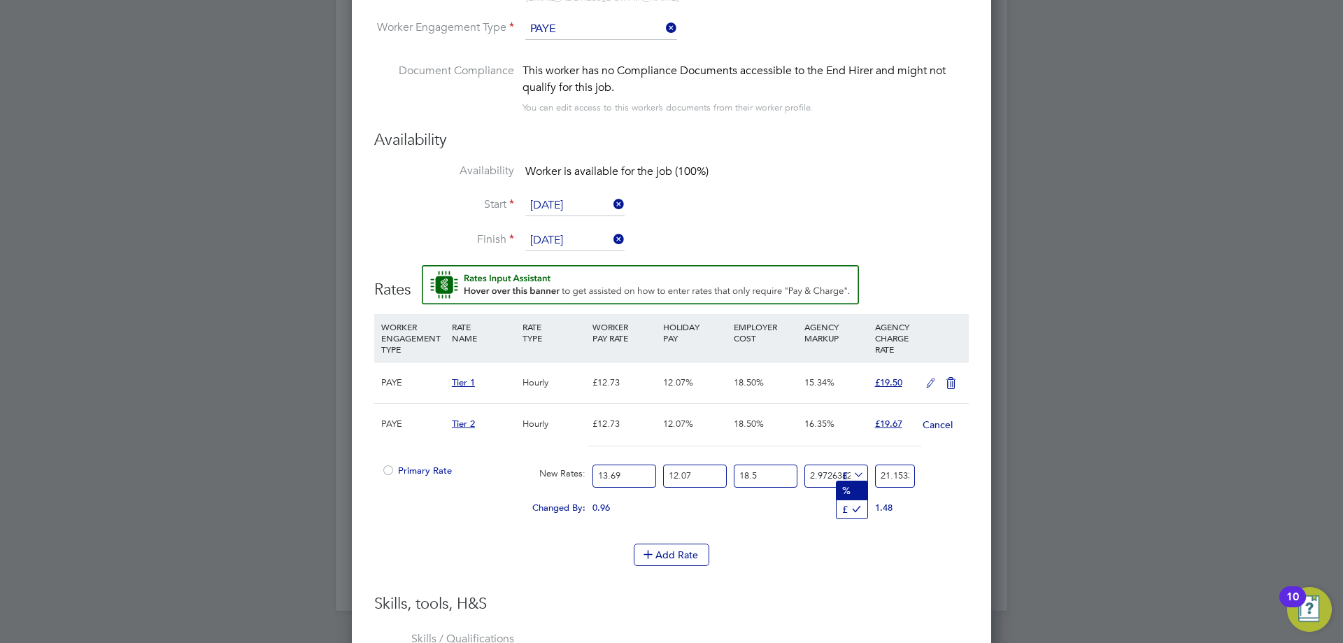
click at [853, 485] on li "%" at bounding box center [852, 490] width 31 height 18
click at [772, 552] on div "Add Rate" at bounding box center [671, 555] width 595 height 22
click at [925, 484] on div "Primary Rate New Rates: 13.69 12.07 n/a 18.5 n/a 16.350494652430857 2.972638281…" at bounding box center [671, 475] width 595 height 37
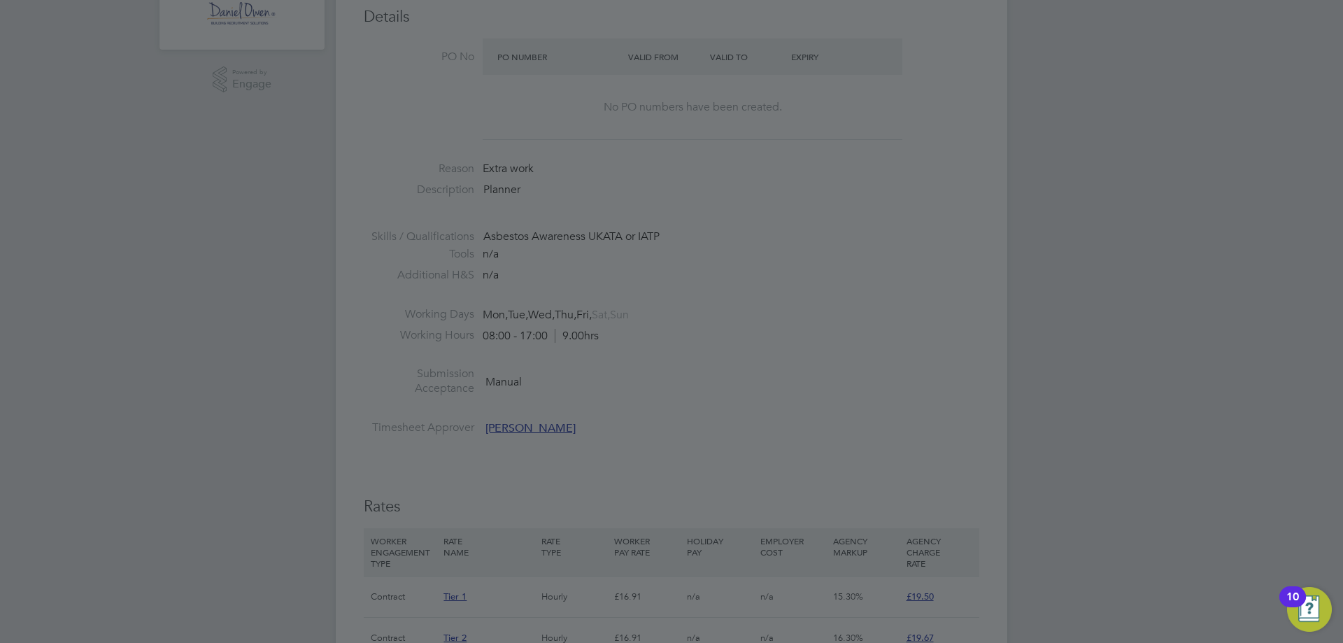
scroll to position [832, 0]
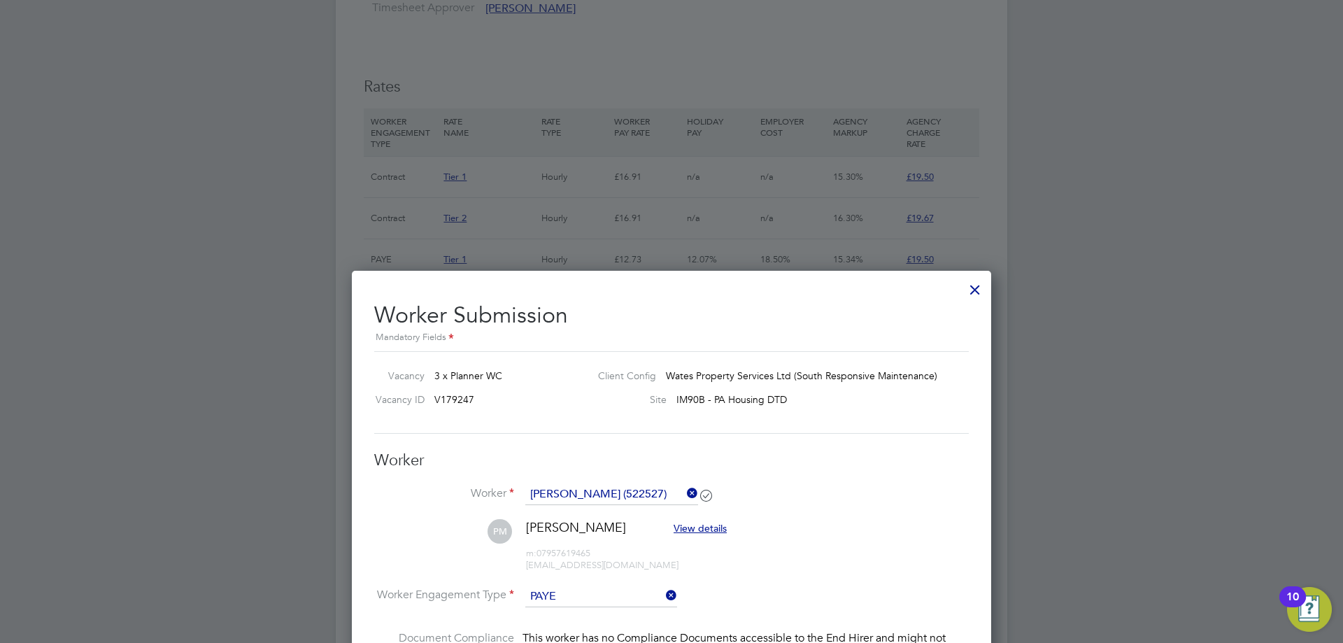
click at [979, 288] on div at bounding box center [975, 286] width 25 height 25
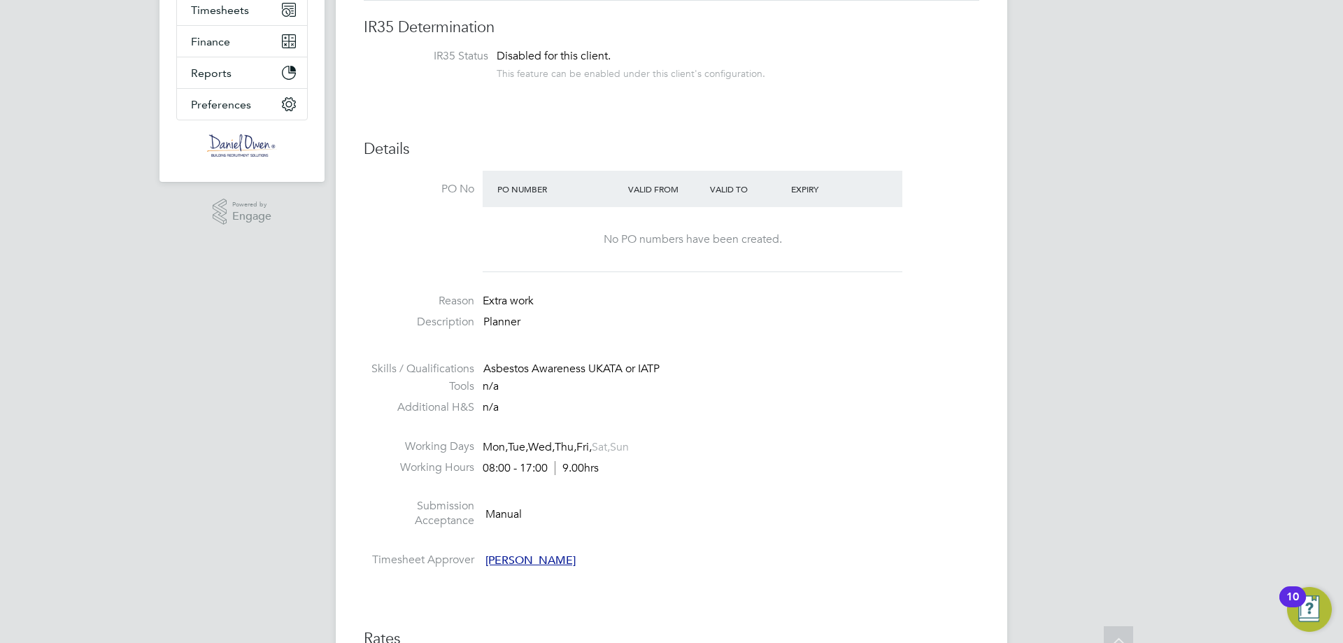
scroll to position [0, 0]
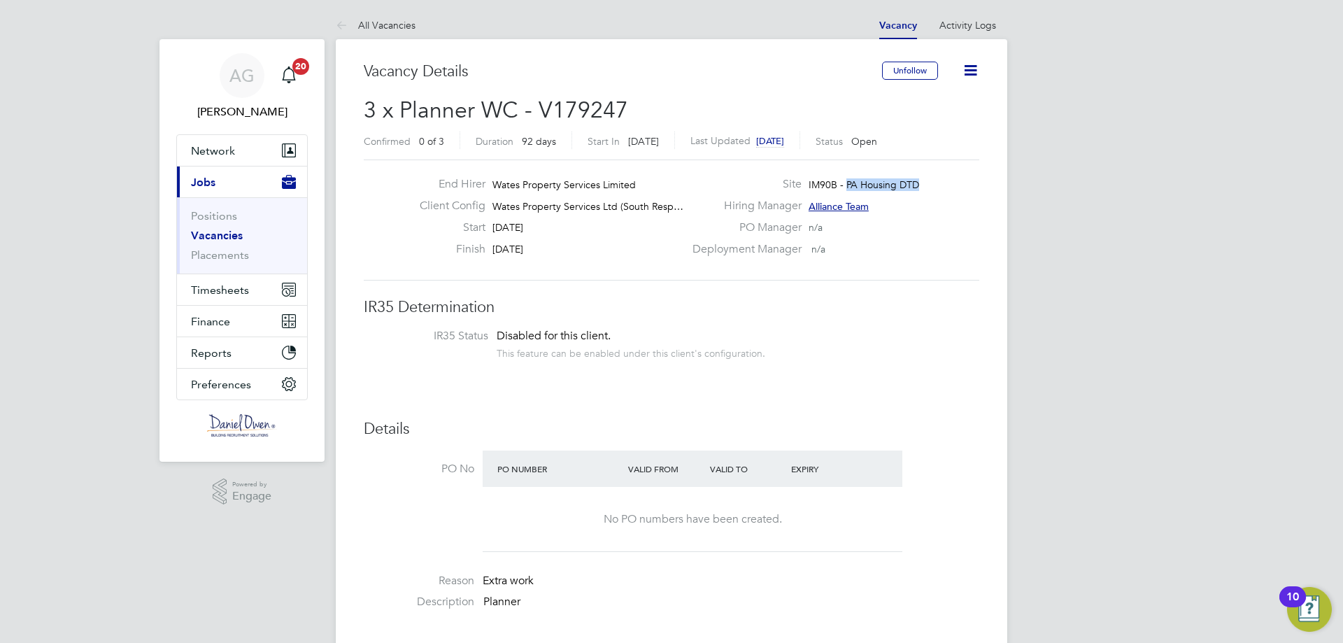
drag, startPoint x: 923, startPoint y: 177, endPoint x: 847, endPoint y: 185, distance: 76.6
click at [847, 185] on div "Site IM90B - PA Housing DTD" at bounding box center [834, 188] width 301 height 22
copy span "PA Housing DTD"
click at [966, 76] on icon at bounding box center [970, 70] width 17 height 17
